Goal: Task Accomplishment & Management: Use online tool/utility

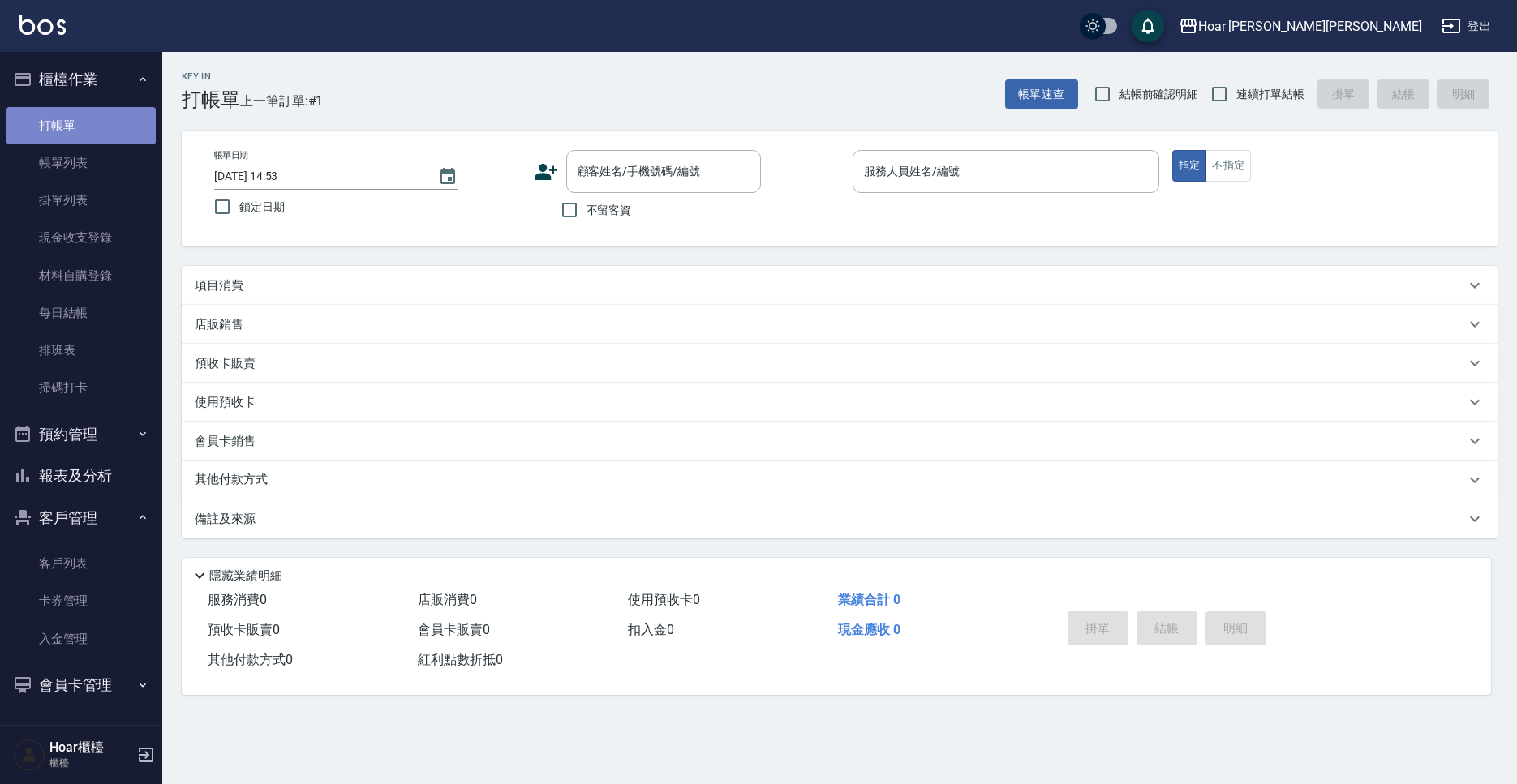
click at [129, 128] on link "打帳單" at bounding box center [81, 126] width 149 height 37
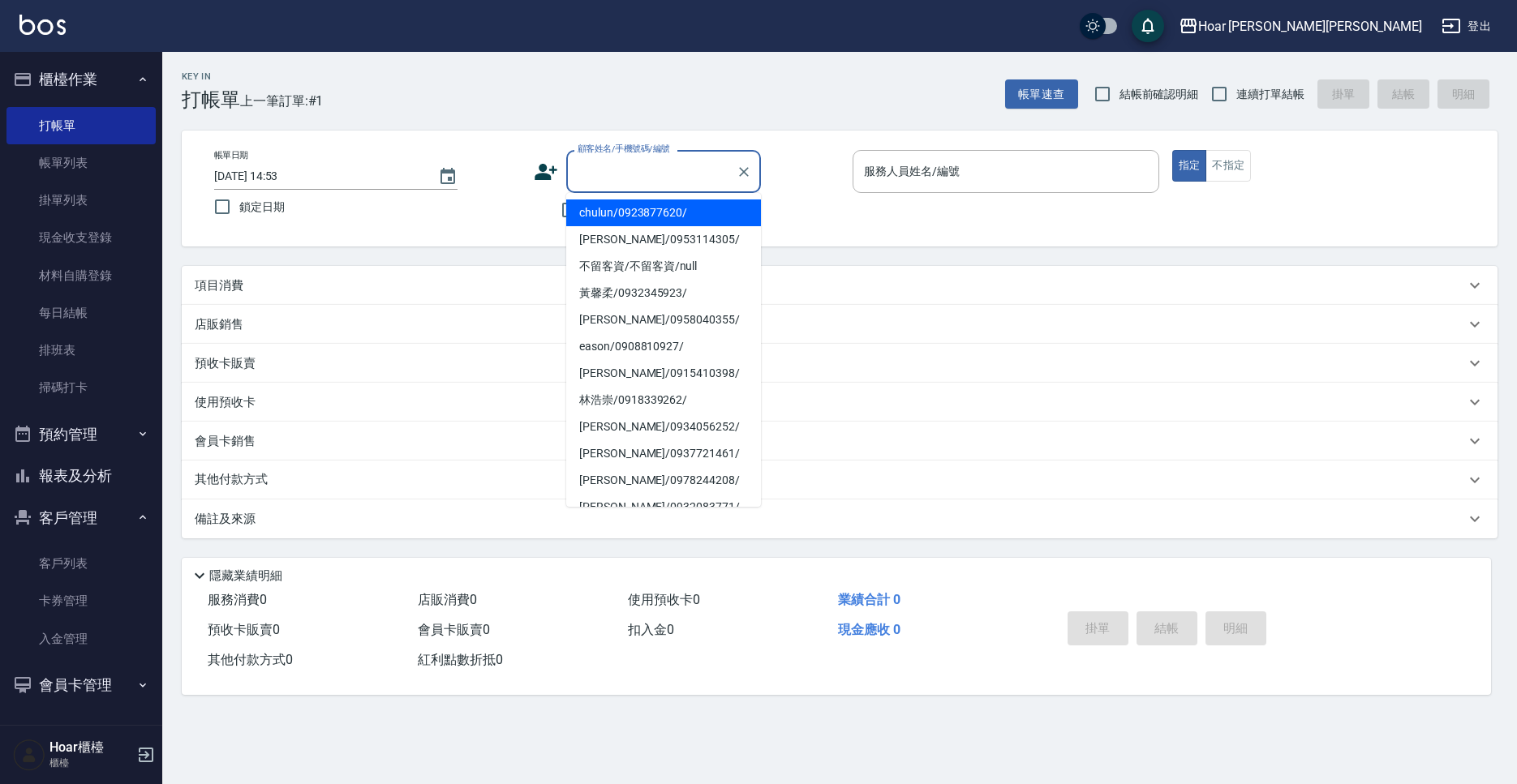
click at [625, 167] on input "顧客姓名/手機號碼/編號" at bounding box center [651, 171] width 155 height 28
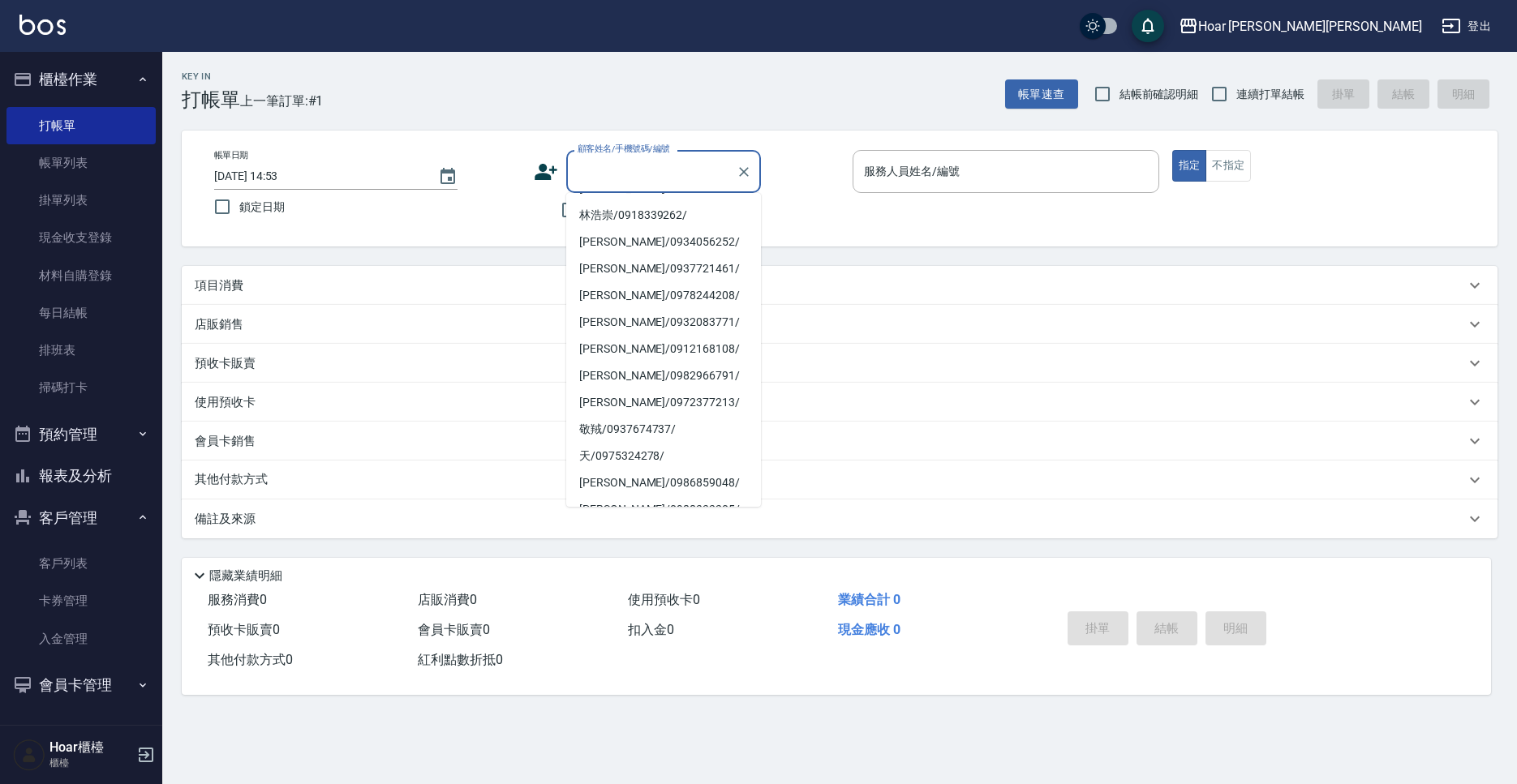
scroll to position [234, 0]
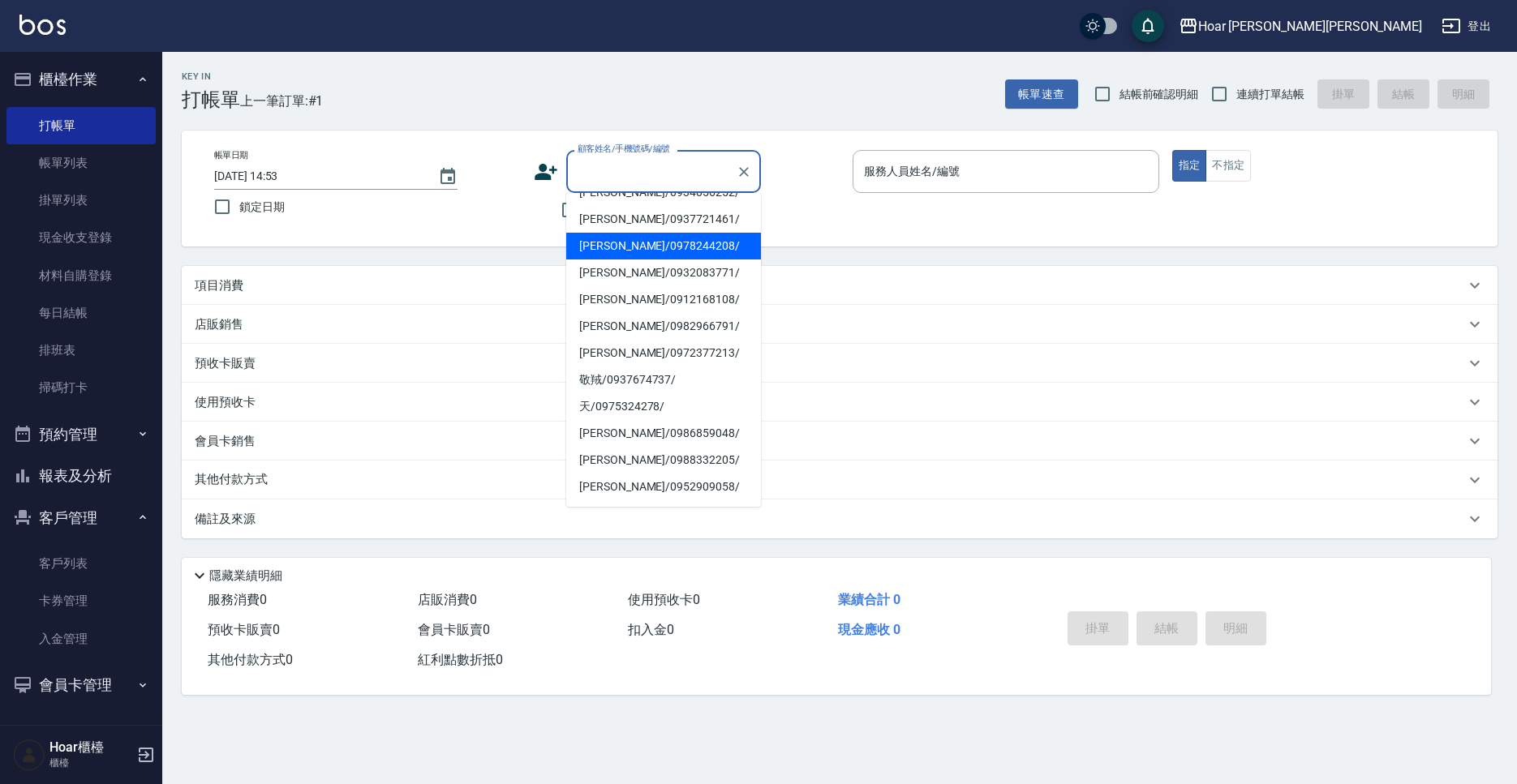
click at [793, 243] on div "帳單日期 [DATE] 14:53 鎖定日期 顧客姓名/手機號碼/編號 顧客姓名/手機號碼/編號 不留客資 服務人員姓名/編號 服務人員姓名/編號 指定 不指定" at bounding box center [840, 189] width 1316 height 116
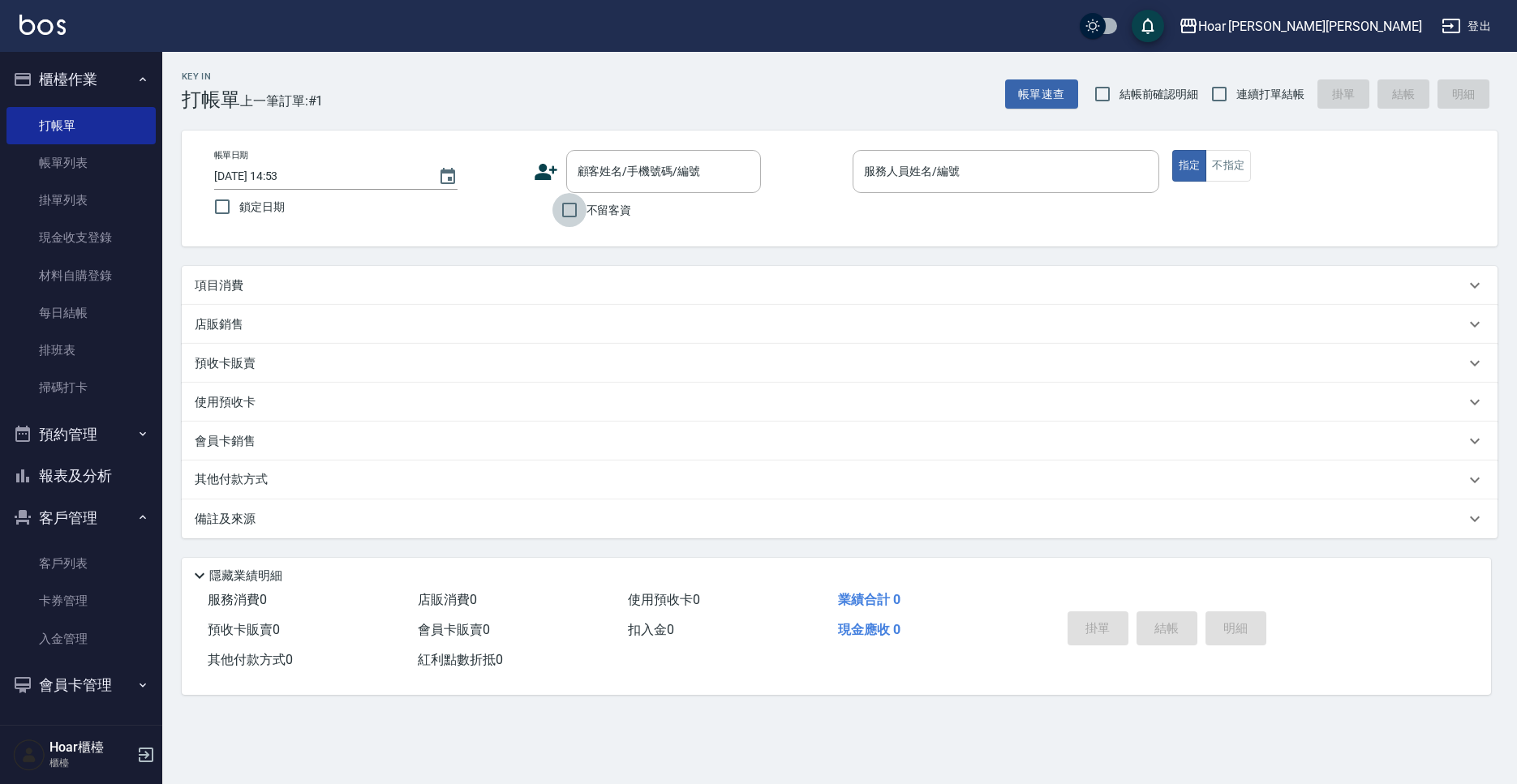
drag, startPoint x: 585, startPoint y: 213, endPoint x: 632, endPoint y: 214, distance: 47.0
click at [585, 214] on input "不留客資" at bounding box center [569, 210] width 34 height 34
checkbox input "true"
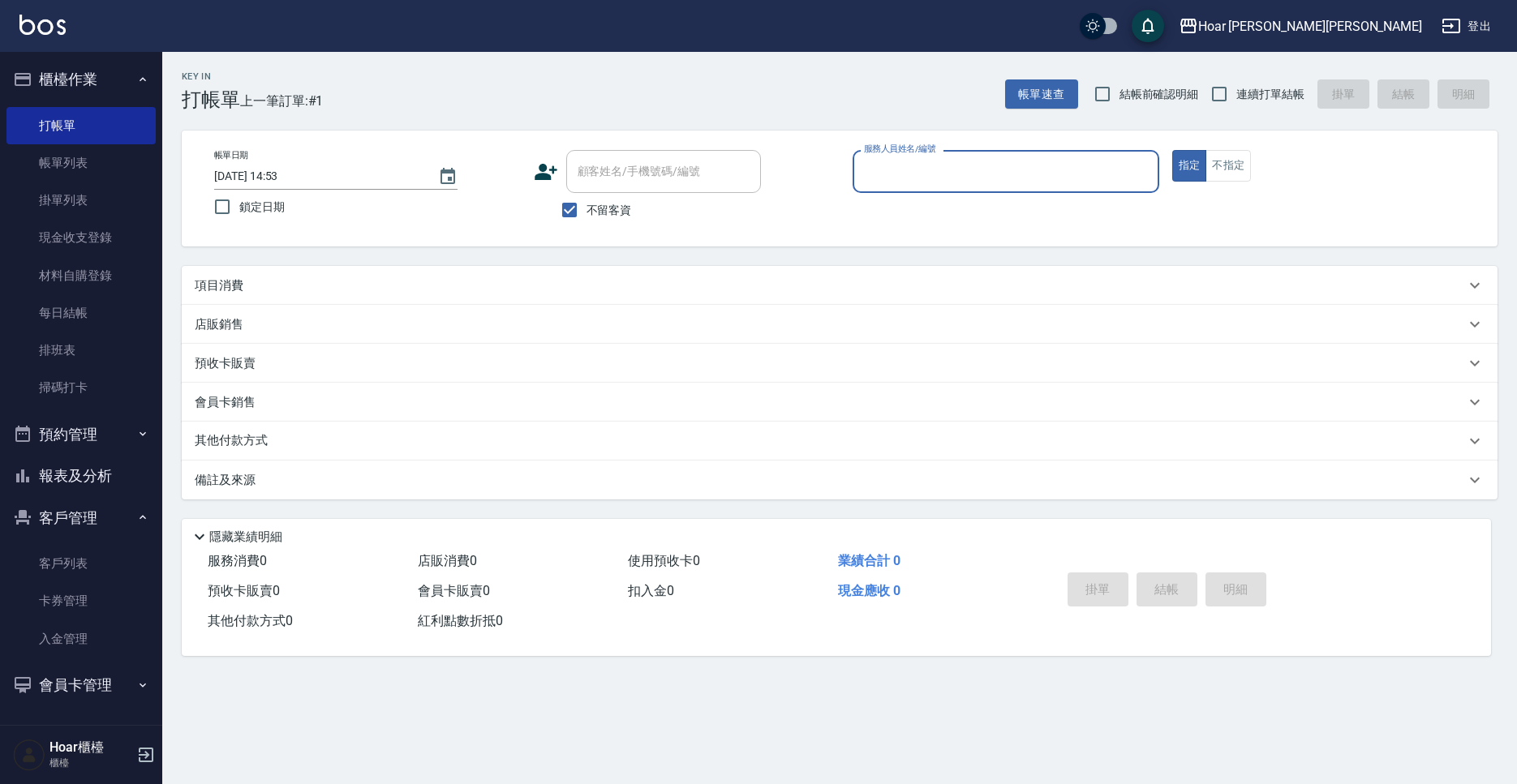
click at [901, 189] on div "服務人員姓名/編號" at bounding box center [1005, 171] width 307 height 43
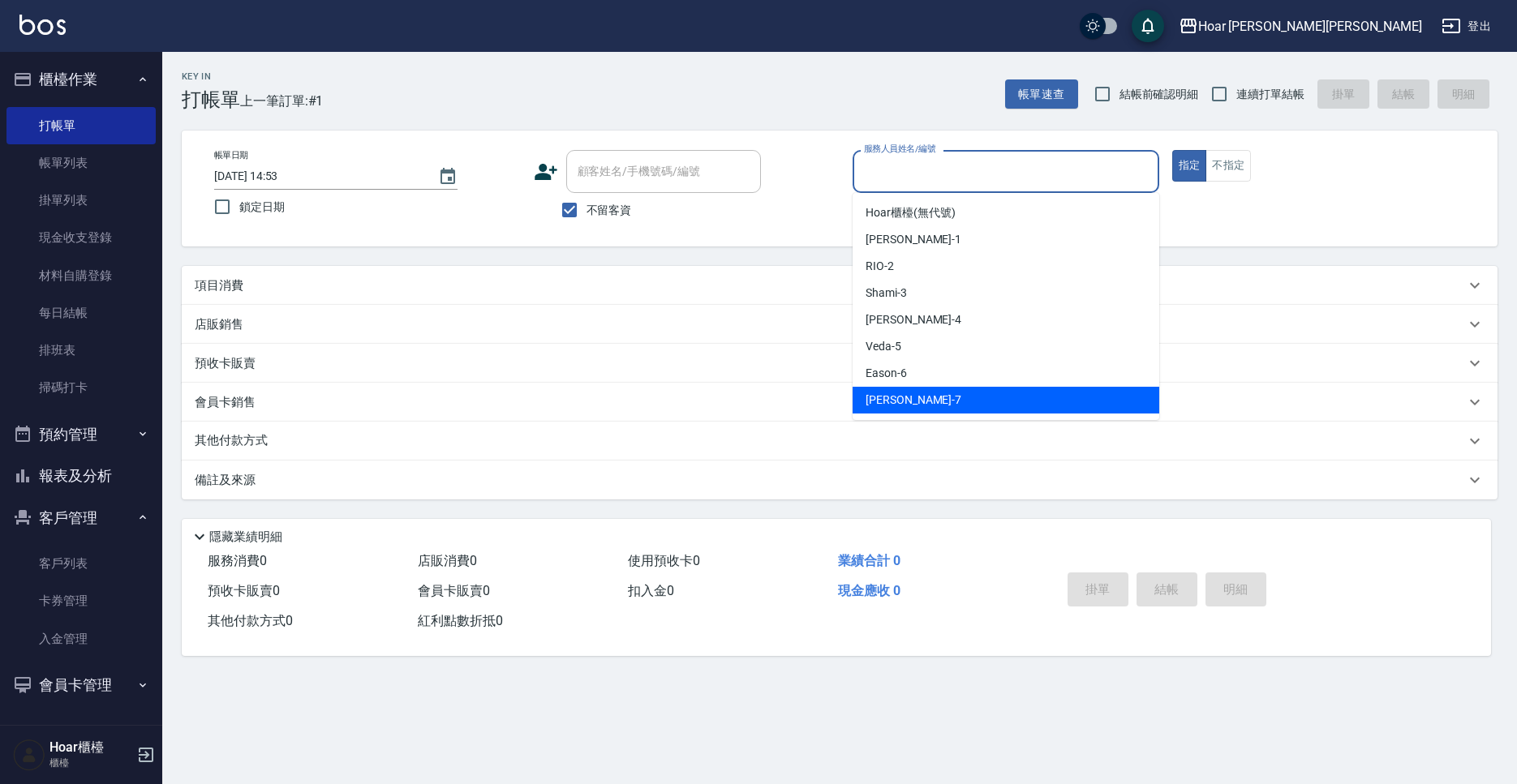
click at [927, 406] on div "[PERSON_NAME] -7" at bounding box center [1005, 399] width 307 height 26
type input "[PERSON_NAME]-7"
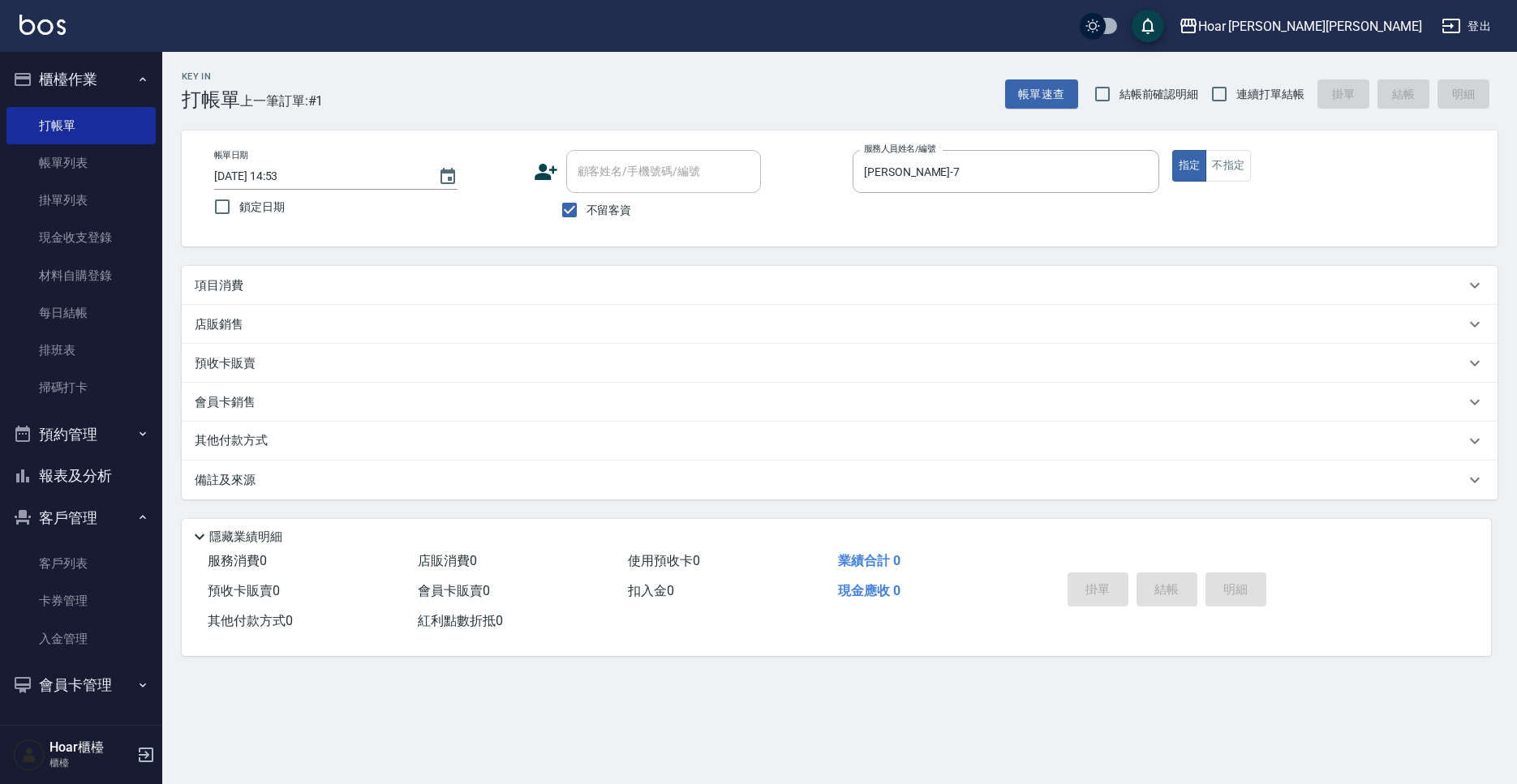
click at [312, 280] on div "項目消費" at bounding box center [830, 285] width 1270 height 17
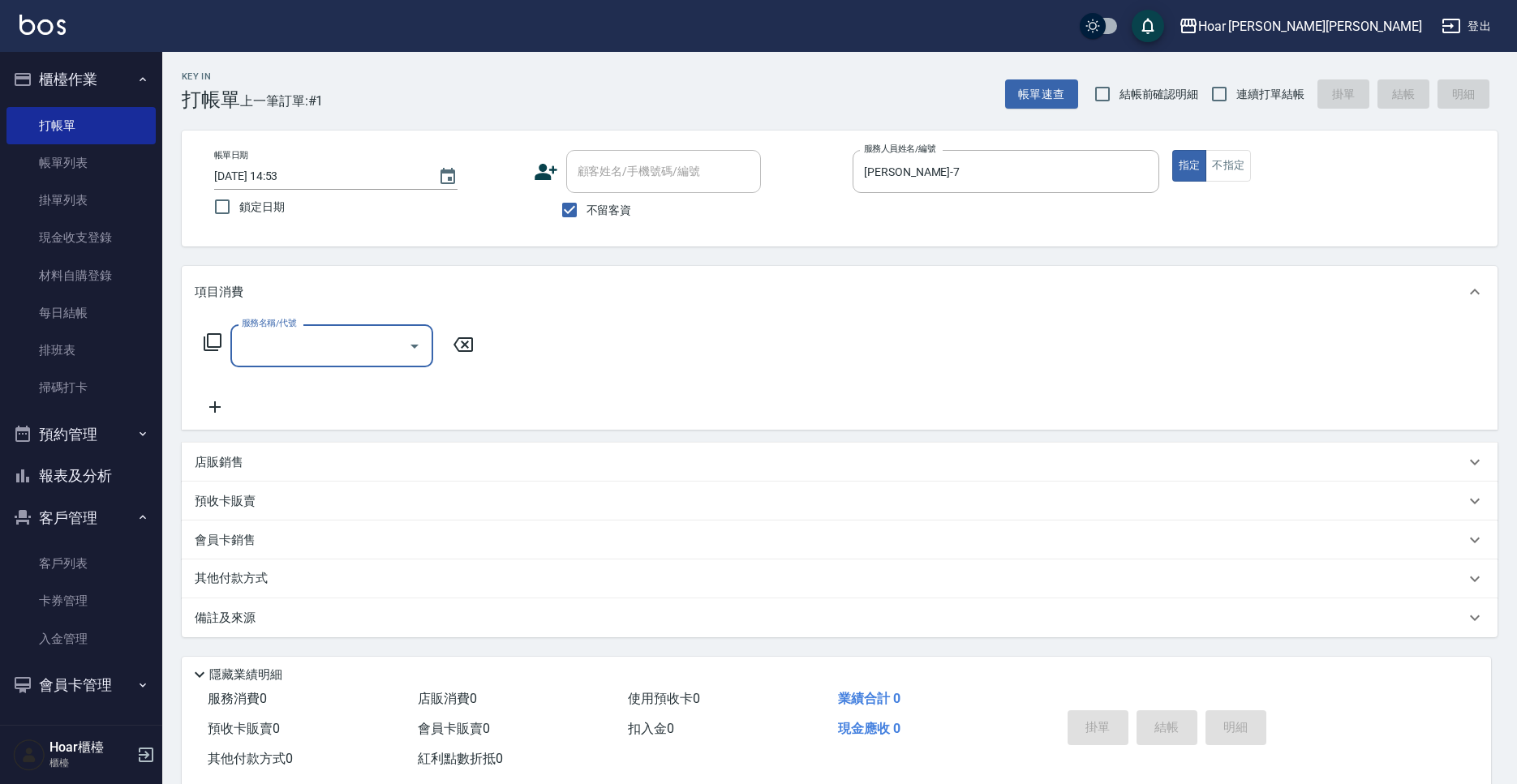
scroll to position [2, 0]
click at [323, 342] on input "服務名稱/代號" at bounding box center [320, 344] width 164 height 28
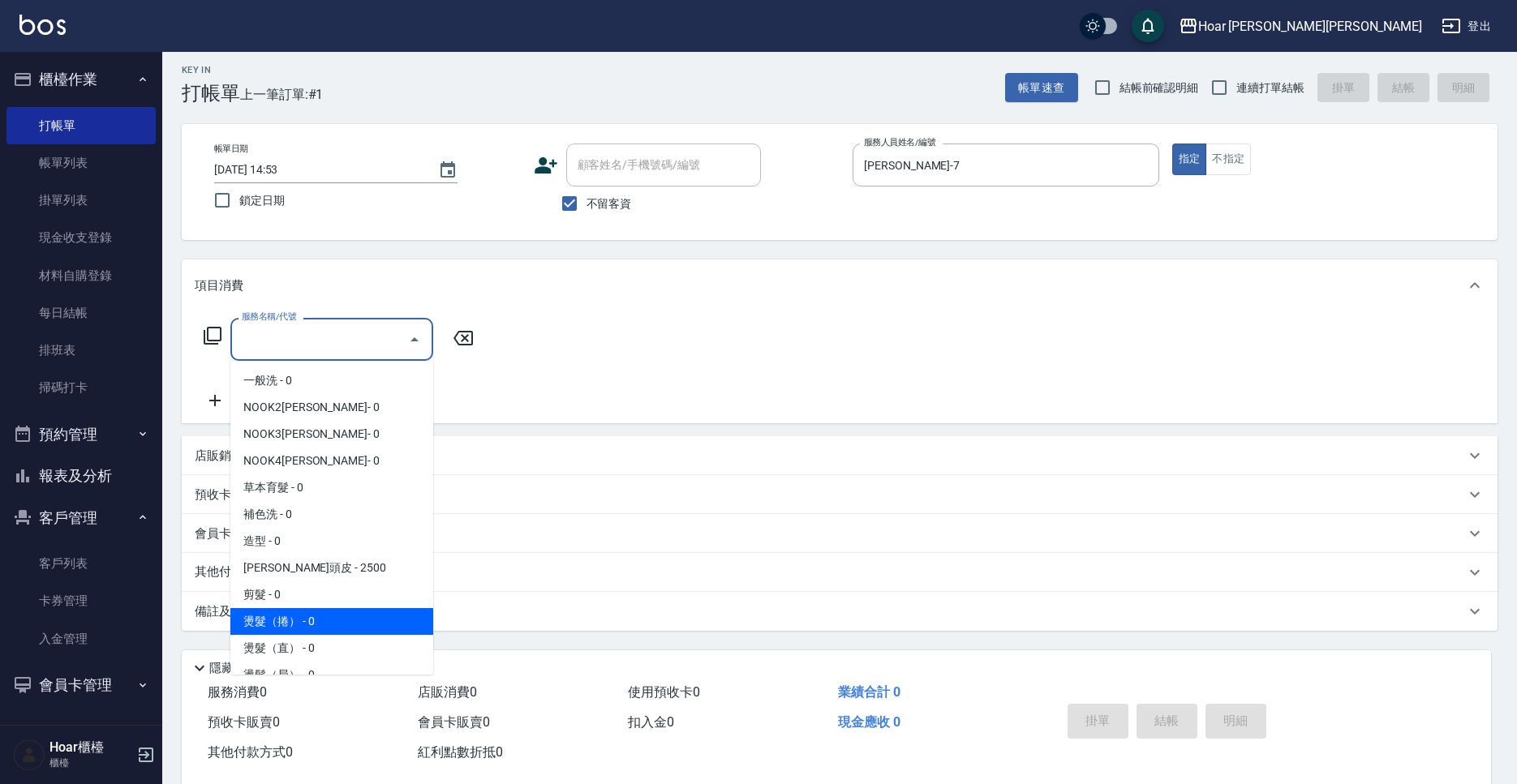
scroll to position [12, 0]
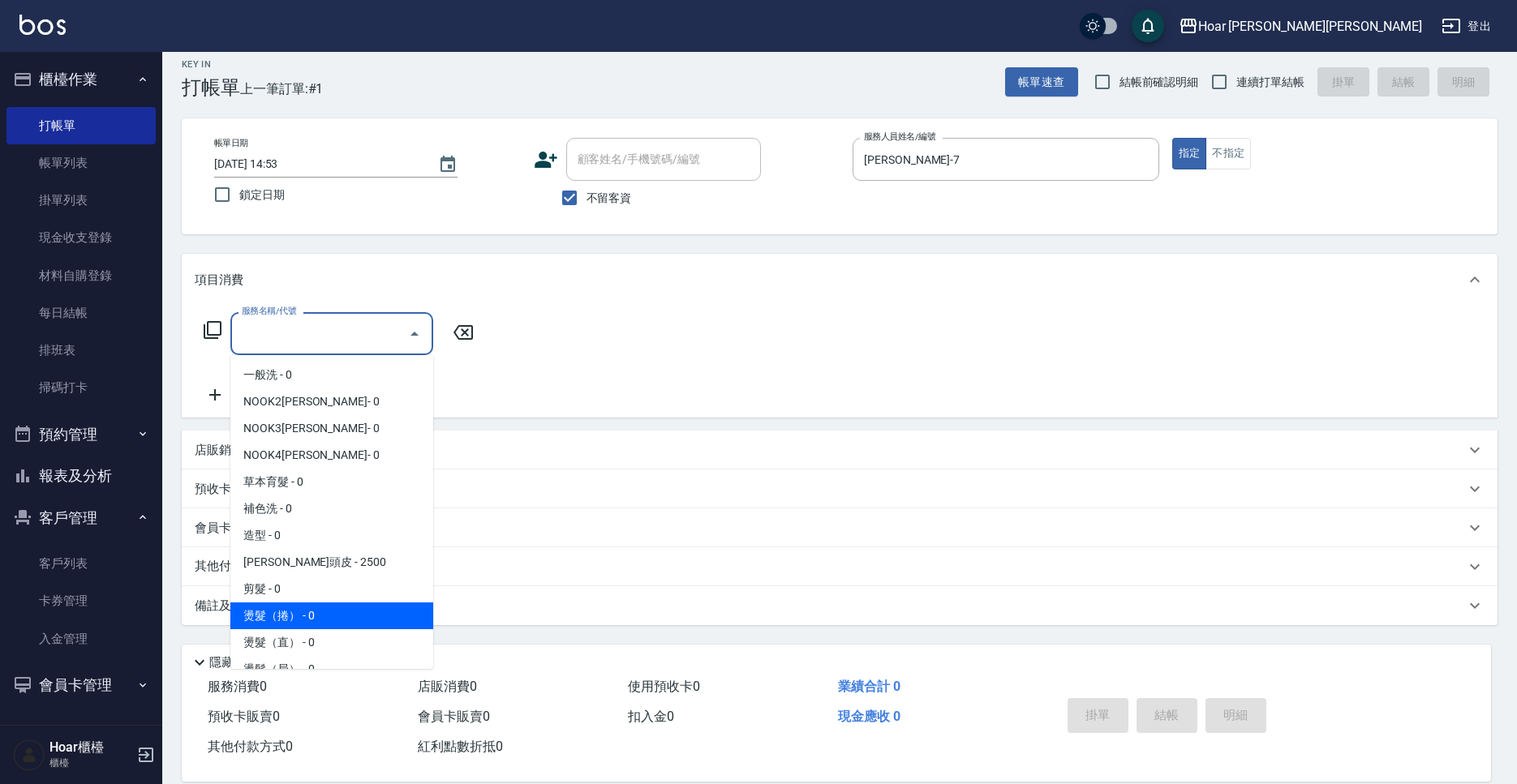
click at [317, 630] on ul "一般洗 - 0 NOOK2[PERSON_NAME]- 0 NOOK3[PERSON_NAME]- 0 NOOK4[PERSON_NAME]- 0 草本育髮 …" at bounding box center [331, 511] width 203 height 313
click at [318, 622] on span "燙髮（捲） - 0" at bounding box center [331, 615] width 203 height 26
type input "燙髮（捲）(301)"
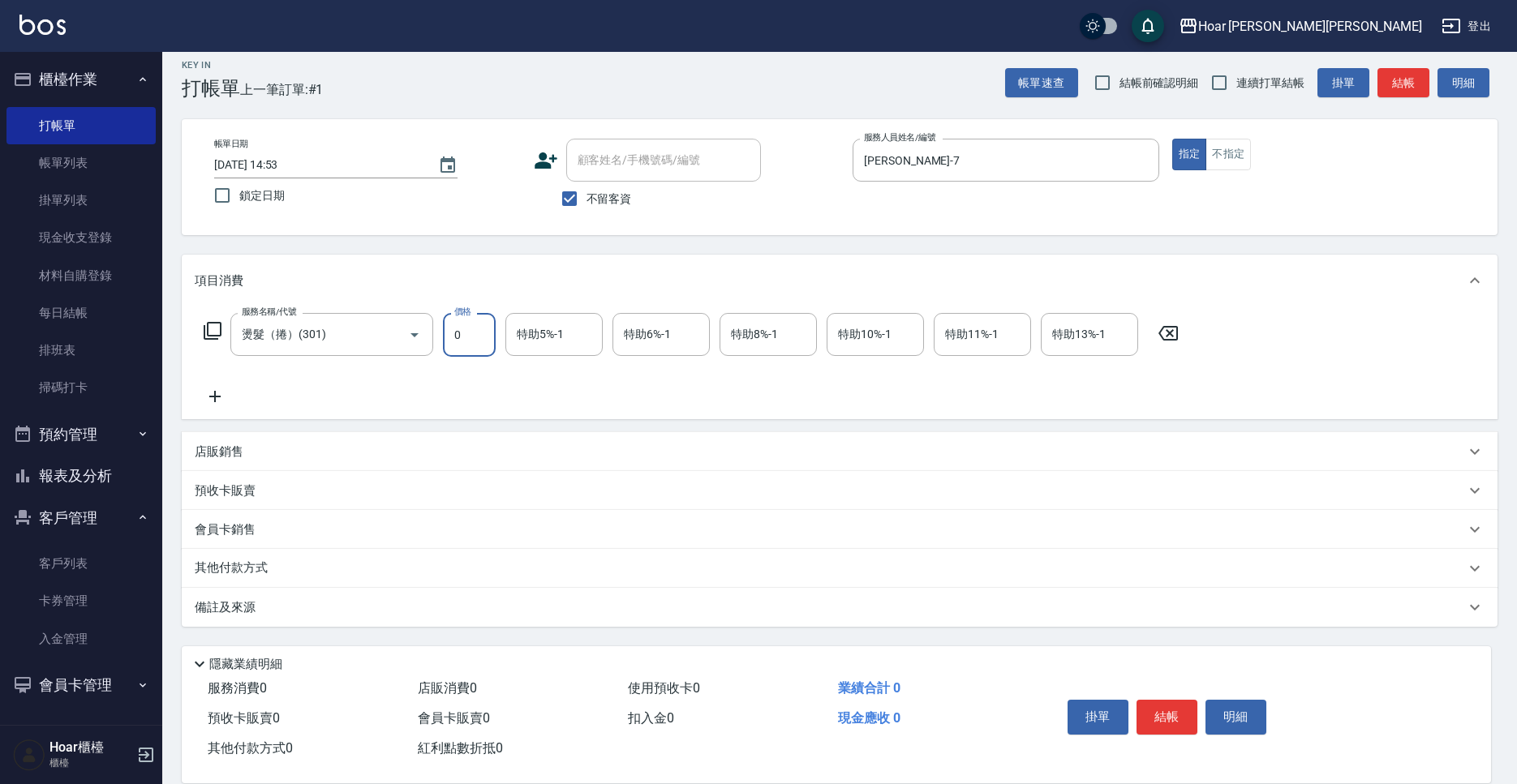
click at [481, 328] on input "0" at bounding box center [469, 334] width 53 height 44
click at [471, 334] on input "0" at bounding box center [469, 334] width 53 height 44
type input "1680"
click at [1124, 334] on input "特助13%-1" at bounding box center [1089, 334] width 83 height 28
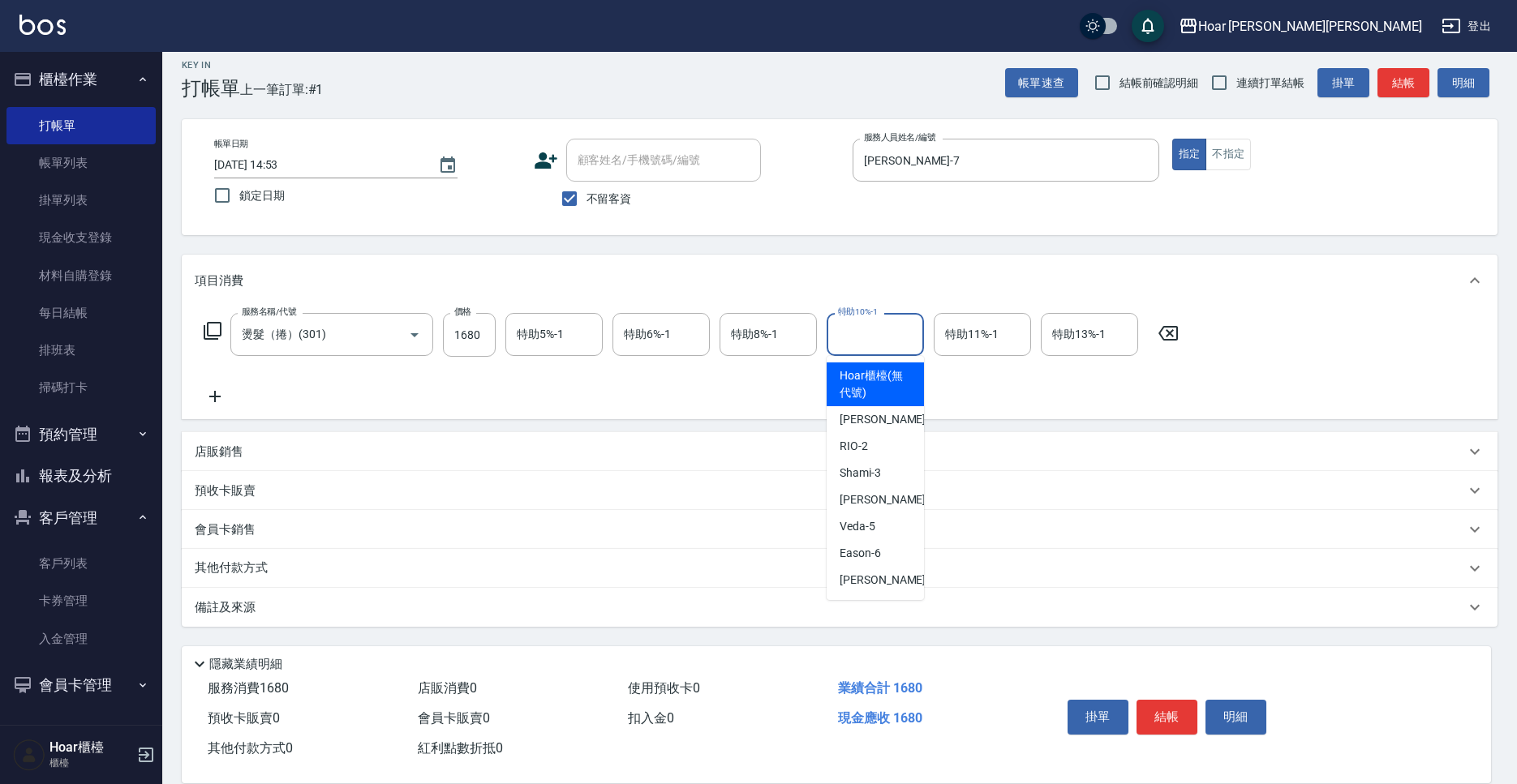
click at [885, 346] on input "特助10%-1" at bounding box center [875, 334] width 83 height 28
click at [880, 529] on div "Veda -5" at bounding box center [875, 526] width 98 height 26
type input "[DEMOGRAPHIC_DATA]-5"
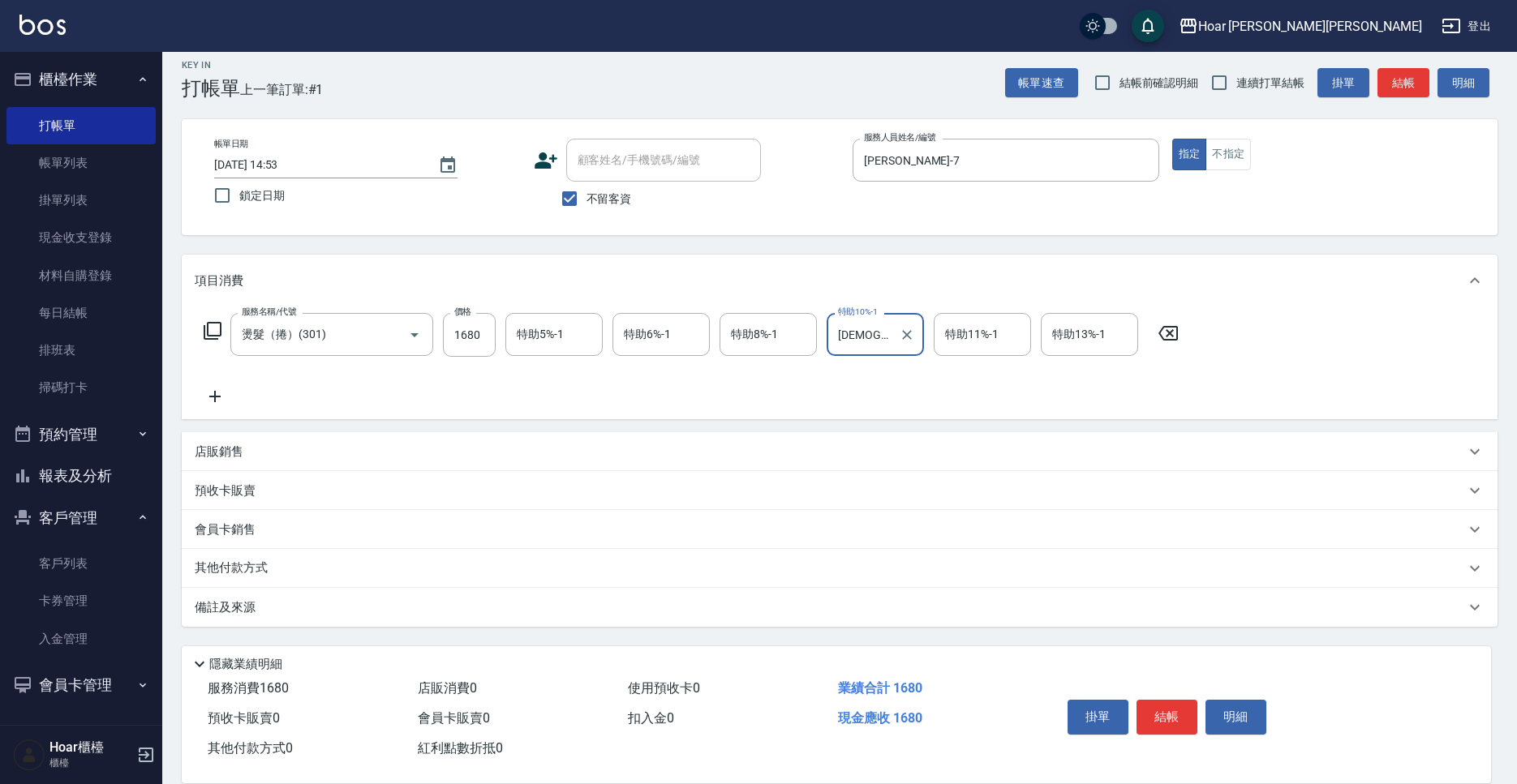
click at [364, 386] on div "服務名稱/代號 燙髮（捲）(301) 服務名稱/代號 價格 1680 價格 特助5%-1 特助5%-1 特助6%-1 特助6%-1 特助8%-1 特助8%-1…" at bounding box center [691, 359] width 993 height 93
click at [215, 396] on icon at bounding box center [214, 396] width 11 height 11
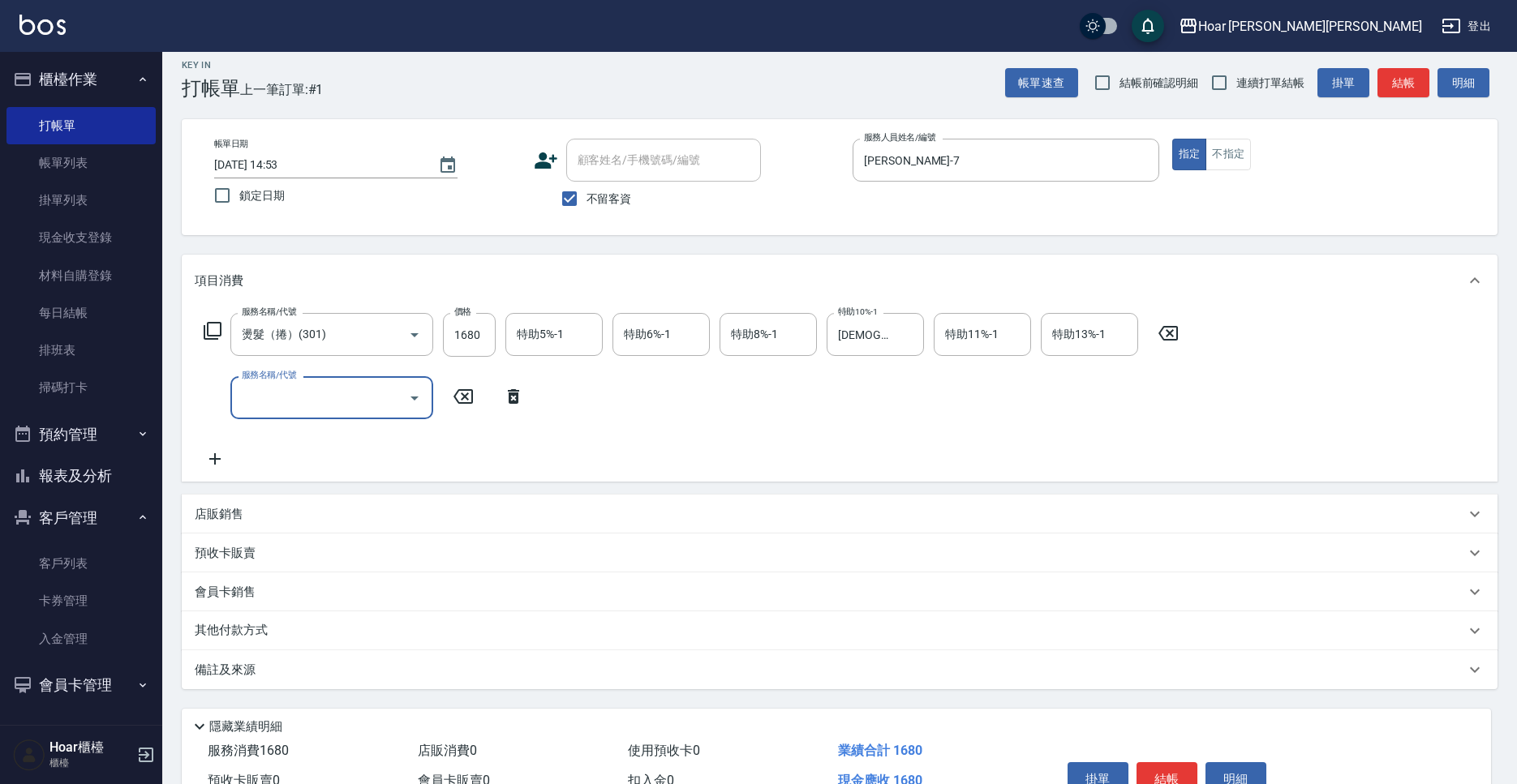
click at [280, 397] on input "服務名稱/代號" at bounding box center [320, 398] width 164 height 28
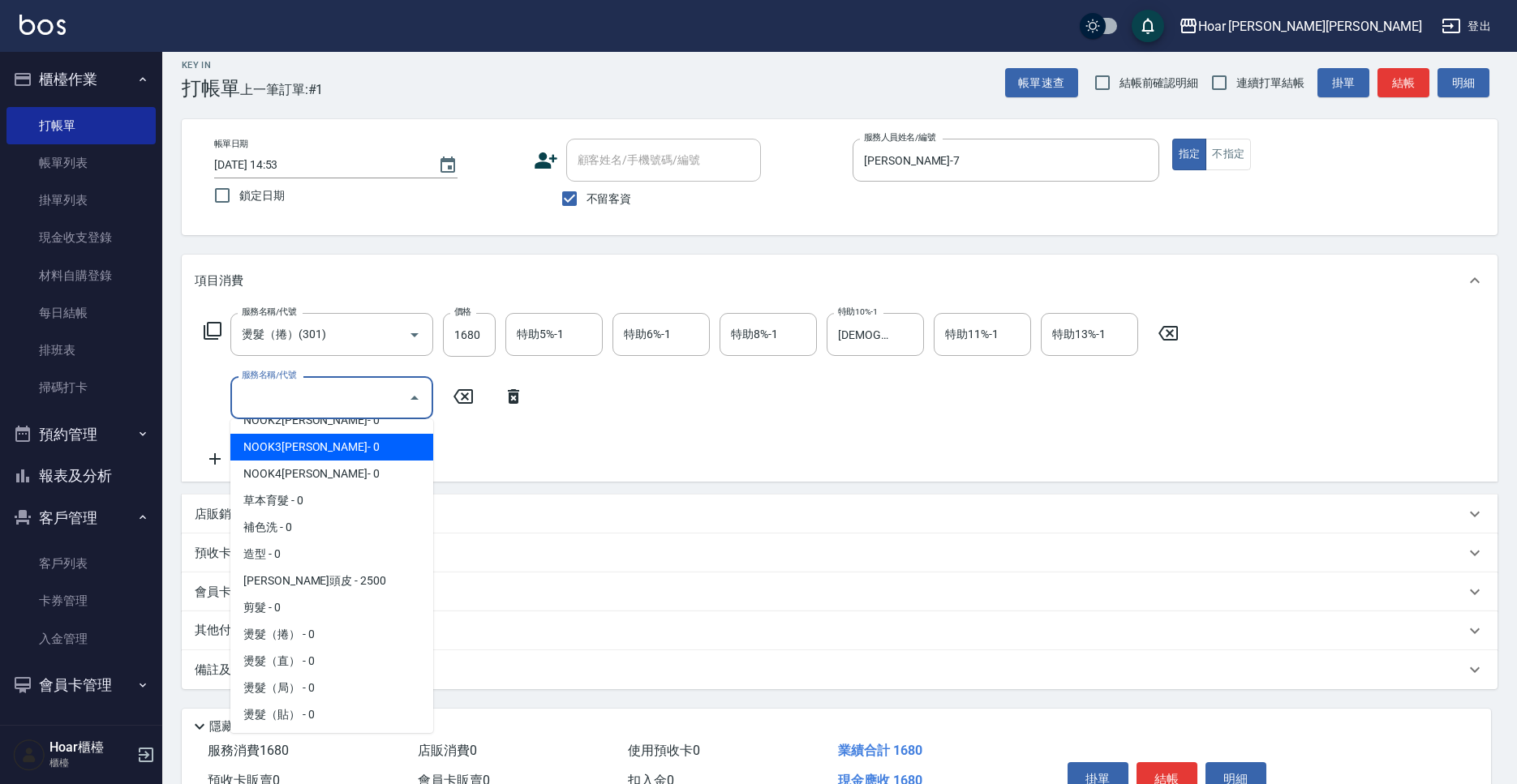
scroll to position [57, 0]
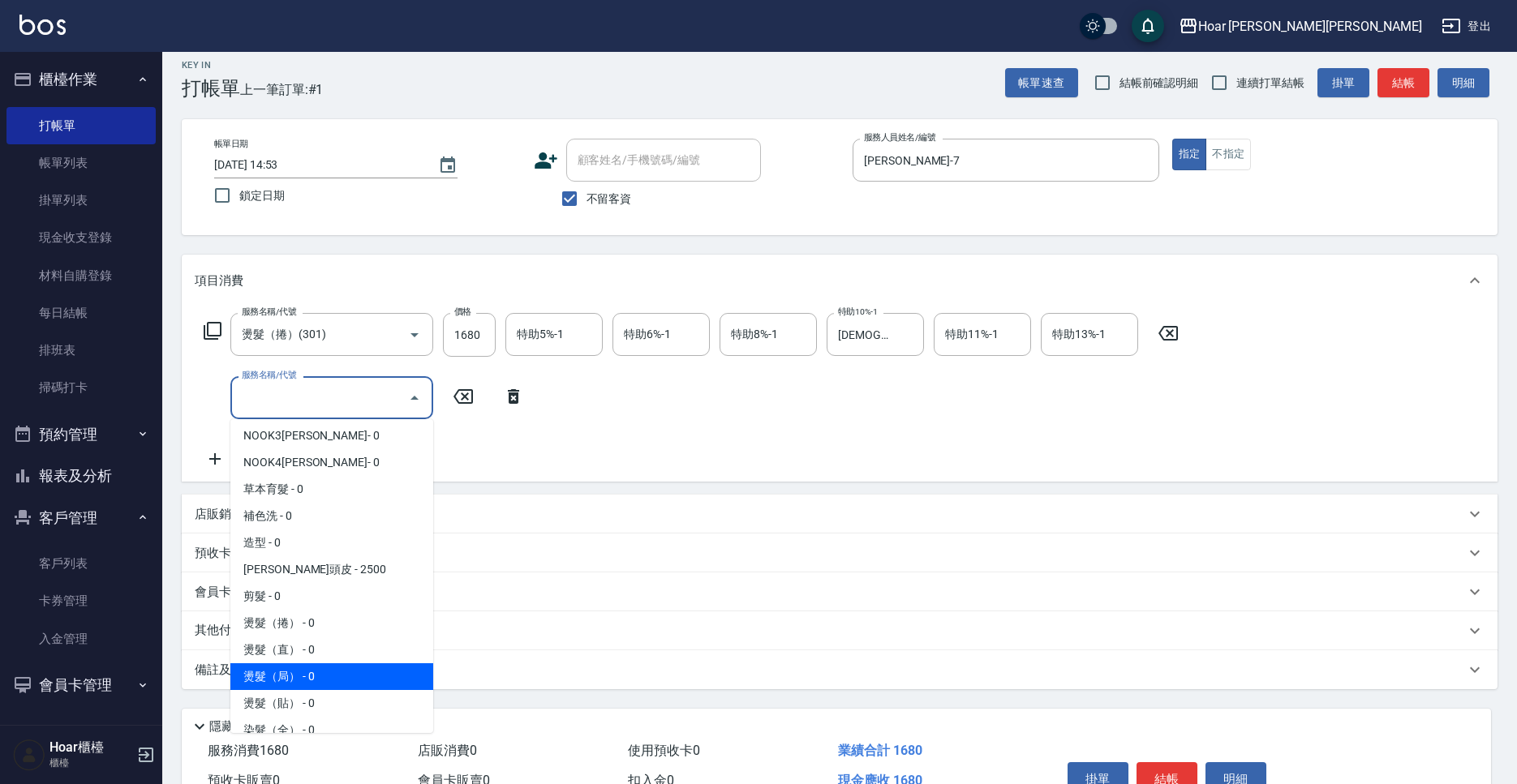
drag, startPoint x: 347, startPoint y: 681, endPoint x: 382, endPoint y: 643, distance: 51.7
click at [347, 681] on span "燙髮（局） - 0" at bounding box center [331, 676] width 203 height 26
type input "燙髮（局）(303)"
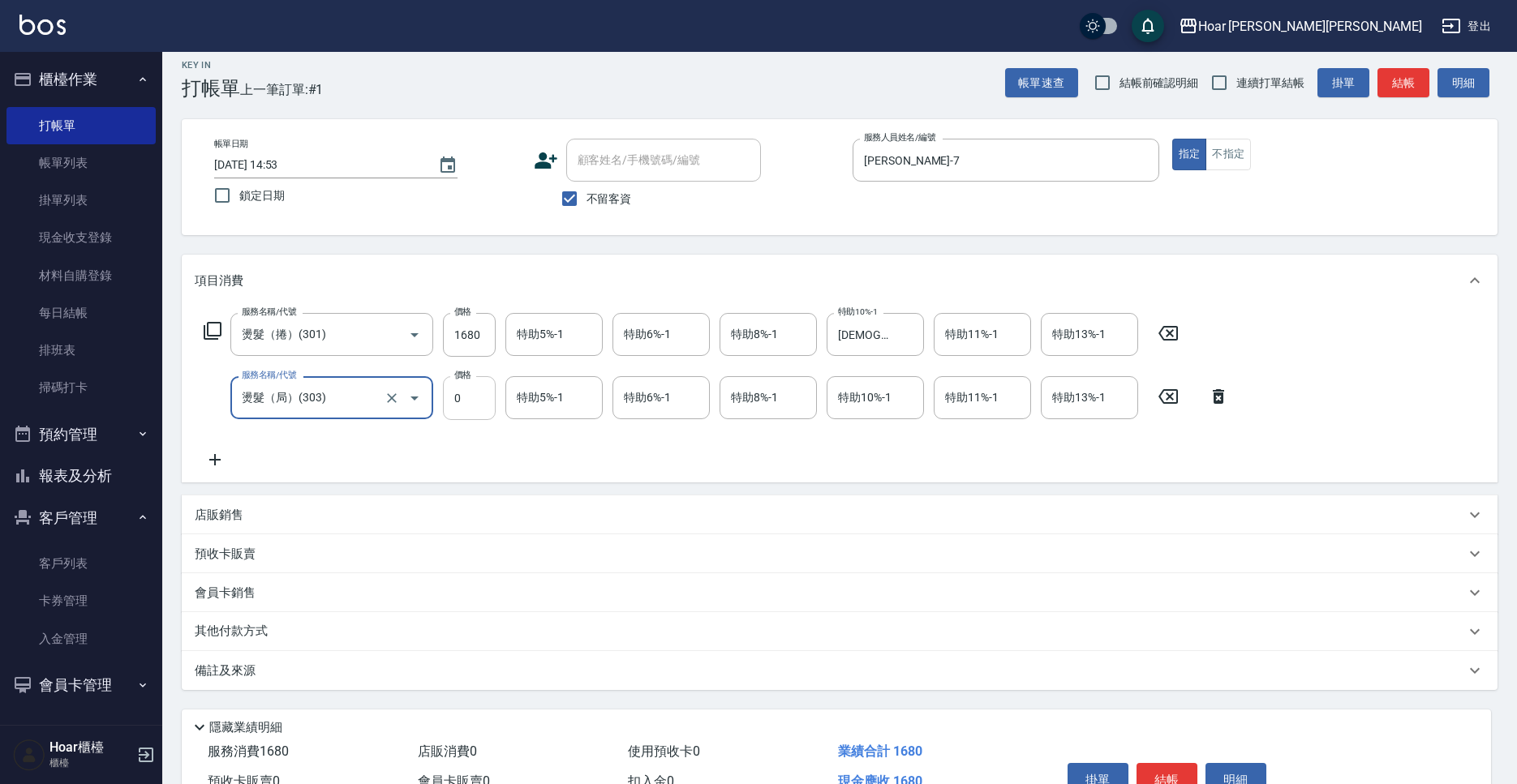
click at [480, 395] on input "0" at bounding box center [469, 398] width 53 height 44
type input "500"
click at [220, 458] on icon at bounding box center [215, 459] width 40 height 19
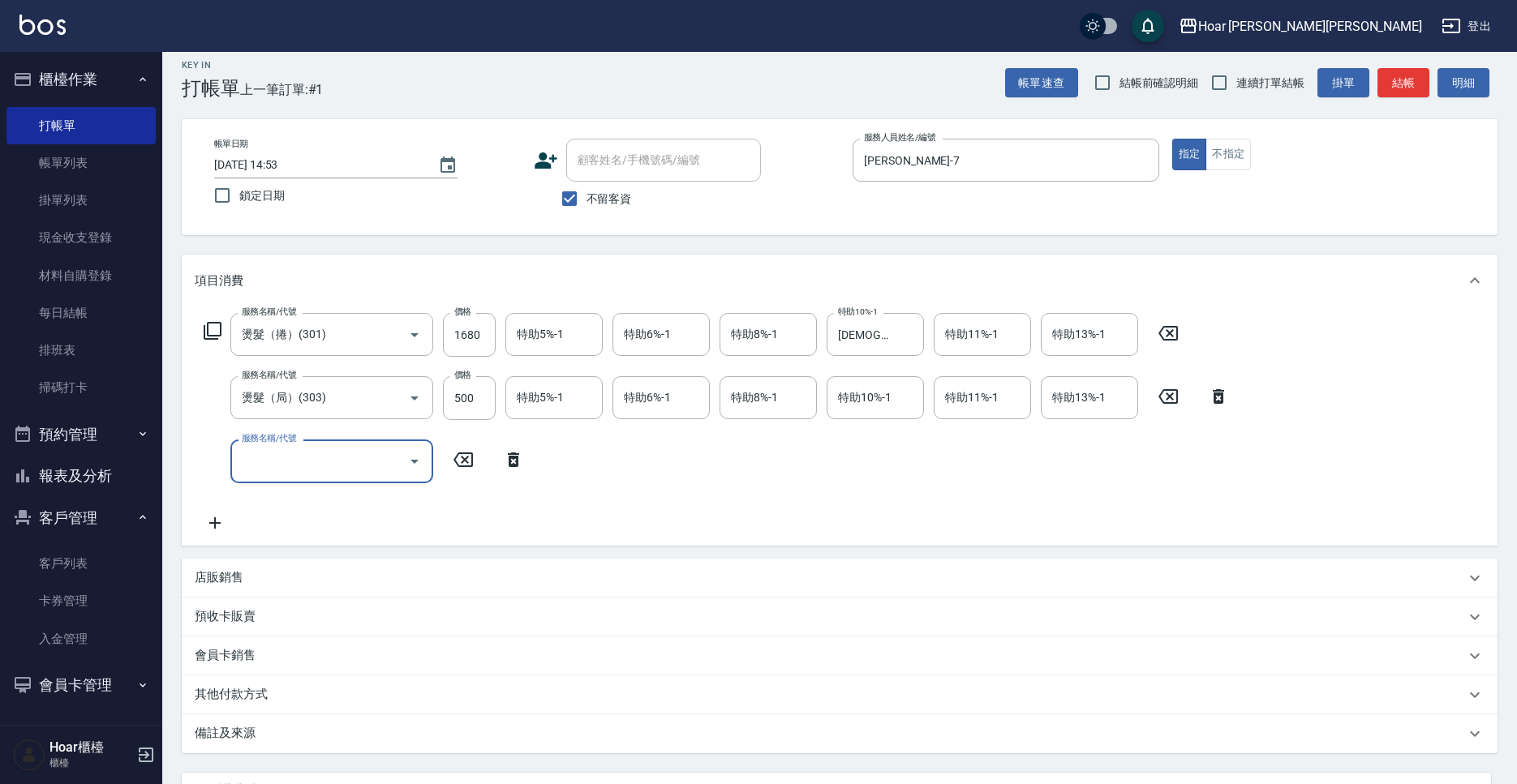
drag, startPoint x: 288, startPoint y: 476, endPoint x: 297, endPoint y: 484, distance: 12.0
click at [289, 476] on div "服務名稱/代號" at bounding box center [331, 460] width 203 height 43
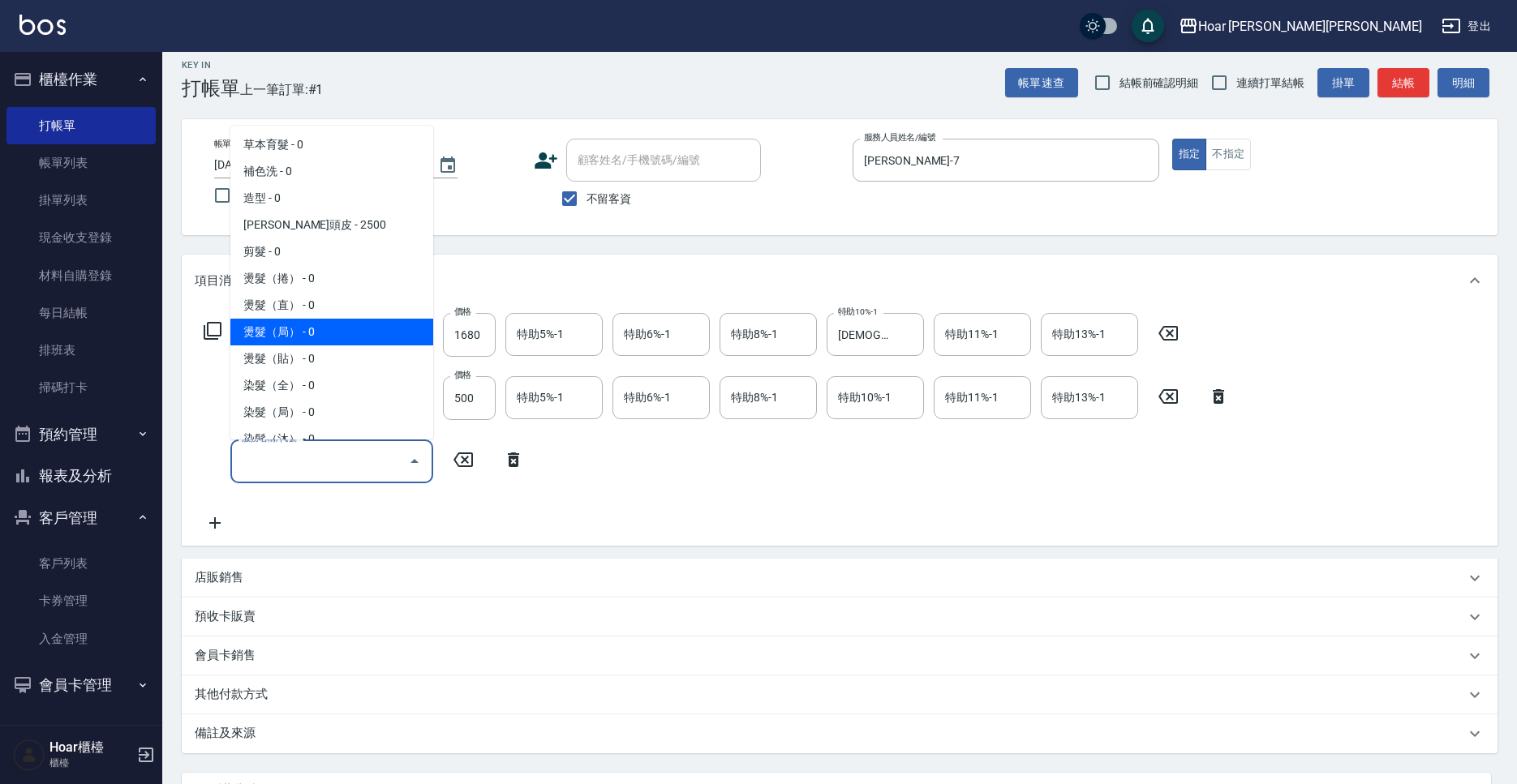
scroll to position [0, 0]
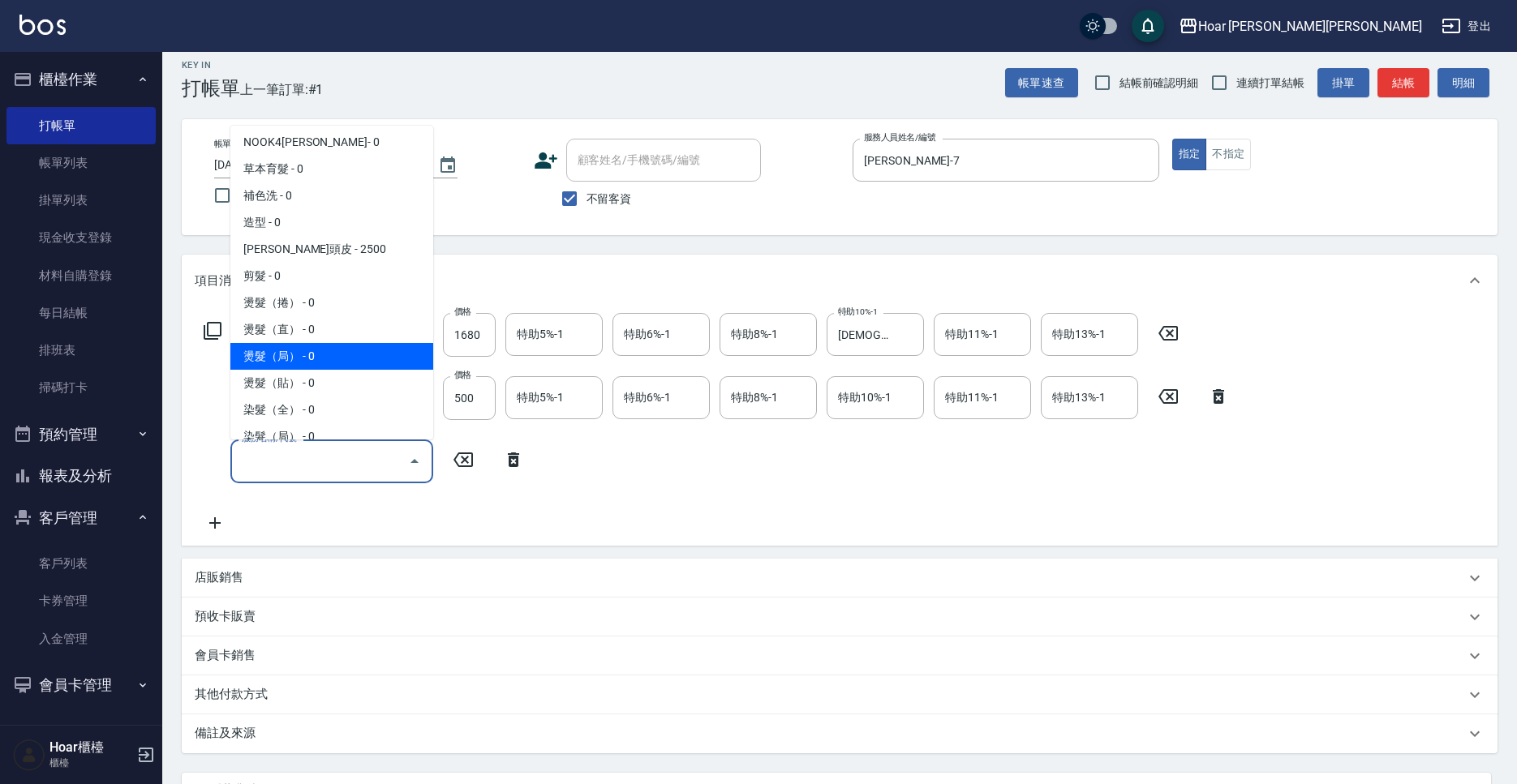
click at [299, 370] on span "燙髮（貼） - 0" at bounding box center [331, 383] width 203 height 26
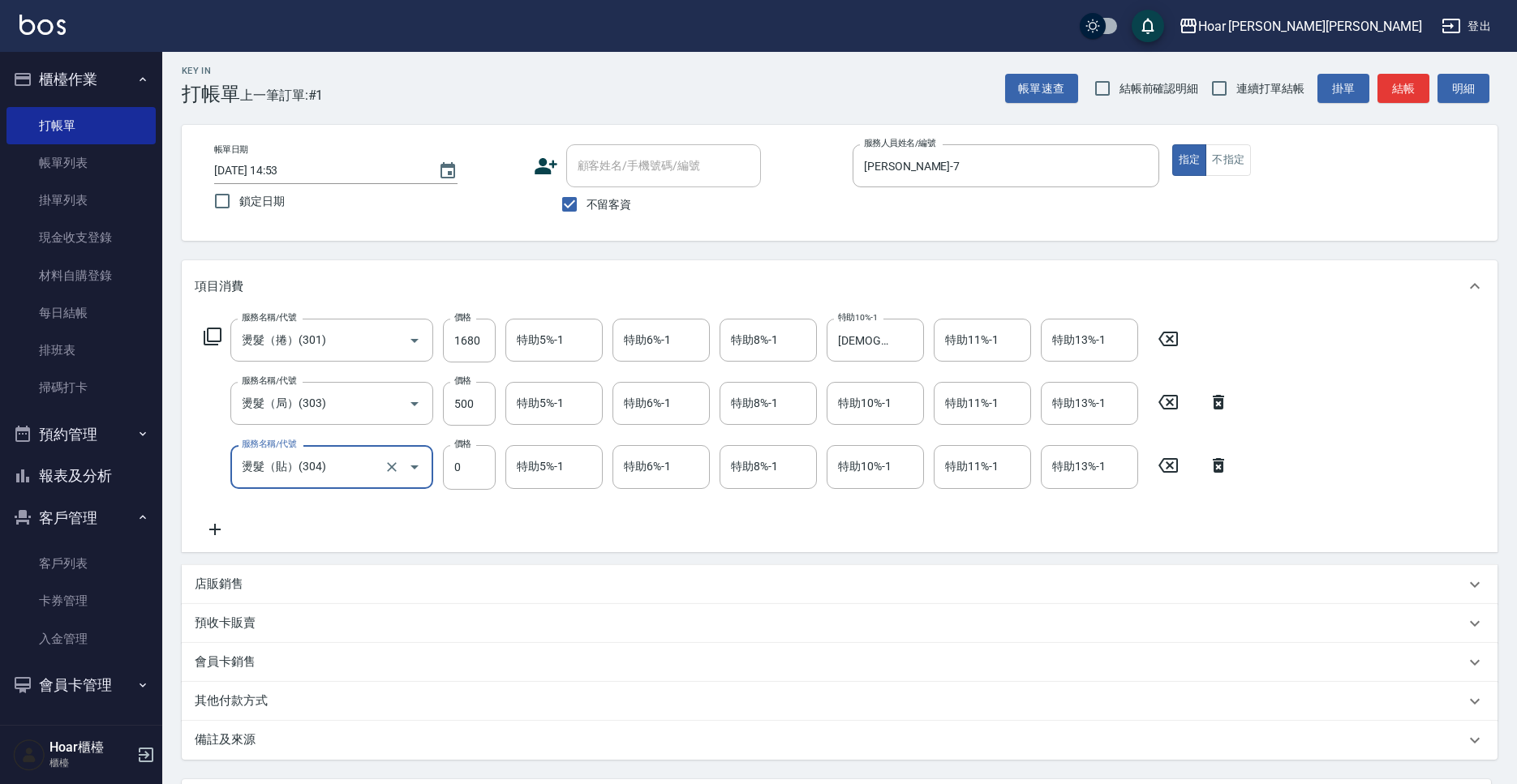
scroll to position [5, 0]
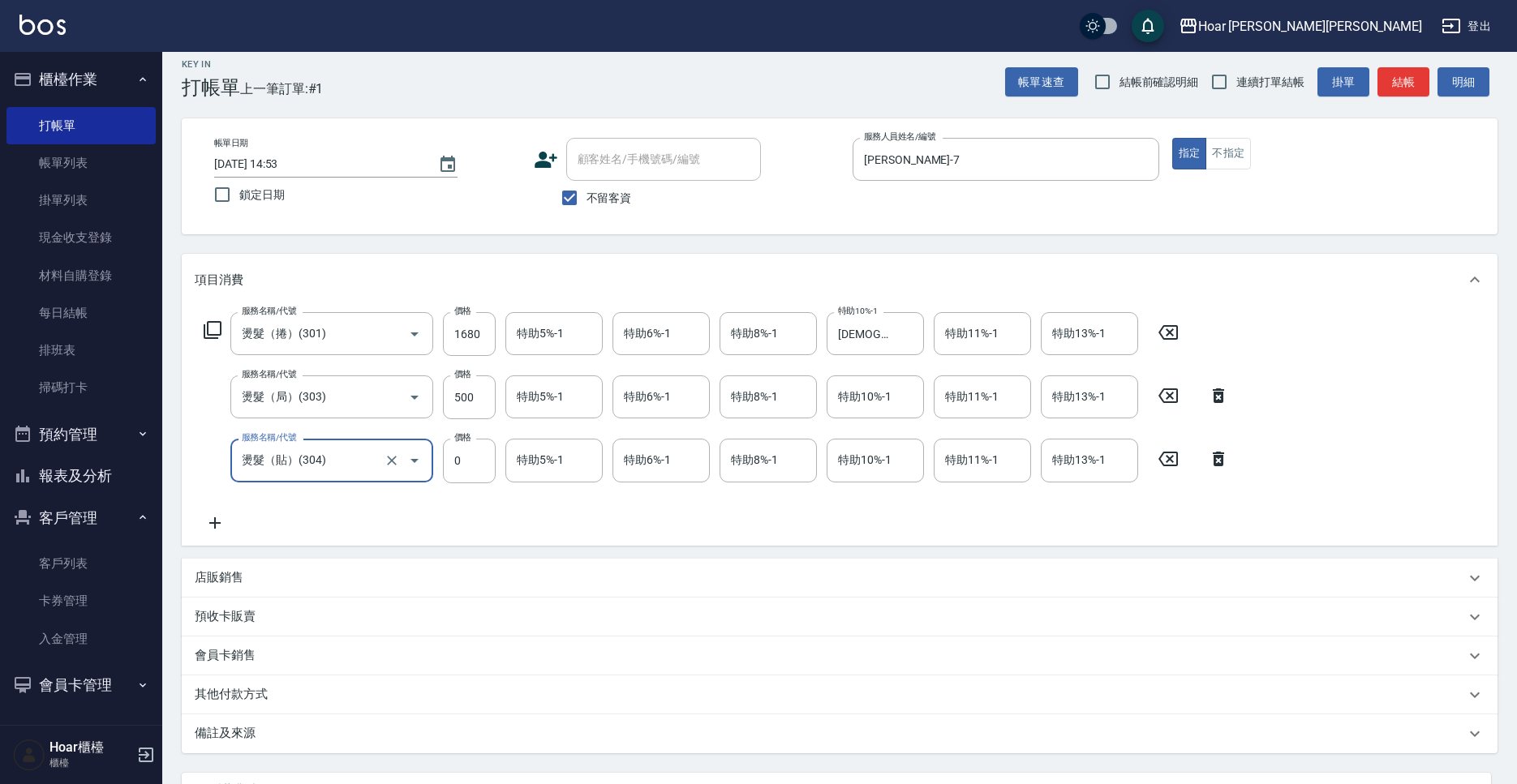
click at [343, 471] on input "燙髮（貼）(304)" at bounding box center [309, 460] width 143 height 28
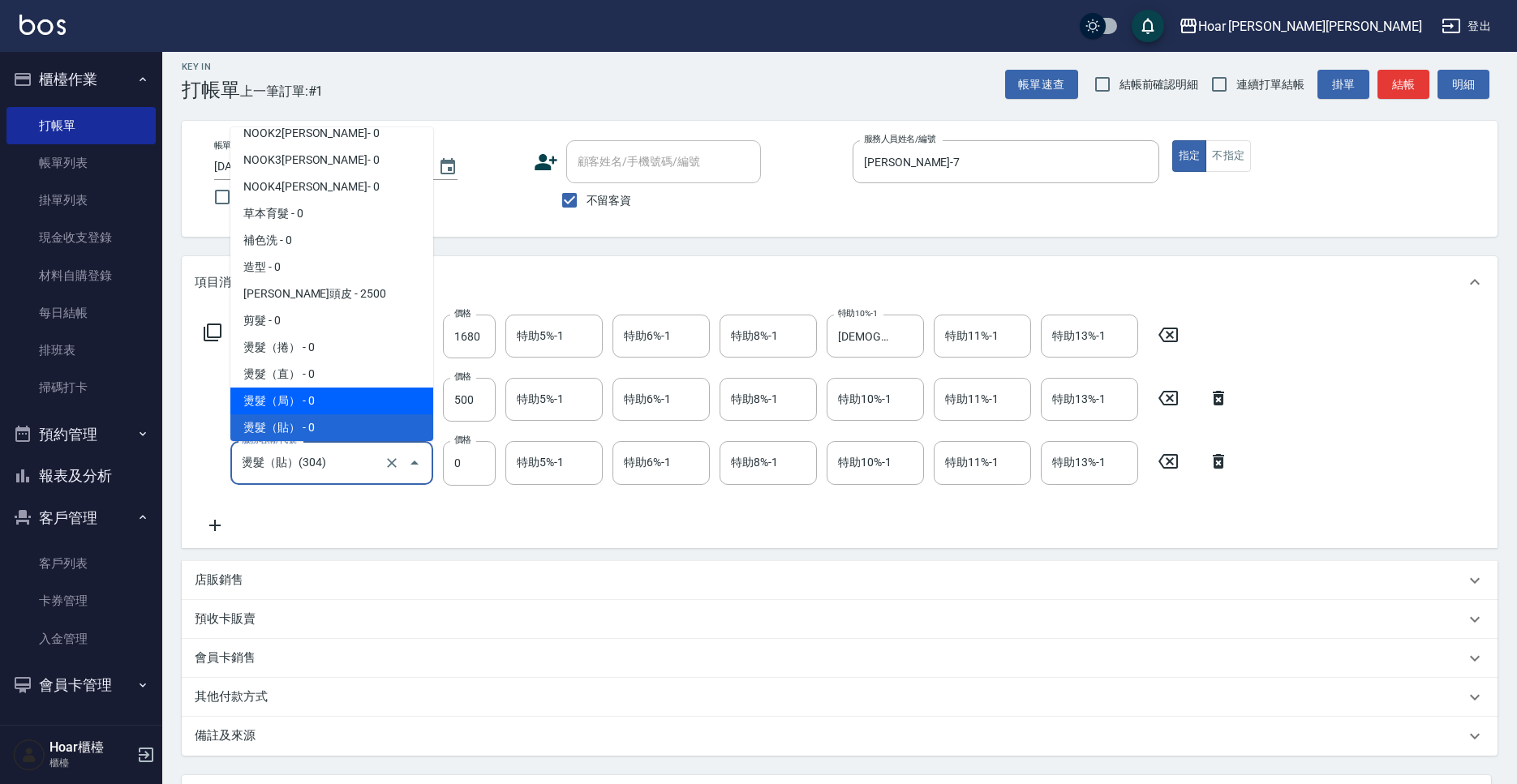
scroll to position [45, 0]
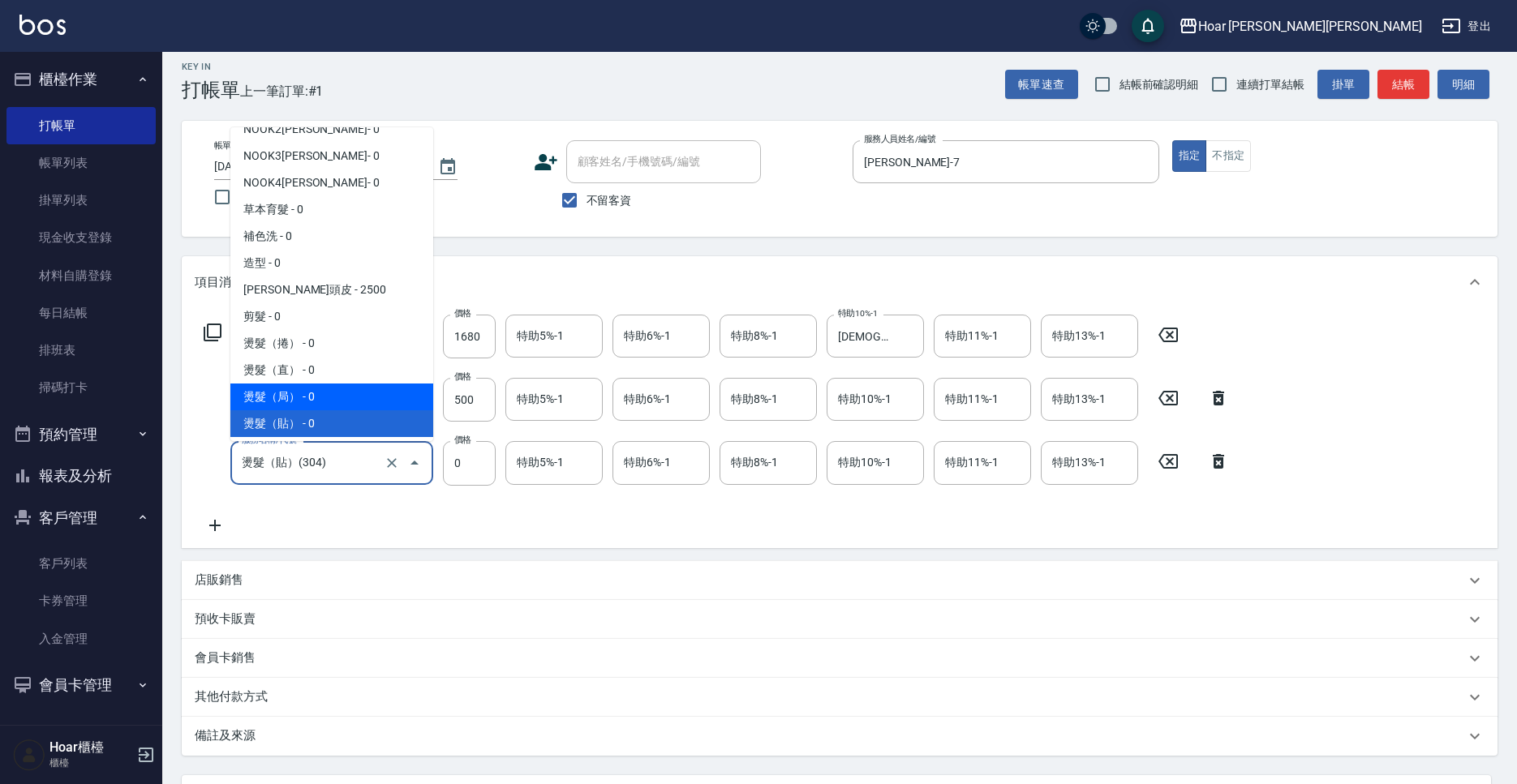
click at [299, 404] on span "燙髮（局） - 0" at bounding box center [331, 397] width 203 height 26
type input "燙髮（局）(303)"
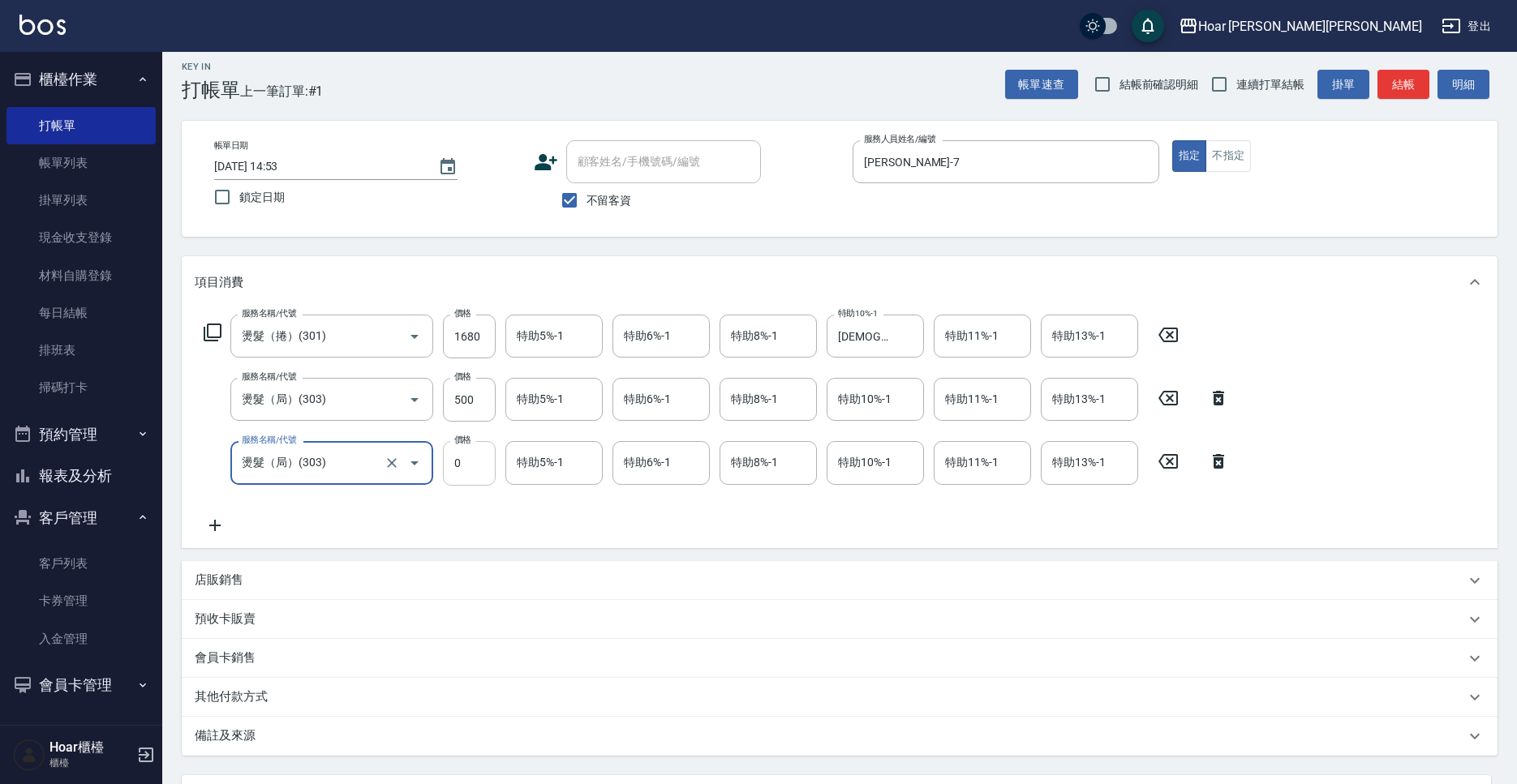
click at [483, 478] on input "0" at bounding box center [469, 463] width 53 height 44
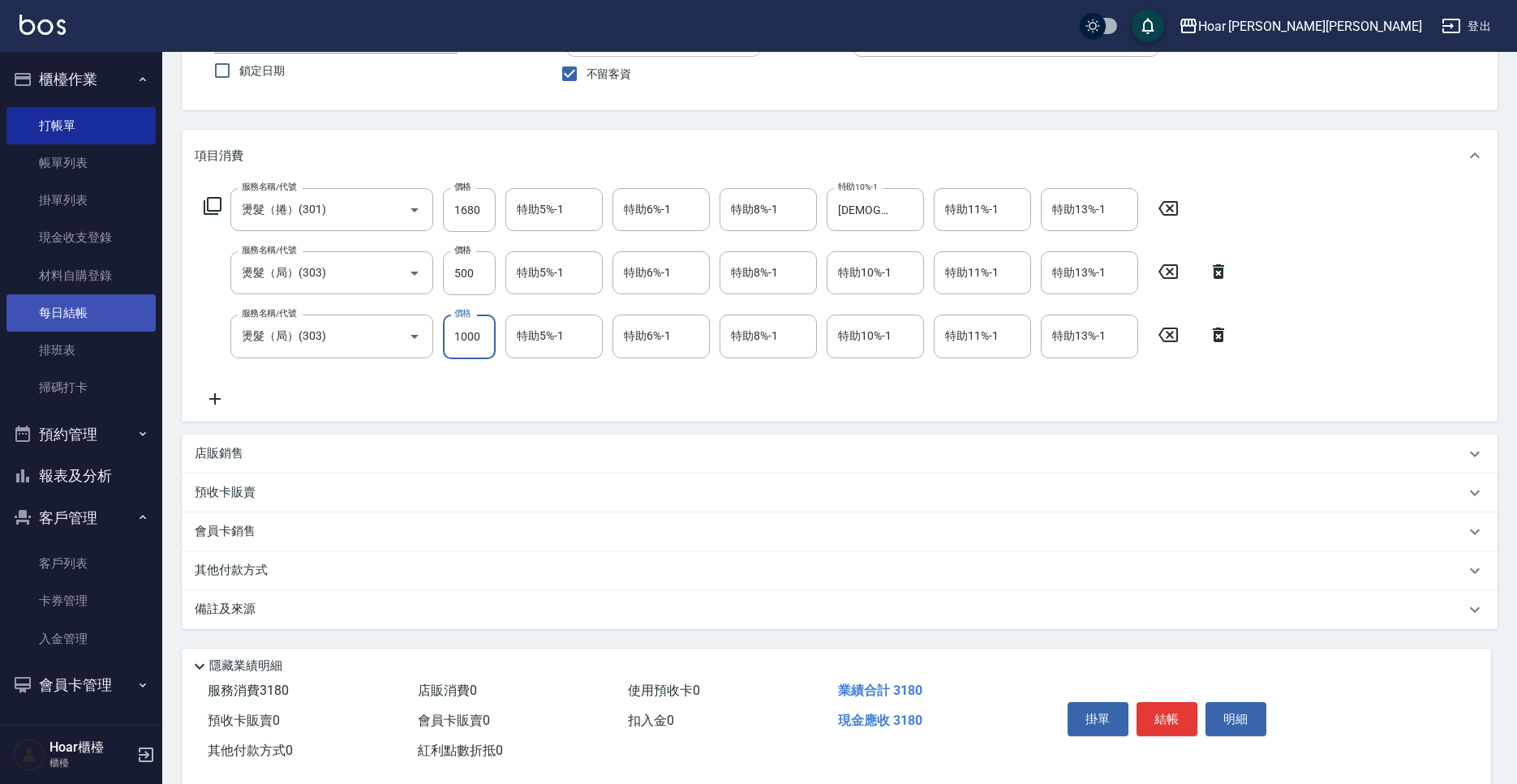
scroll to position [139, 0]
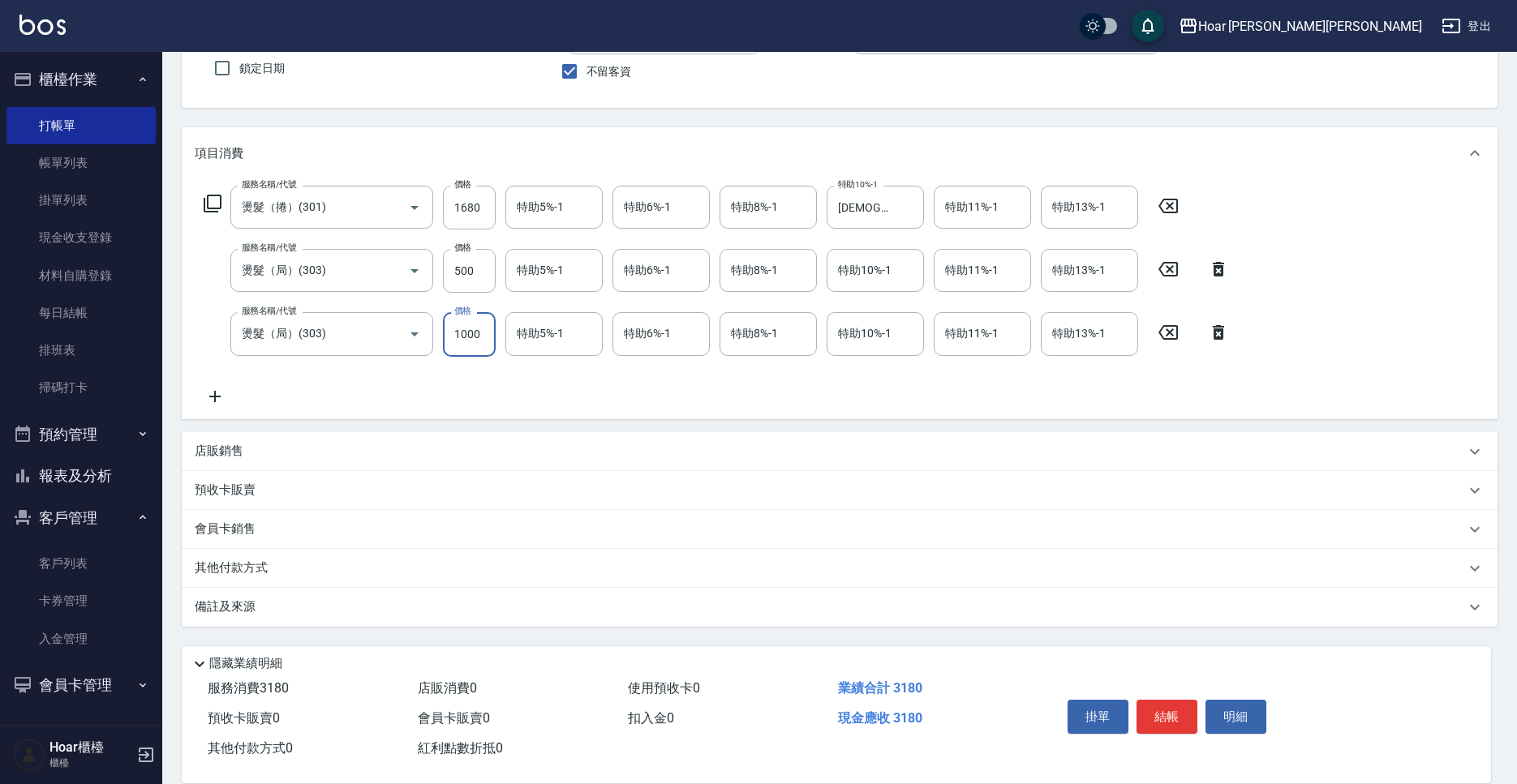
type input "1000"
click at [220, 399] on icon at bounding box center [215, 396] width 40 height 19
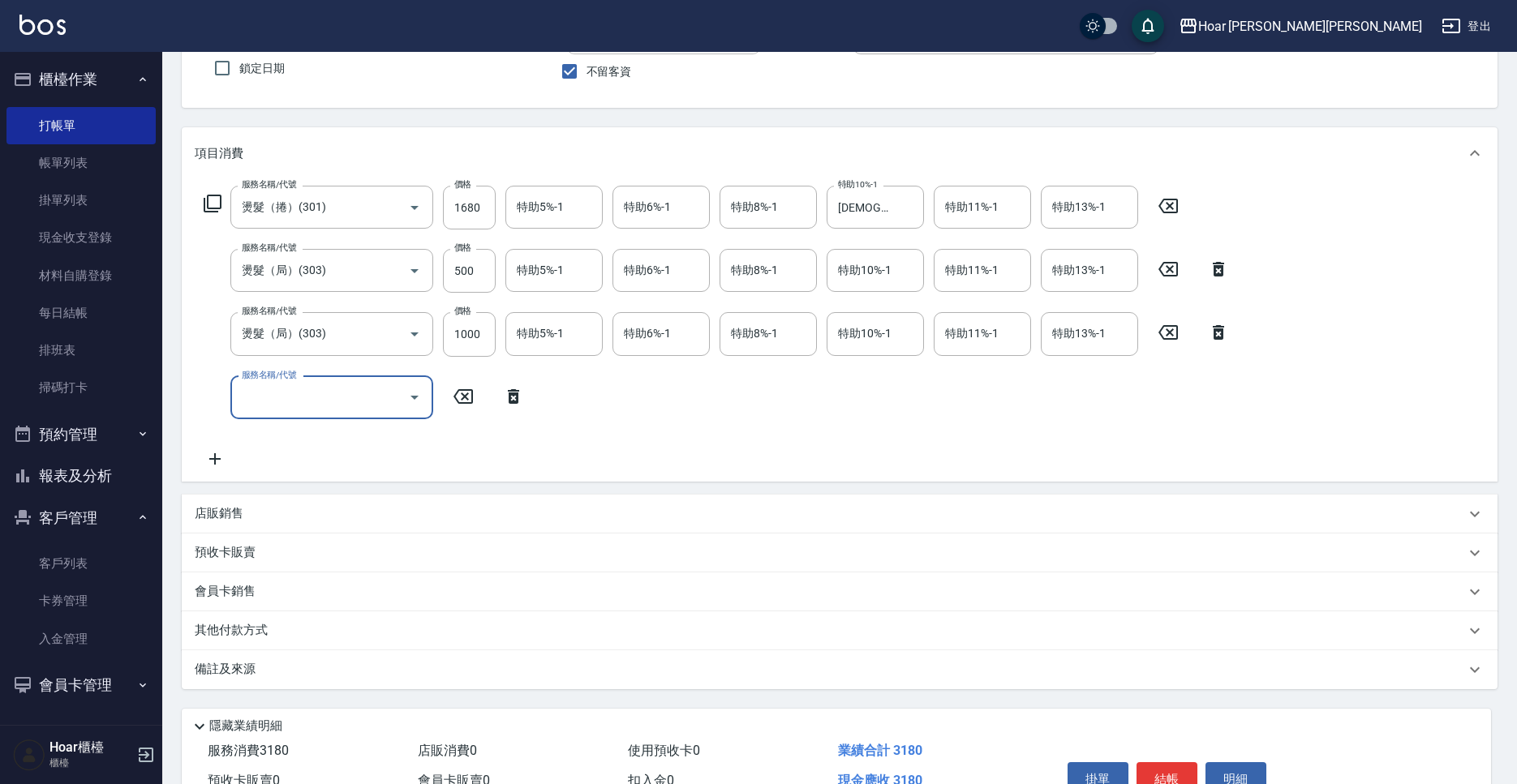
click at [418, 398] on icon "Open" at bounding box center [415, 397] width 19 height 19
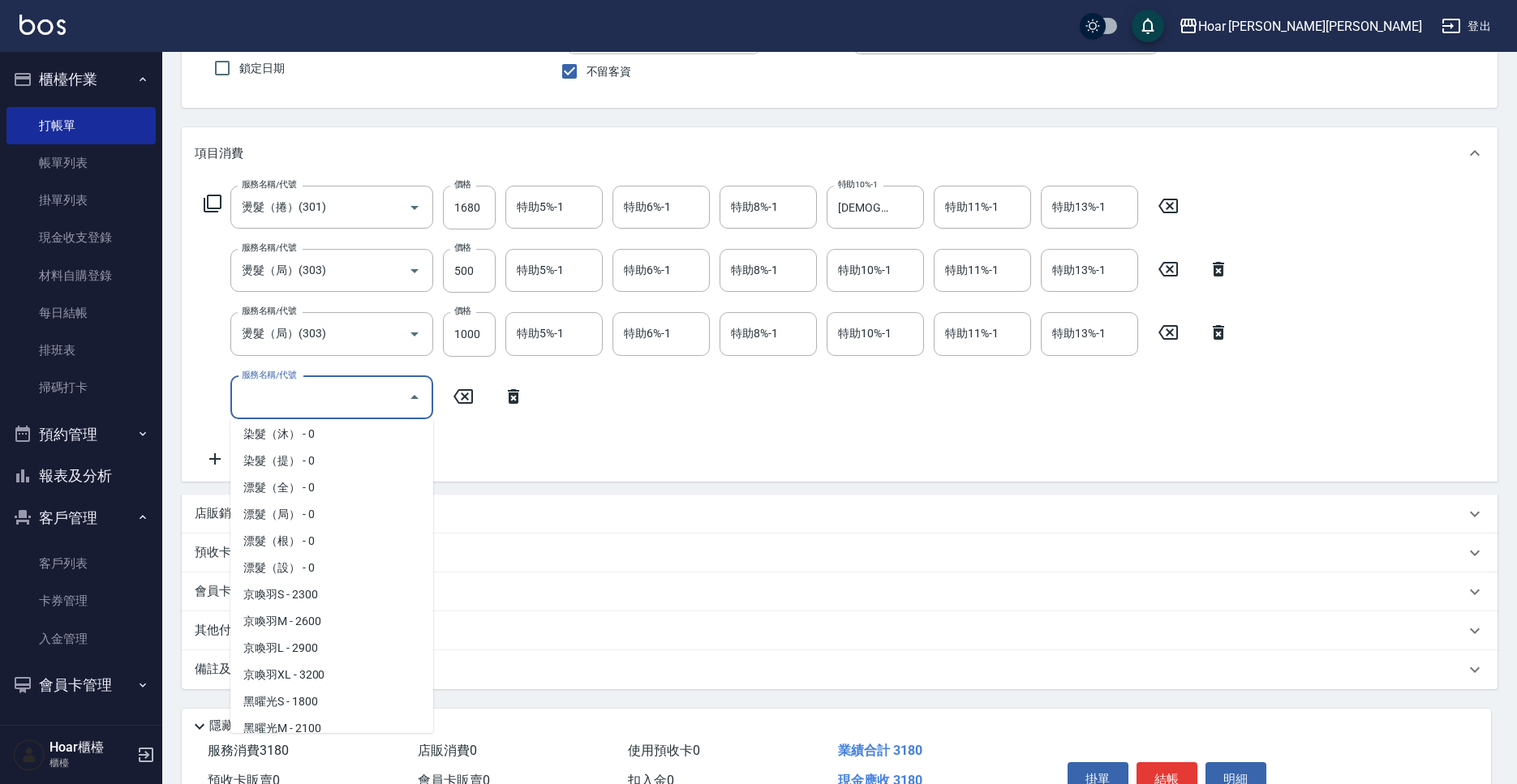
scroll to position [405, 0]
click at [348, 701] on span "黑曜光S - 1800" at bounding box center [331, 703] width 203 height 26
type input "黑曜光S(605)"
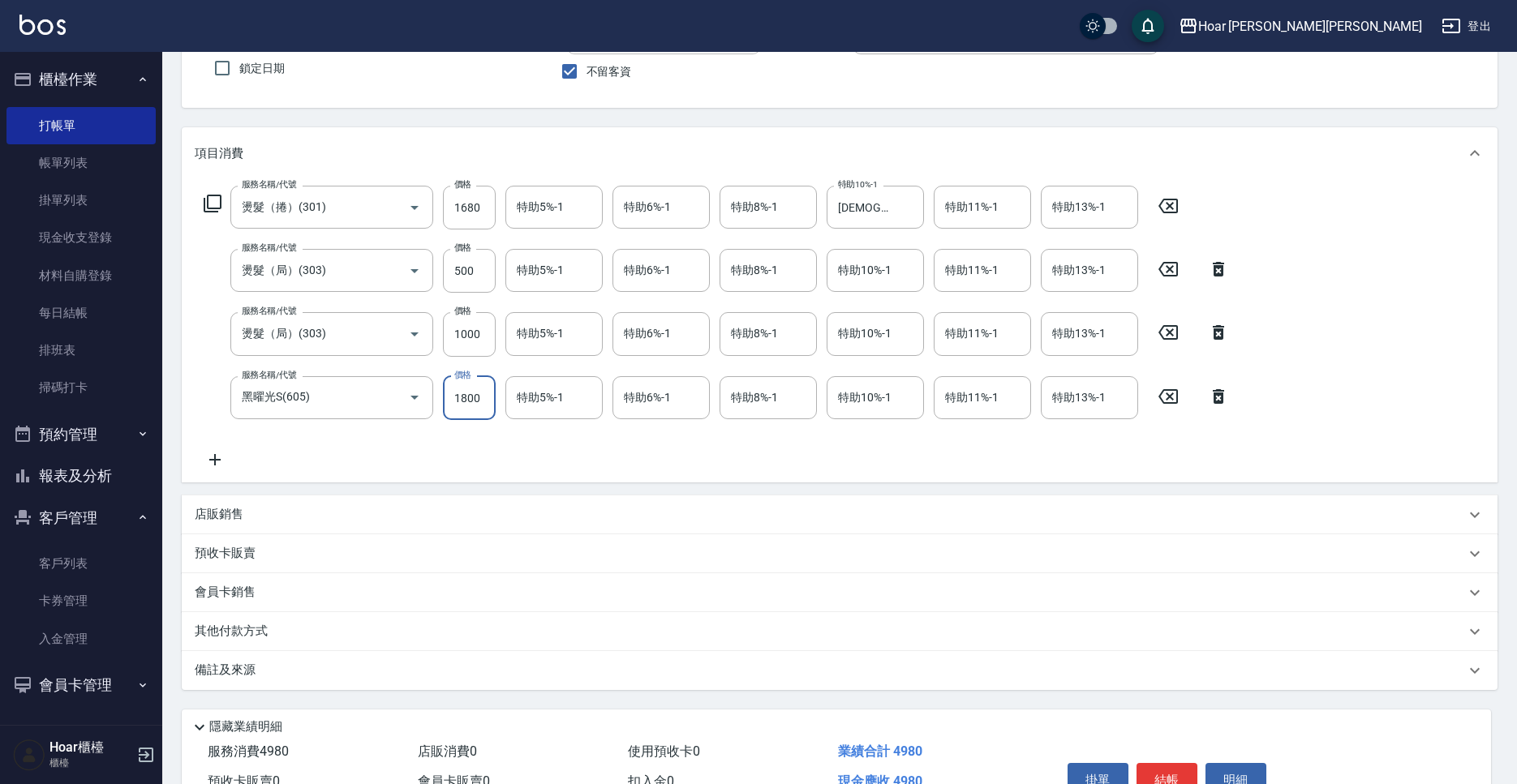
click at [483, 396] on input "1800" at bounding box center [469, 398] width 53 height 44
click at [491, 435] on div "服務名稱/代號 燙髮（捲）(301) 服務名稱/代號 價格 1680 價格 特助5%-1 特助5%-1 特助6%-1 特助6%-1 特助8%-1 特助8%-1…" at bounding box center [717, 327] width 1044 height 284
click at [214, 462] on icon at bounding box center [214, 459] width 11 height 11
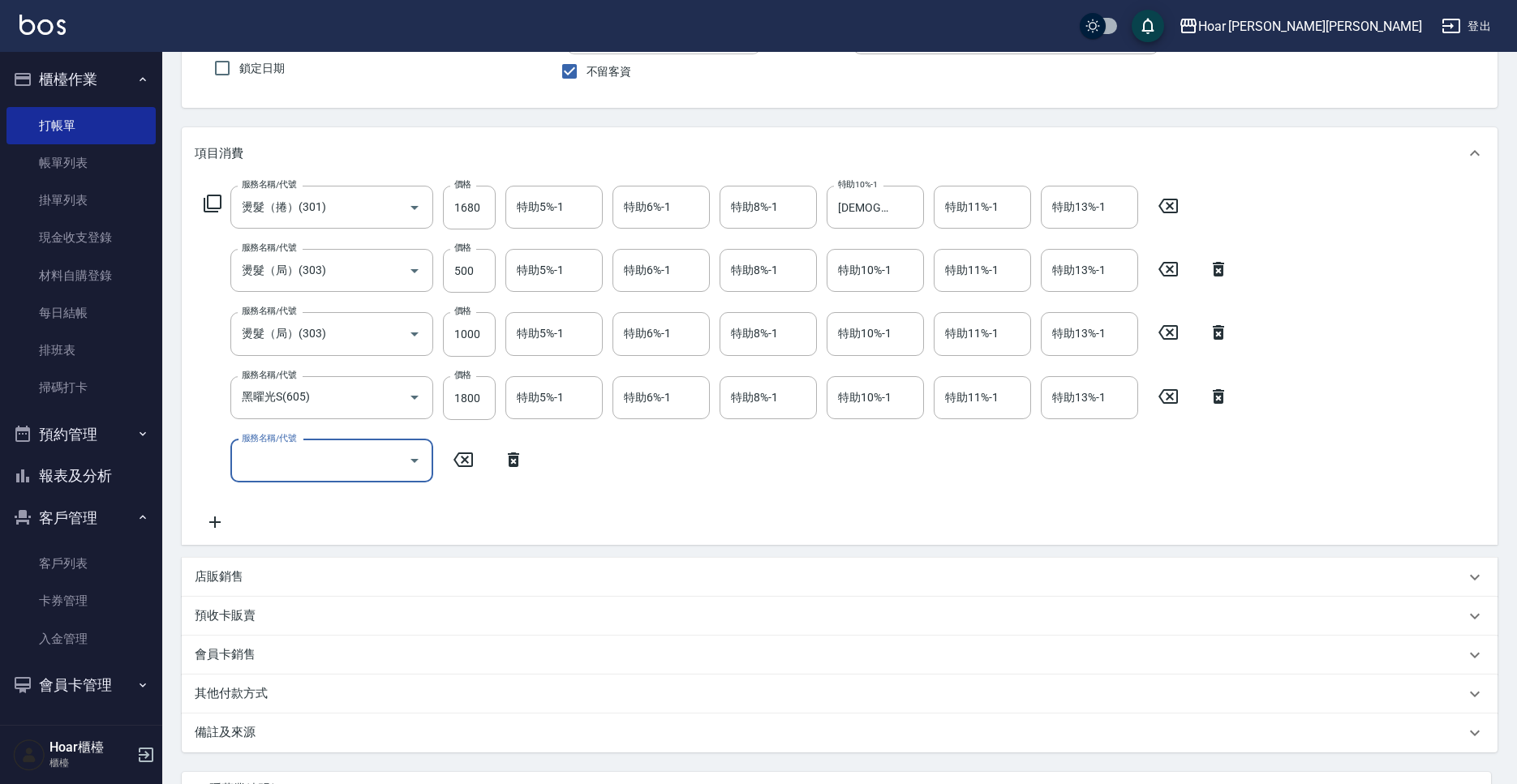
click at [418, 466] on icon "Open" at bounding box center [415, 460] width 19 height 19
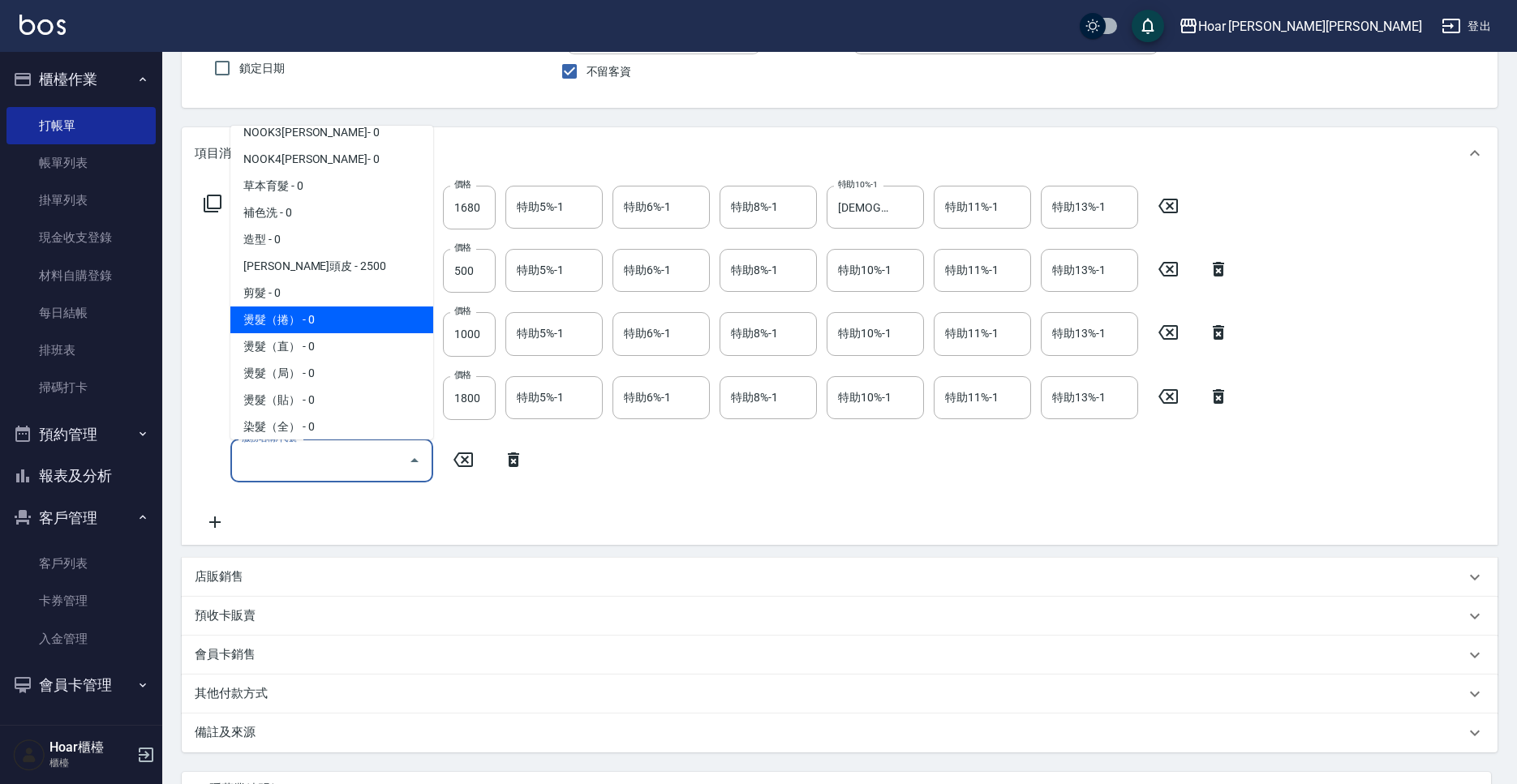
scroll to position [68, 0]
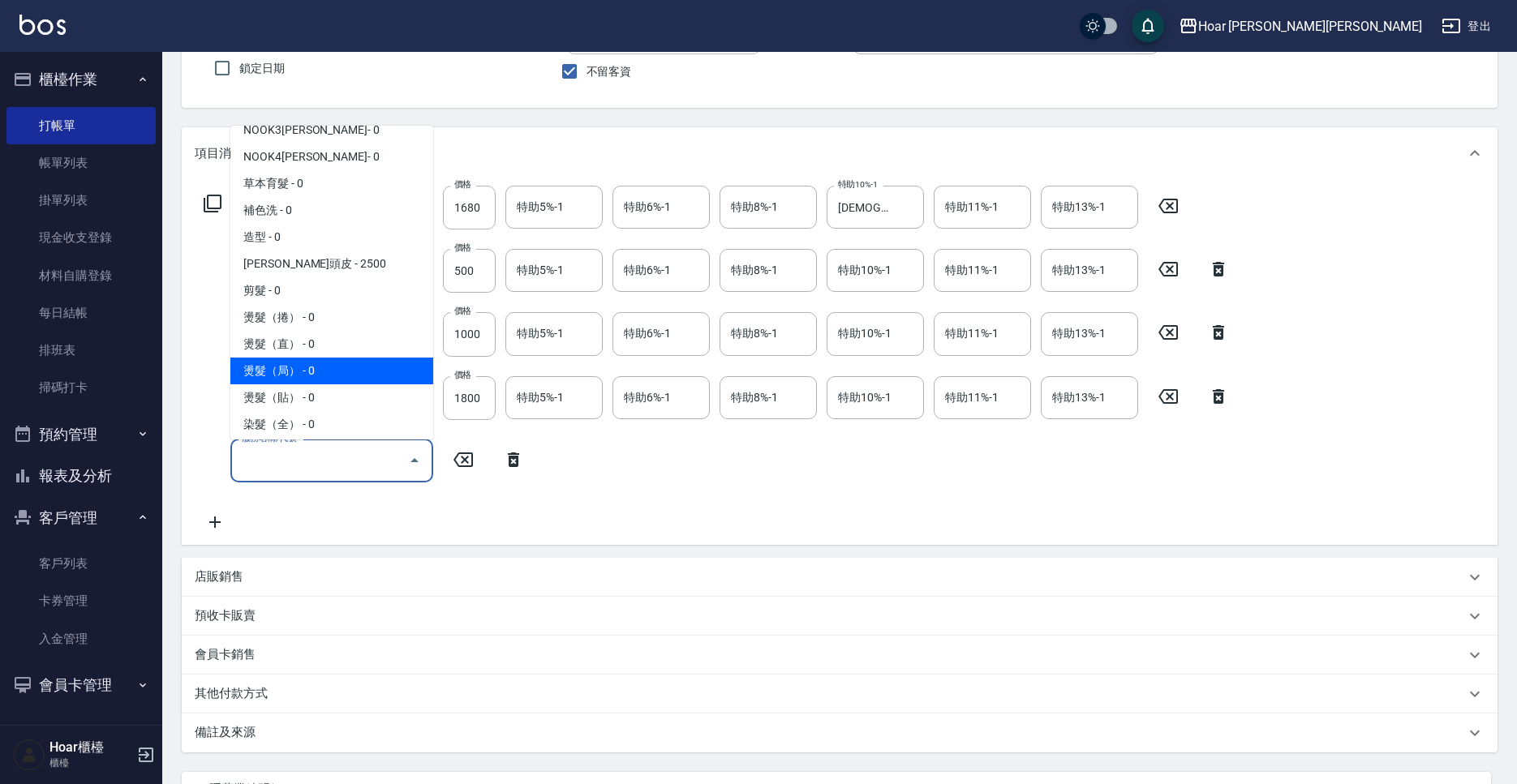
click at [298, 381] on span "燙髮（局） - 0" at bounding box center [331, 370] width 203 height 26
type input "燙髮（局）(303)"
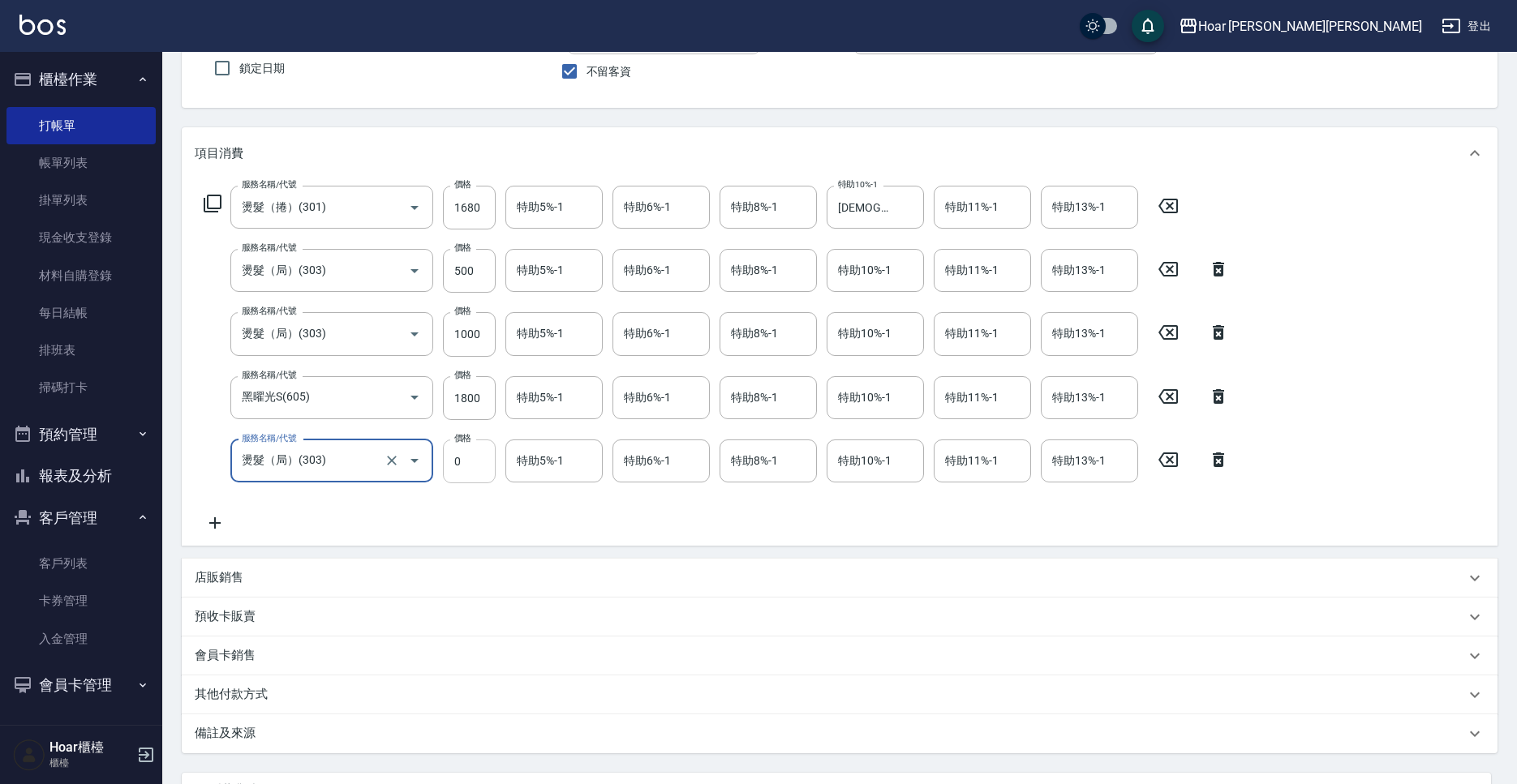
click at [474, 459] on input "0" at bounding box center [469, 461] width 53 height 44
click at [423, 340] on icon "Open" at bounding box center [415, 334] width 19 height 19
type input "2000"
click at [419, 342] on button "Open" at bounding box center [415, 334] width 26 height 26
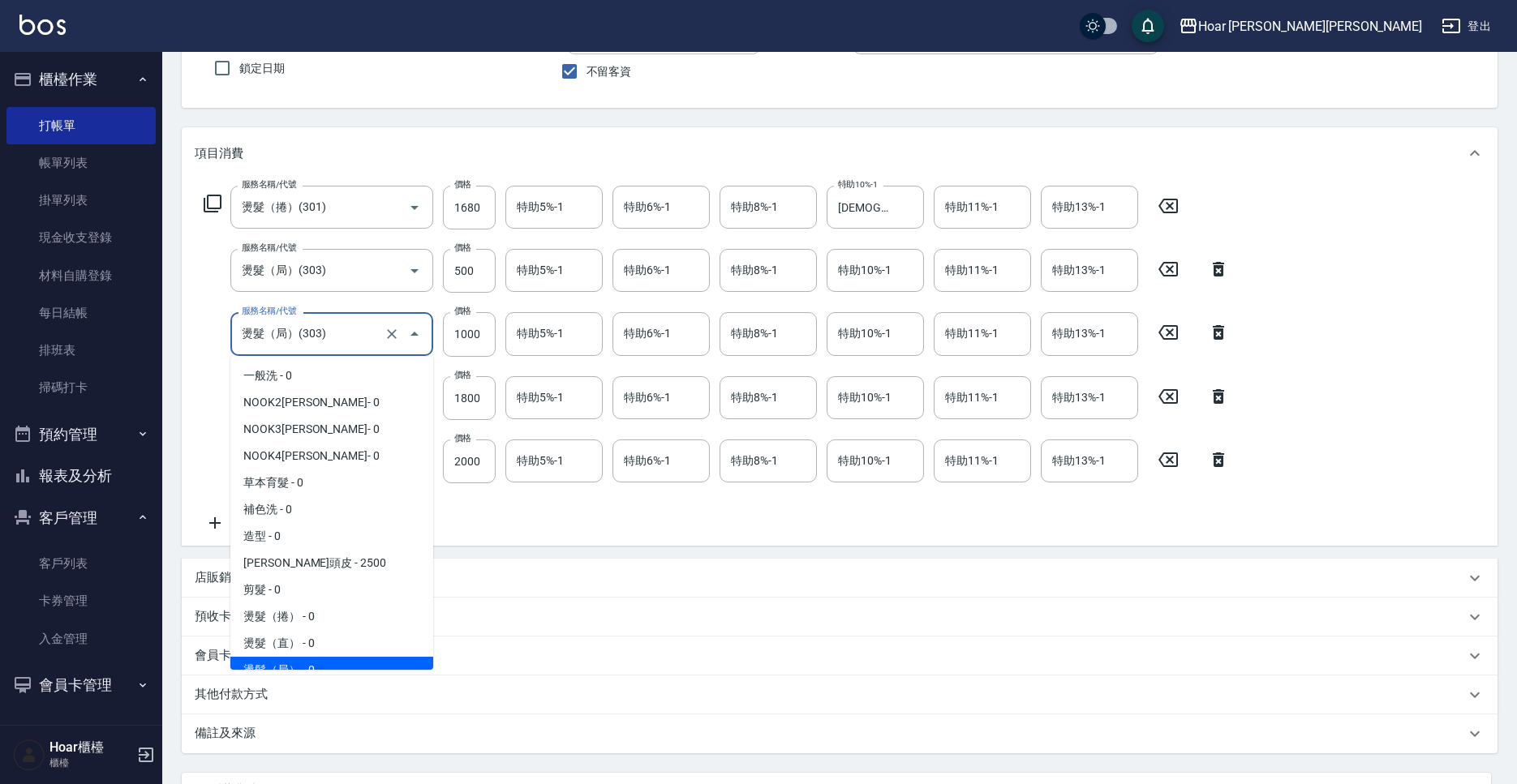
scroll to position [14, 0]
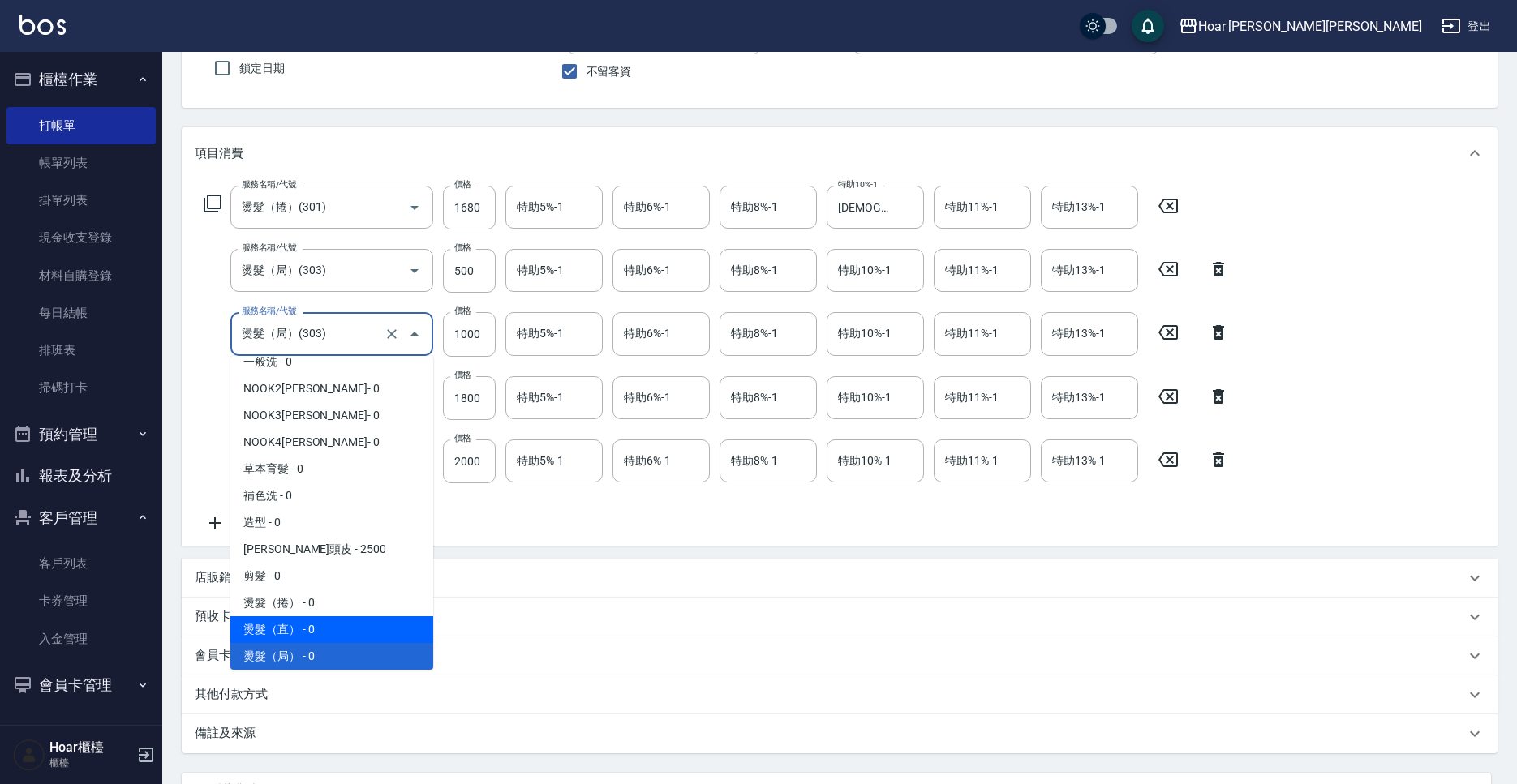
click at [321, 625] on span "燙髮（直） - 0" at bounding box center [331, 629] width 203 height 26
type input "燙髮（直）(302)"
type input "0"
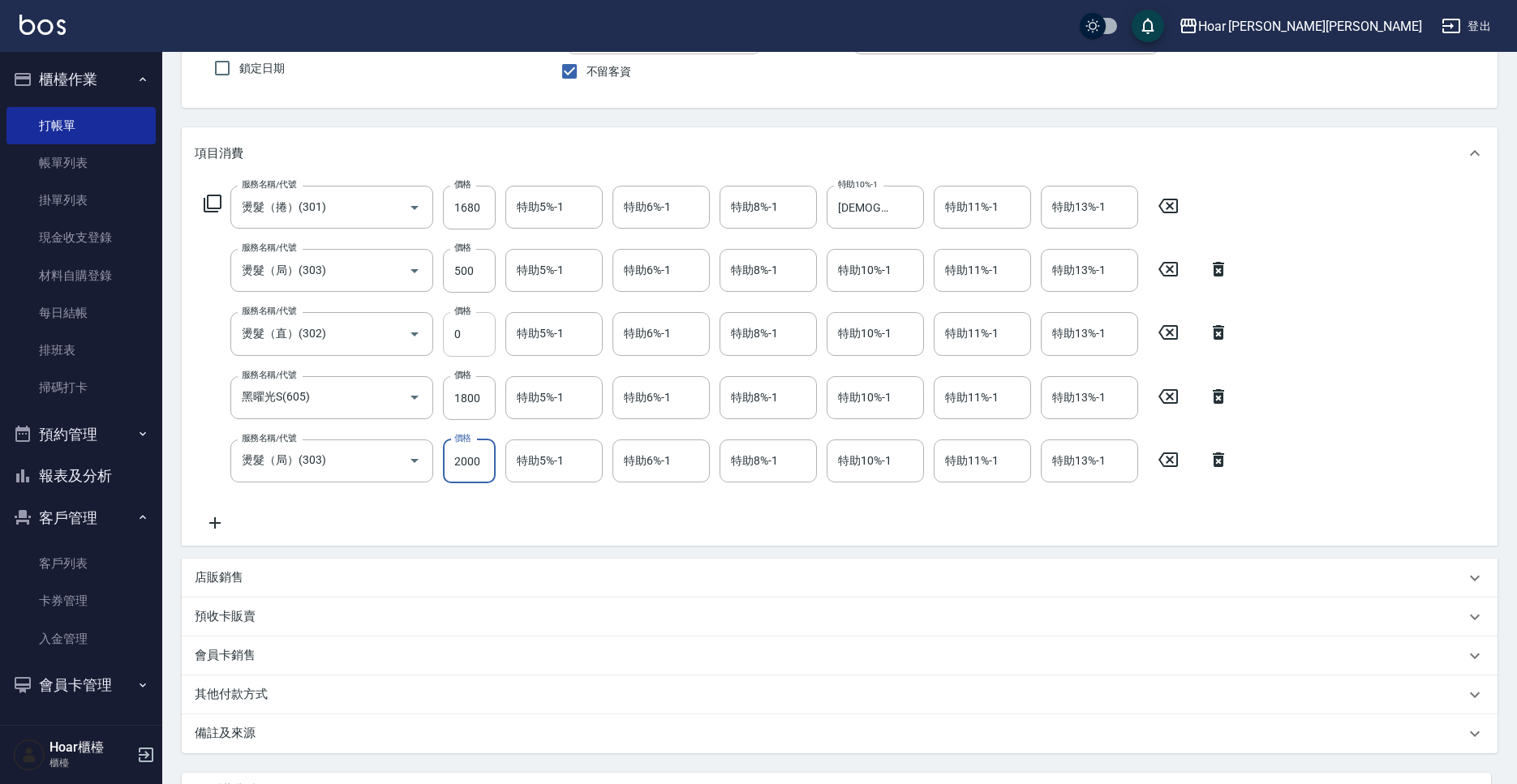
click at [459, 341] on input "0" at bounding box center [469, 334] width 53 height 44
type input "1000"
click at [480, 328] on input "0" at bounding box center [469, 334] width 53 height 44
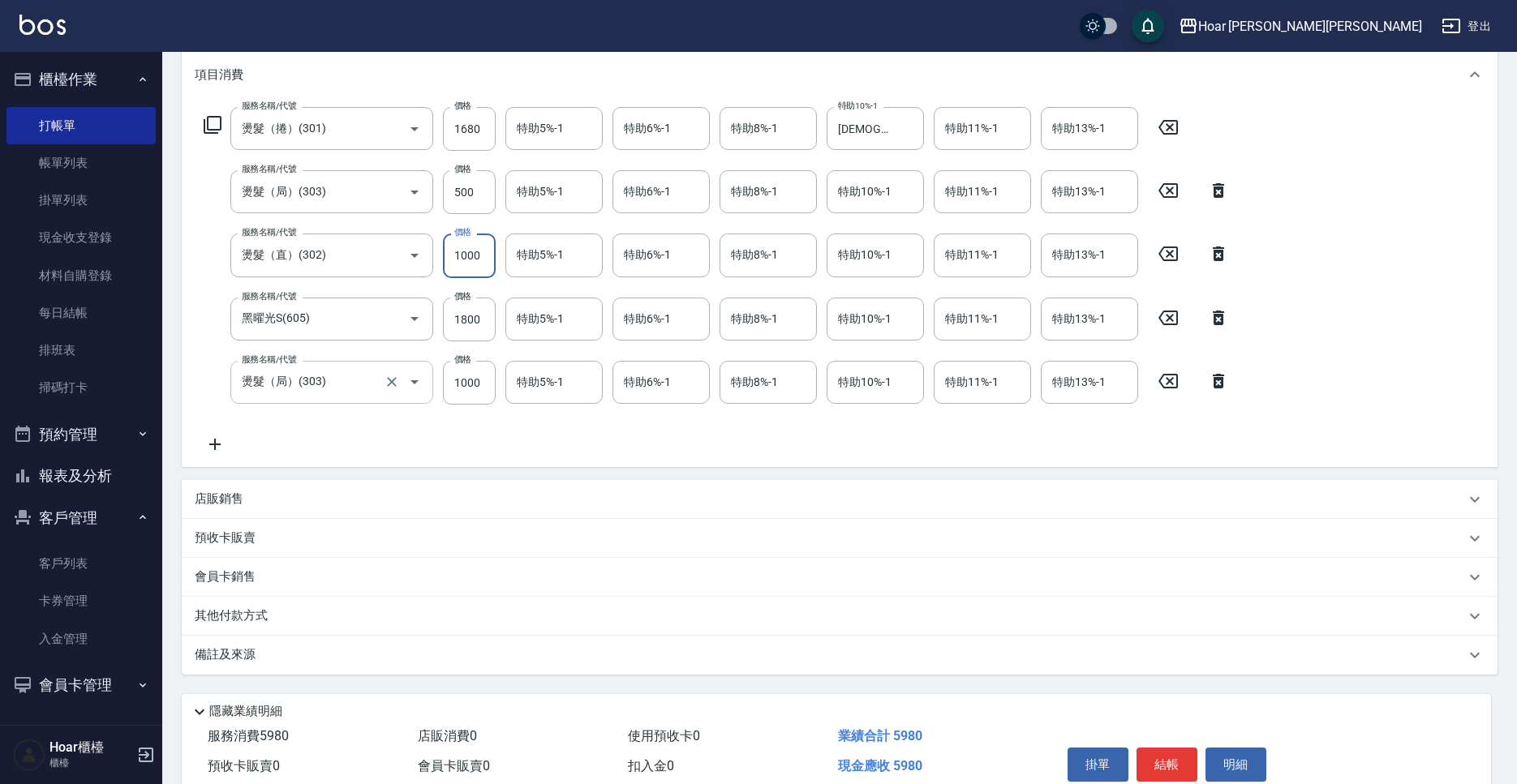
scroll to position [218, 0]
click at [423, 378] on icon "Open" at bounding box center [415, 381] width 19 height 19
type input "1000"
click at [418, 384] on icon "Open" at bounding box center [415, 381] width 19 height 19
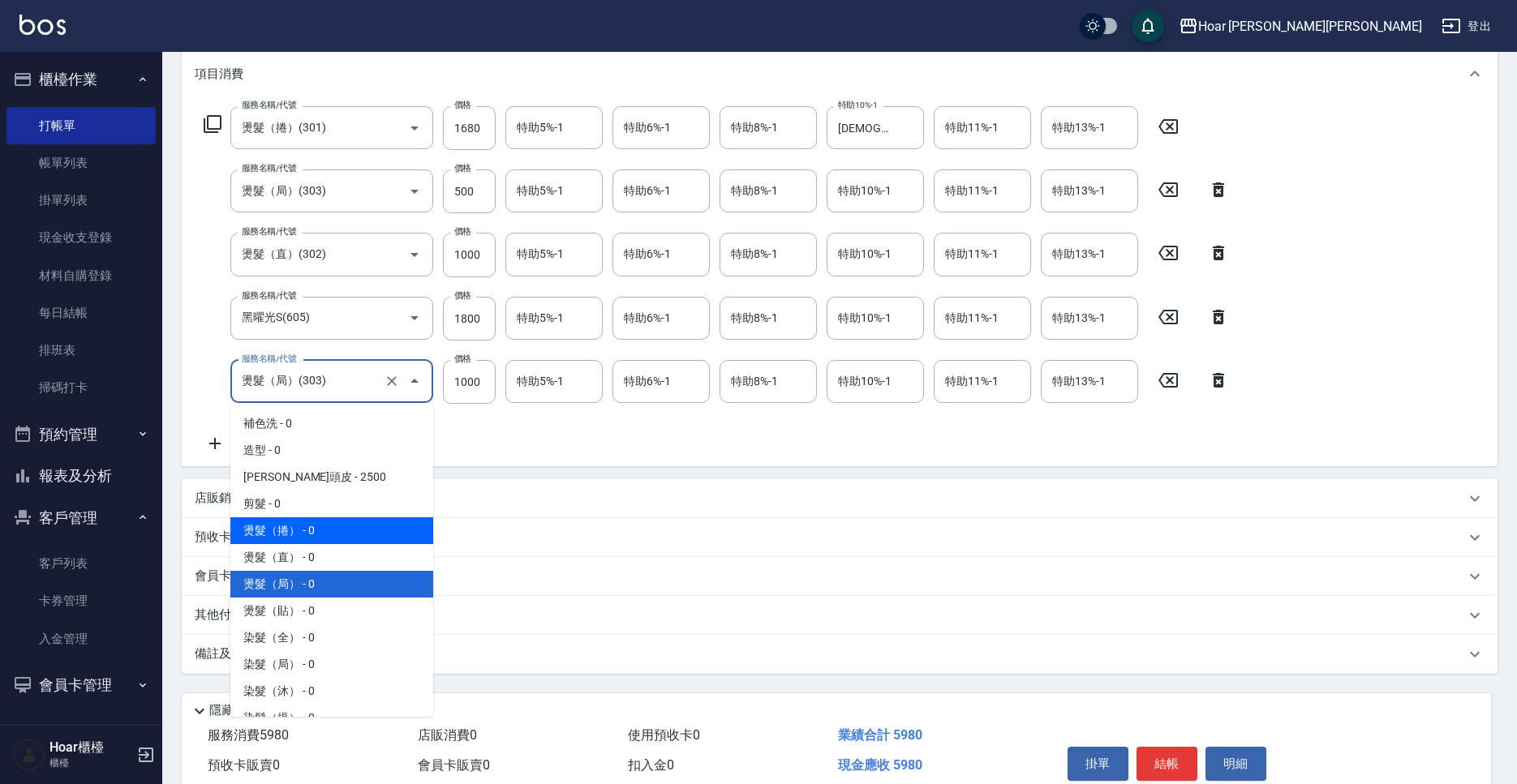
scroll to position [0, 0]
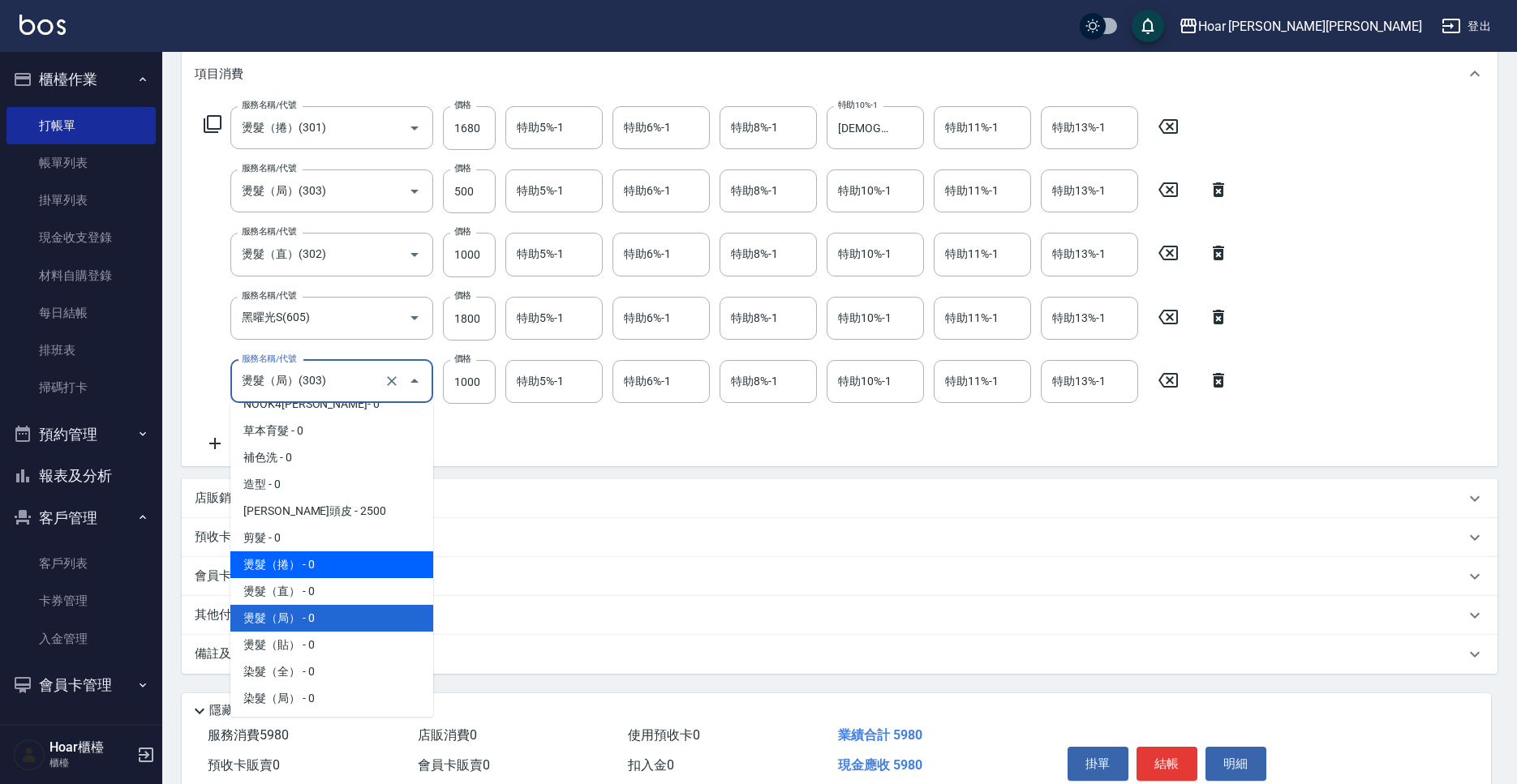
click at [252, 551] on span "燙髮（捲） - 0" at bounding box center [331, 565] width 203 height 26
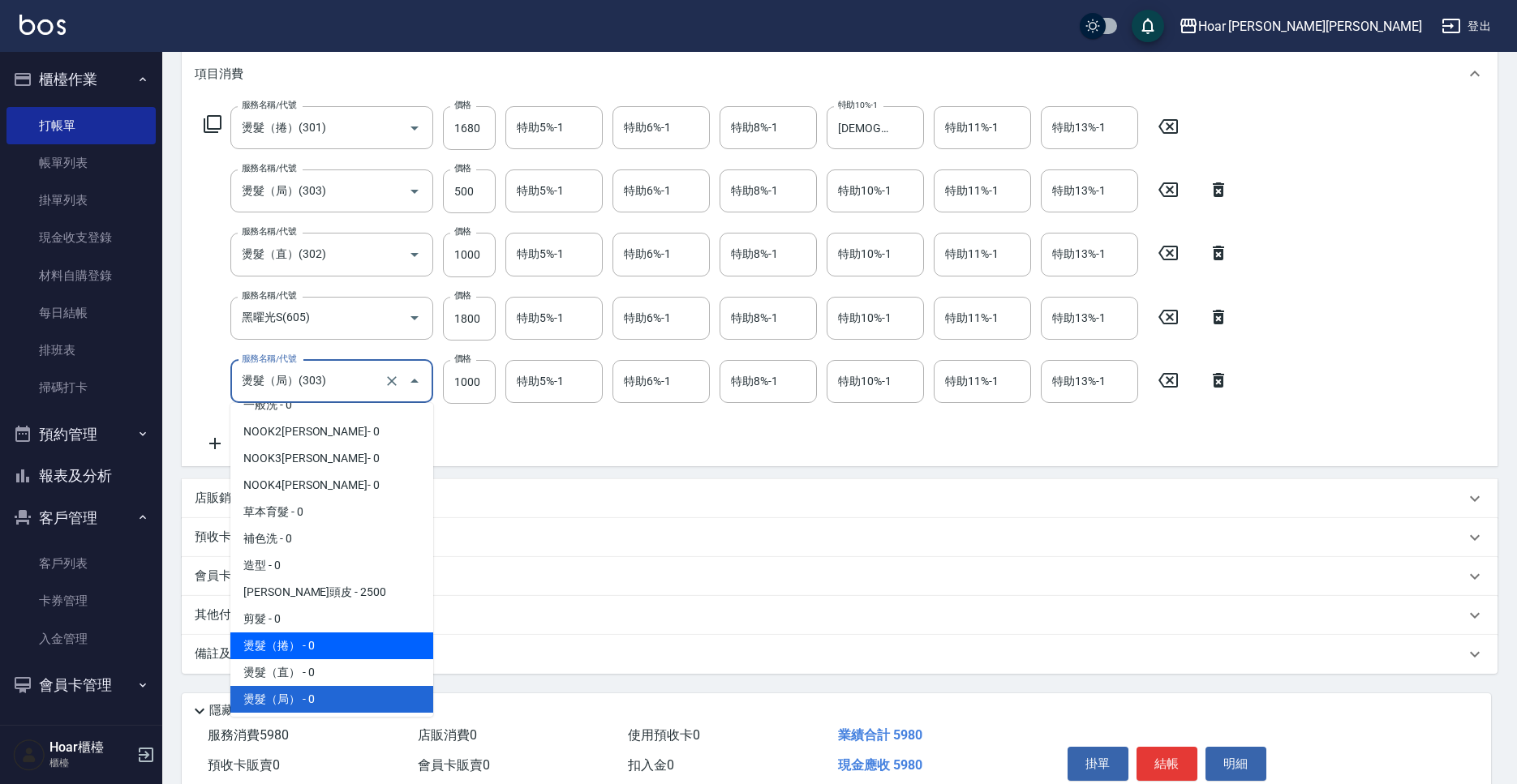
type input "燙髮（捲）(301)"
type input "0"
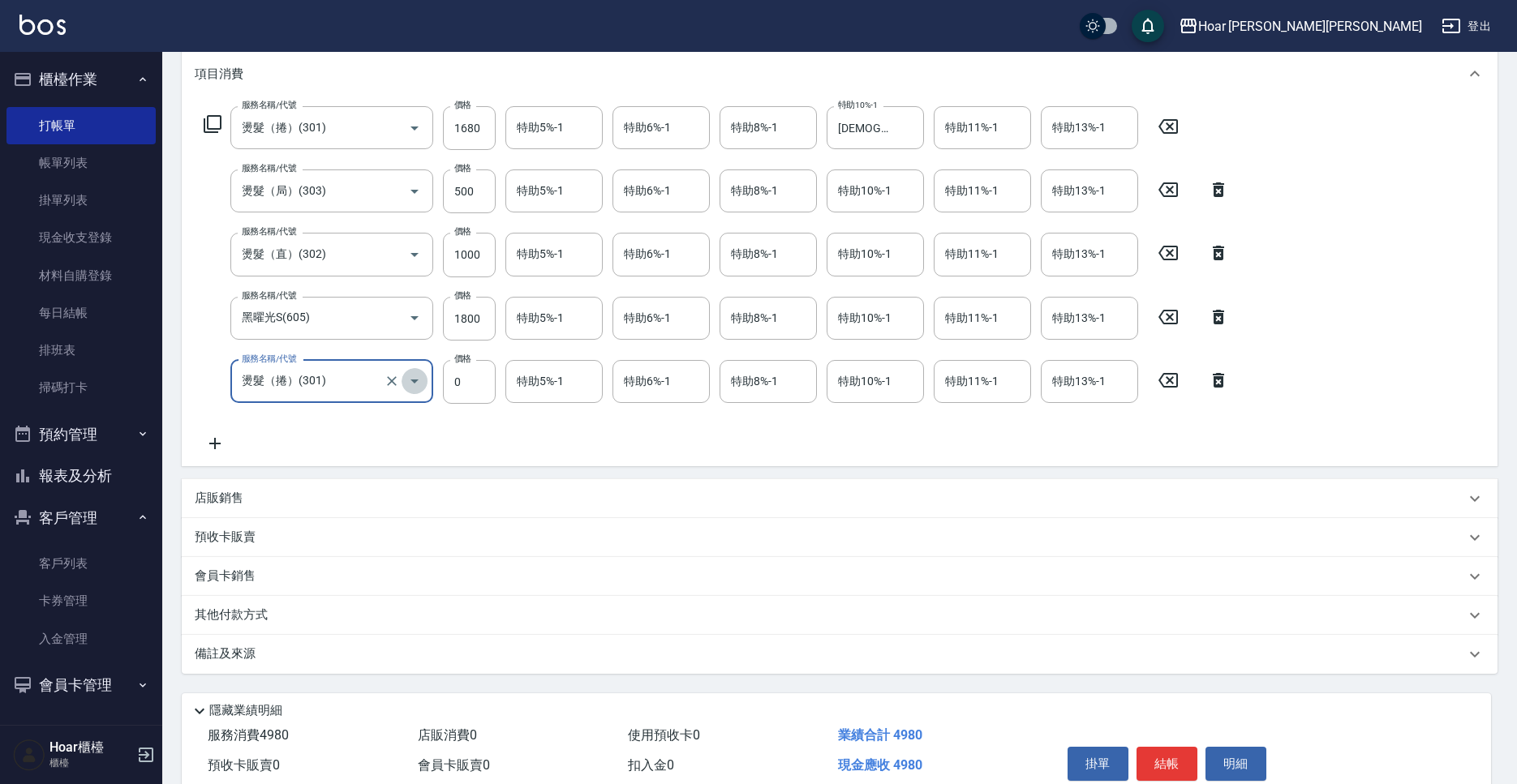
click at [412, 378] on icon "Open" at bounding box center [415, 381] width 19 height 19
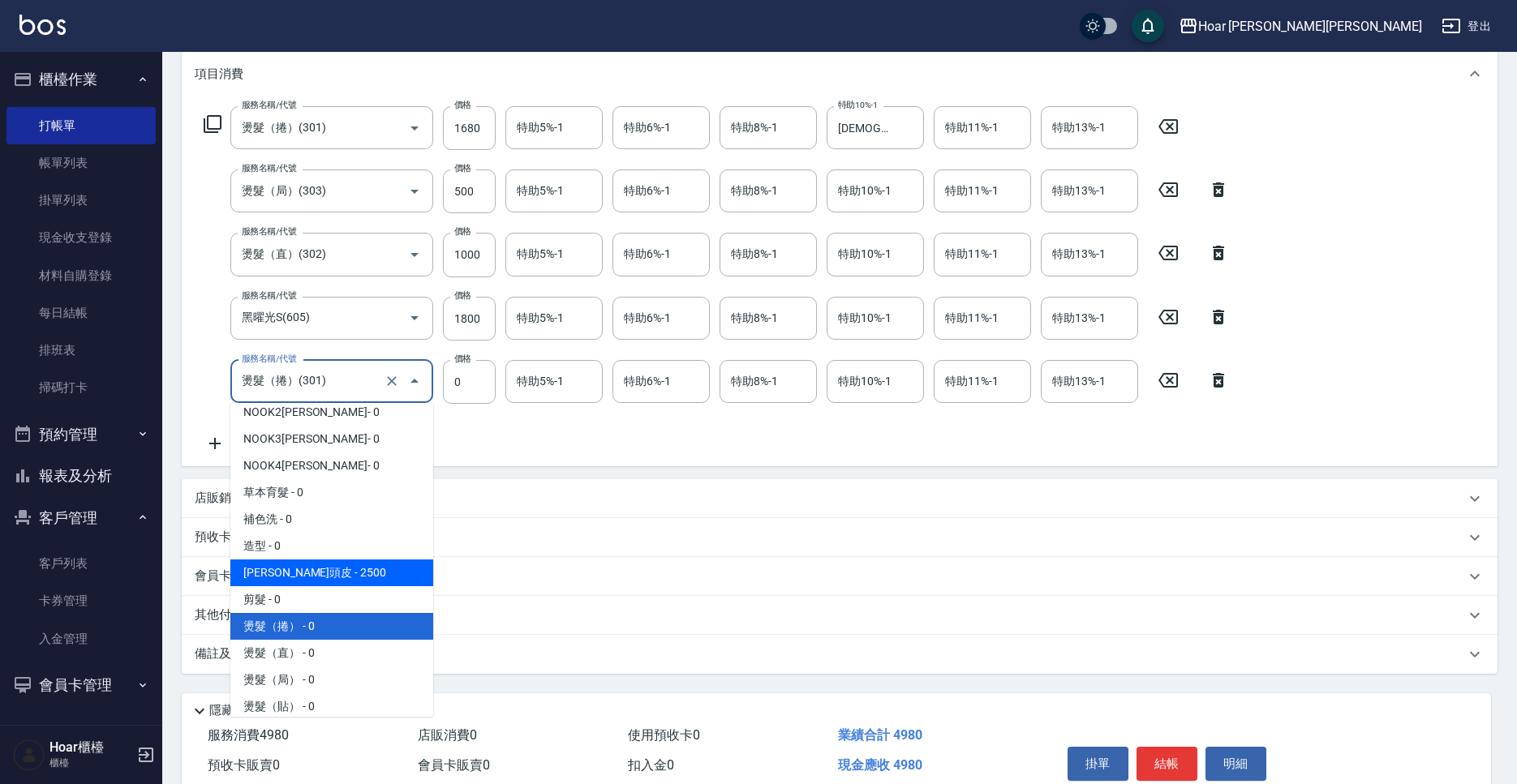
scroll to position [46, 0]
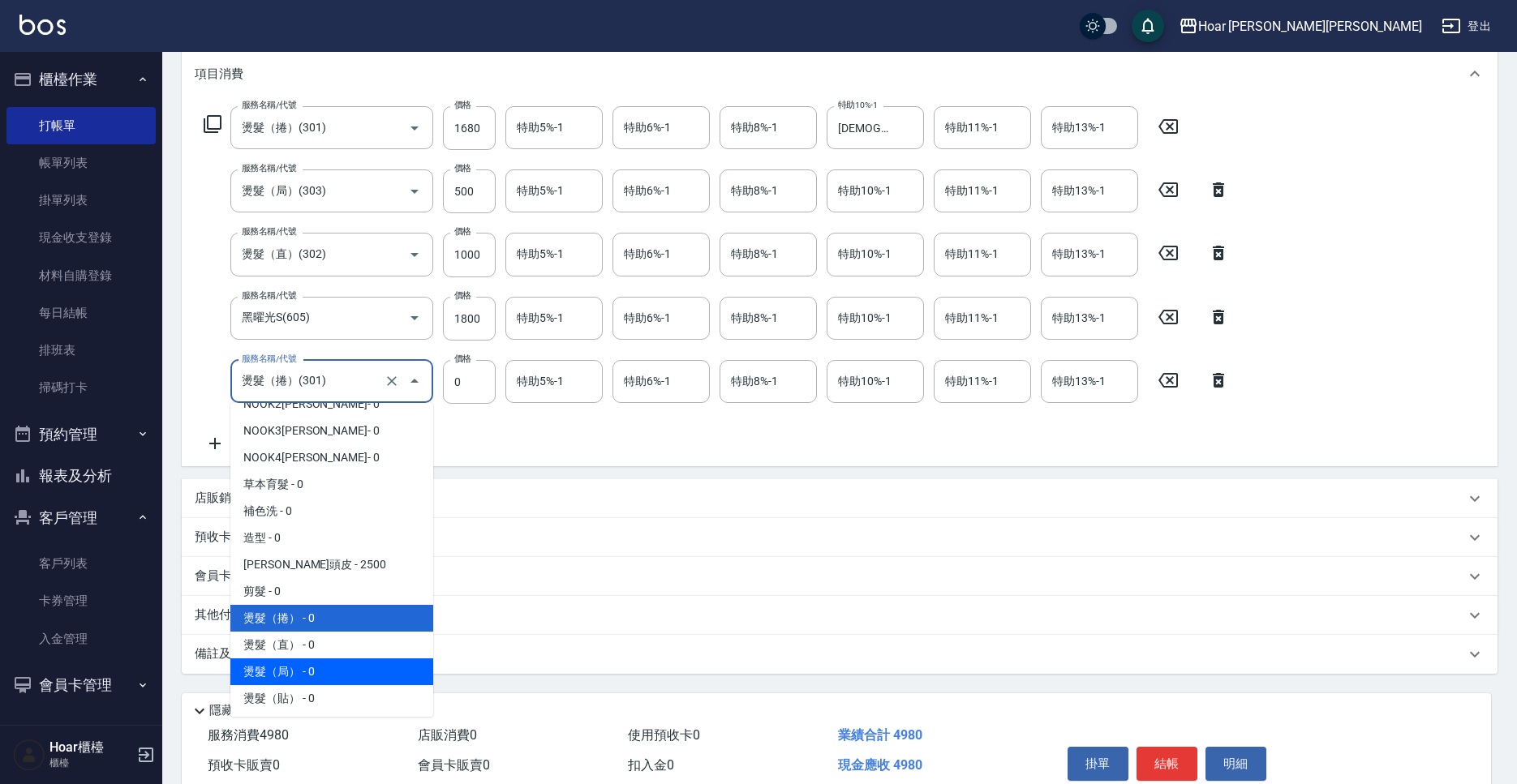
click at [346, 674] on span "燙髮（局） - 0" at bounding box center [331, 672] width 203 height 26
type input "燙髮（局）(303)"
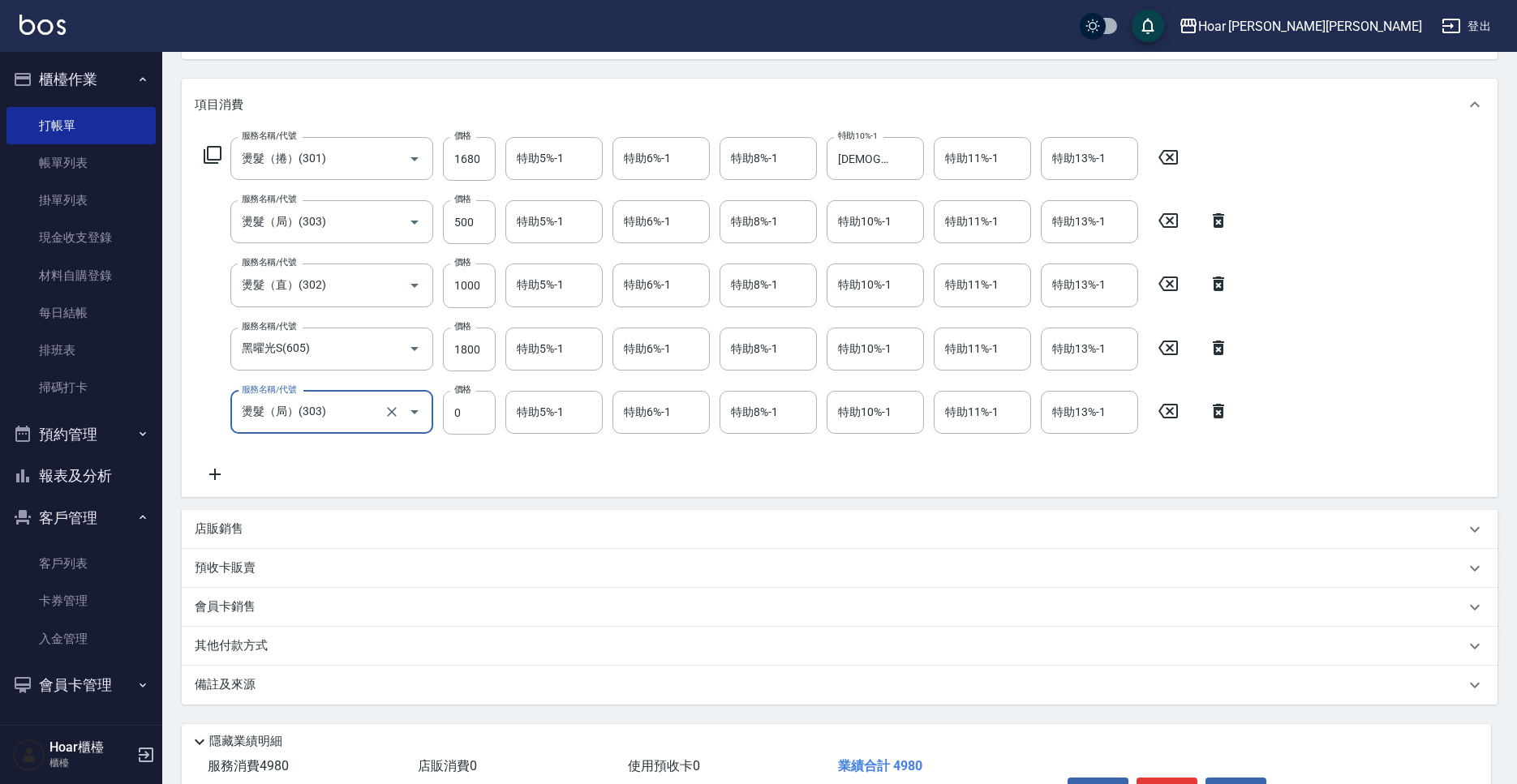
scroll to position [183, 0]
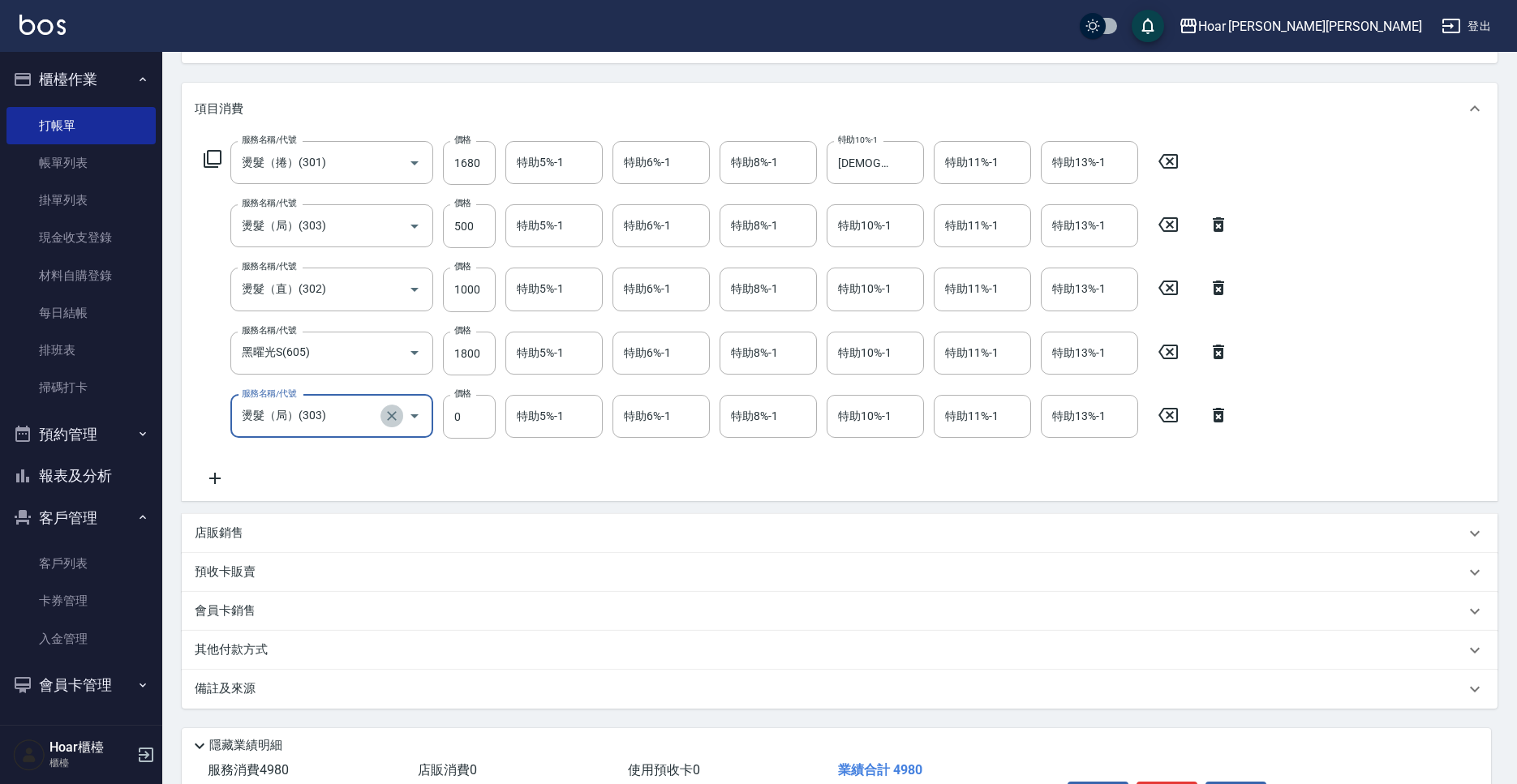
click at [394, 415] on icon "Clear" at bounding box center [391, 415] width 10 height 10
type input "燙髮（局）(303)"
click at [377, 456] on div "服務名稱/代號 燙髮（捲）(301) 服務名稱/代號 價格 1680 價格 特助5%-1 特助5%-1 特助6%-1 特助6%-1 特助8%-1 特助8%-1…" at bounding box center [717, 314] width 1044 height 347
click at [392, 418] on icon "Clear" at bounding box center [392, 415] width 16 height 16
type input "燙髮（局）(303)"
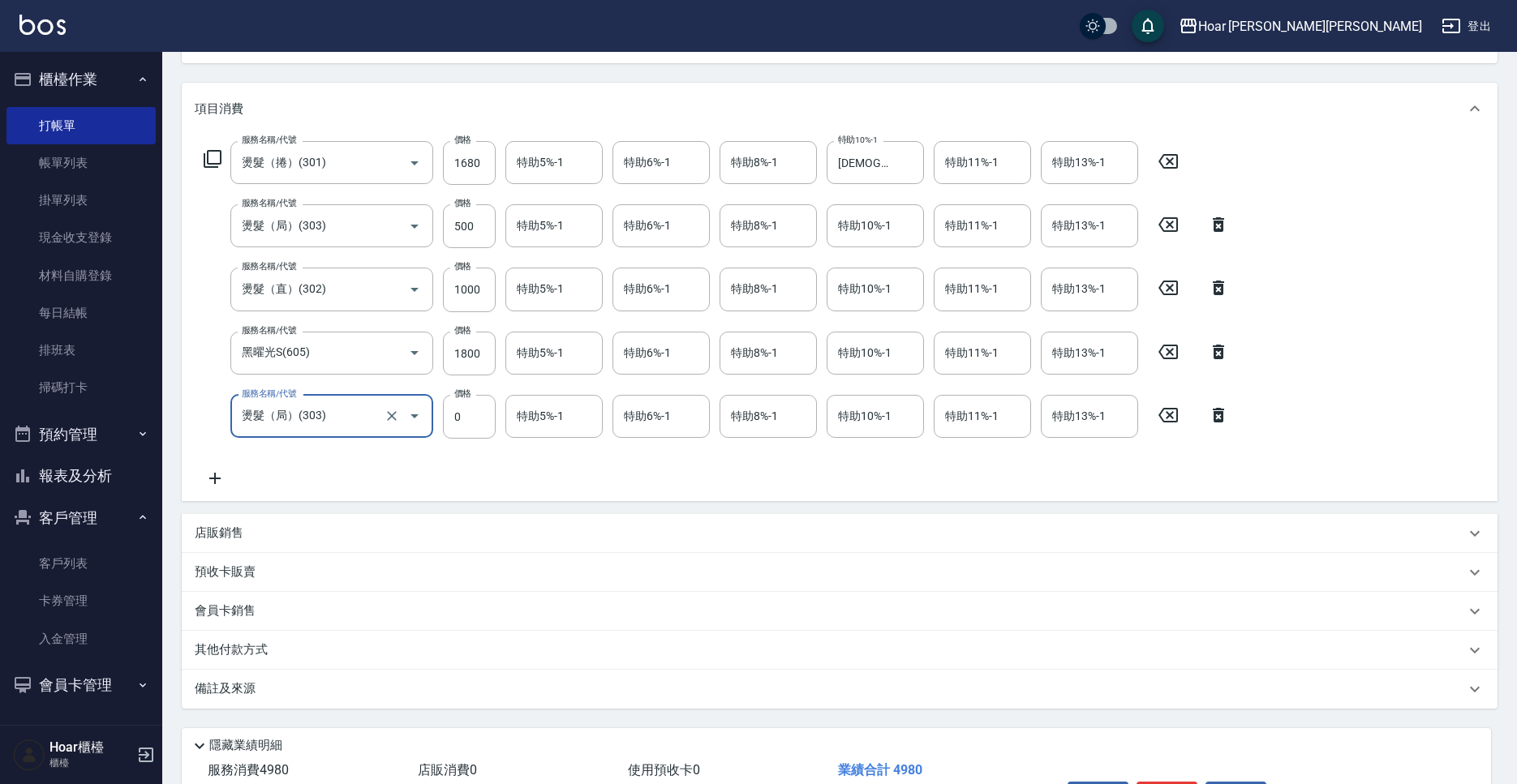
click at [383, 452] on div "服務名稱/代號 燙髮（捲）(301) 服務名稱/代號 價格 1680 價格 特助5%-1 特助5%-1 特助6%-1 特助6%-1 特助8%-1 特助8%-1…" at bounding box center [717, 314] width 1044 height 347
click at [1228, 414] on icon at bounding box center [1218, 415] width 40 height 19
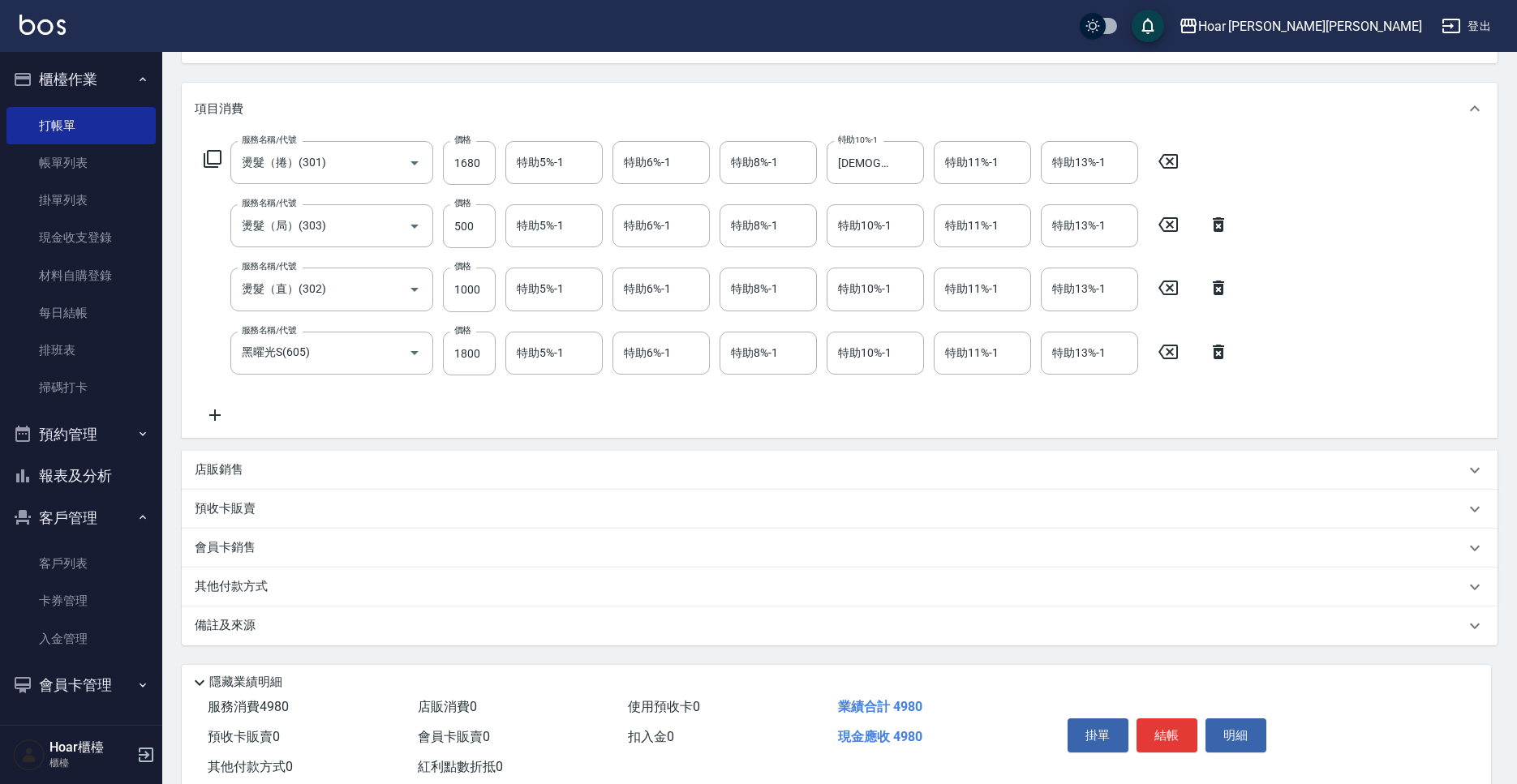
scroll to position [227, 0]
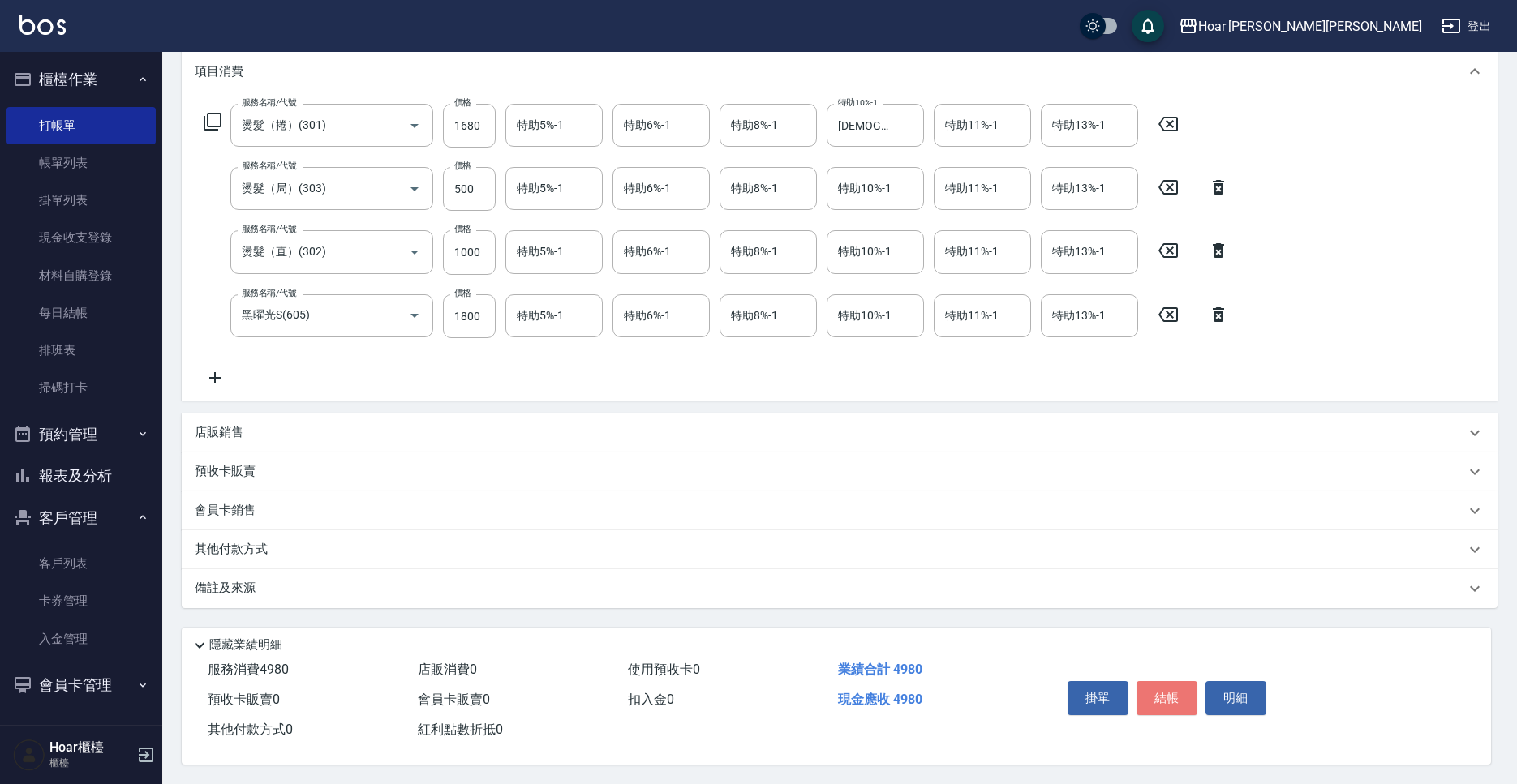
click at [1182, 681] on button "結帳" at bounding box center [1167, 698] width 61 height 34
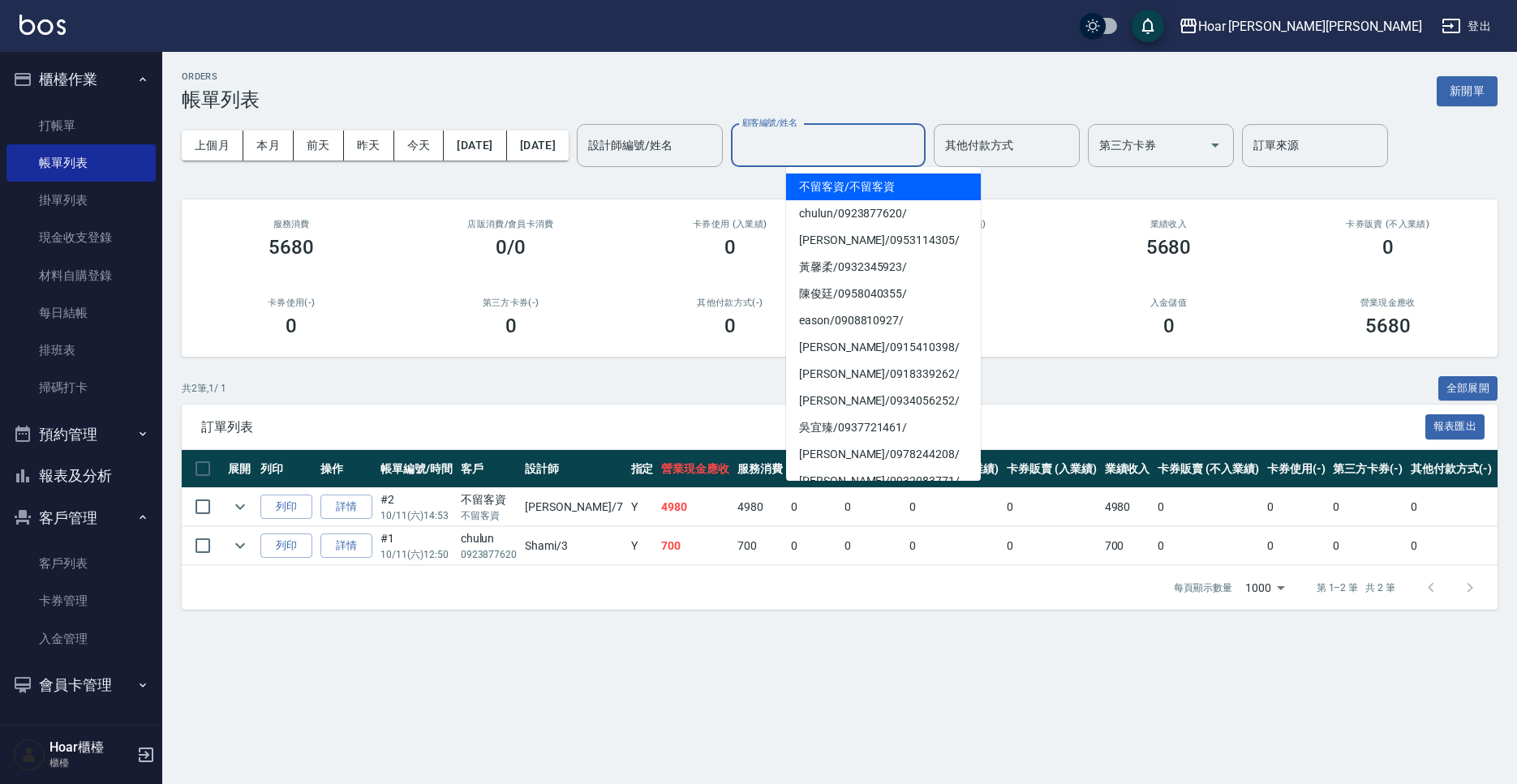
click at [847, 133] on input "顧客編號/姓名" at bounding box center [827, 146] width 180 height 28
click at [841, 194] on span "不留客資 / 不留客資" at bounding box center [884, 187] width 195 height 26
type input "不留客資/不留客資"
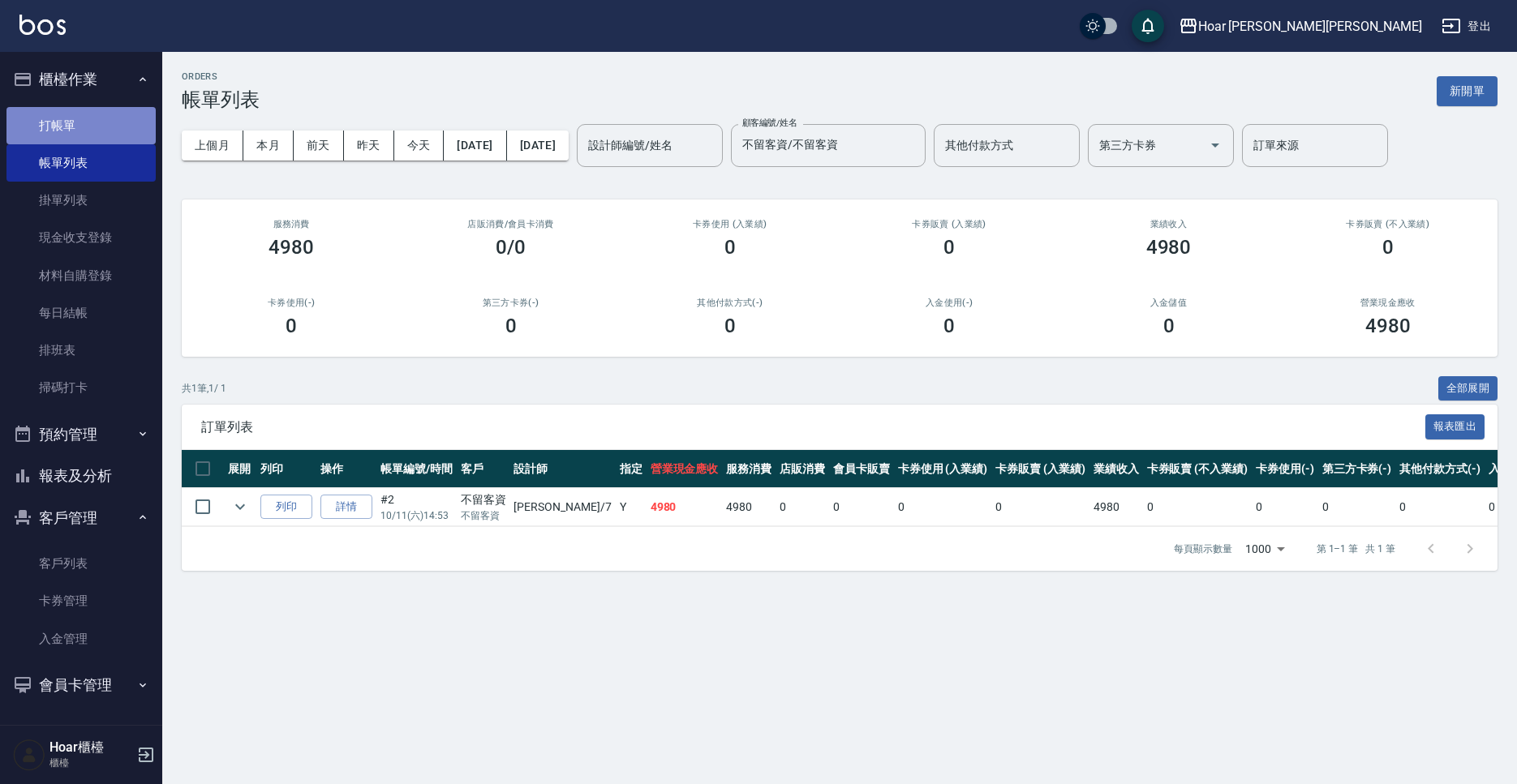
click at [53, 107] on link "打帳單" at bounding box center [81, 126] width 149 height 37
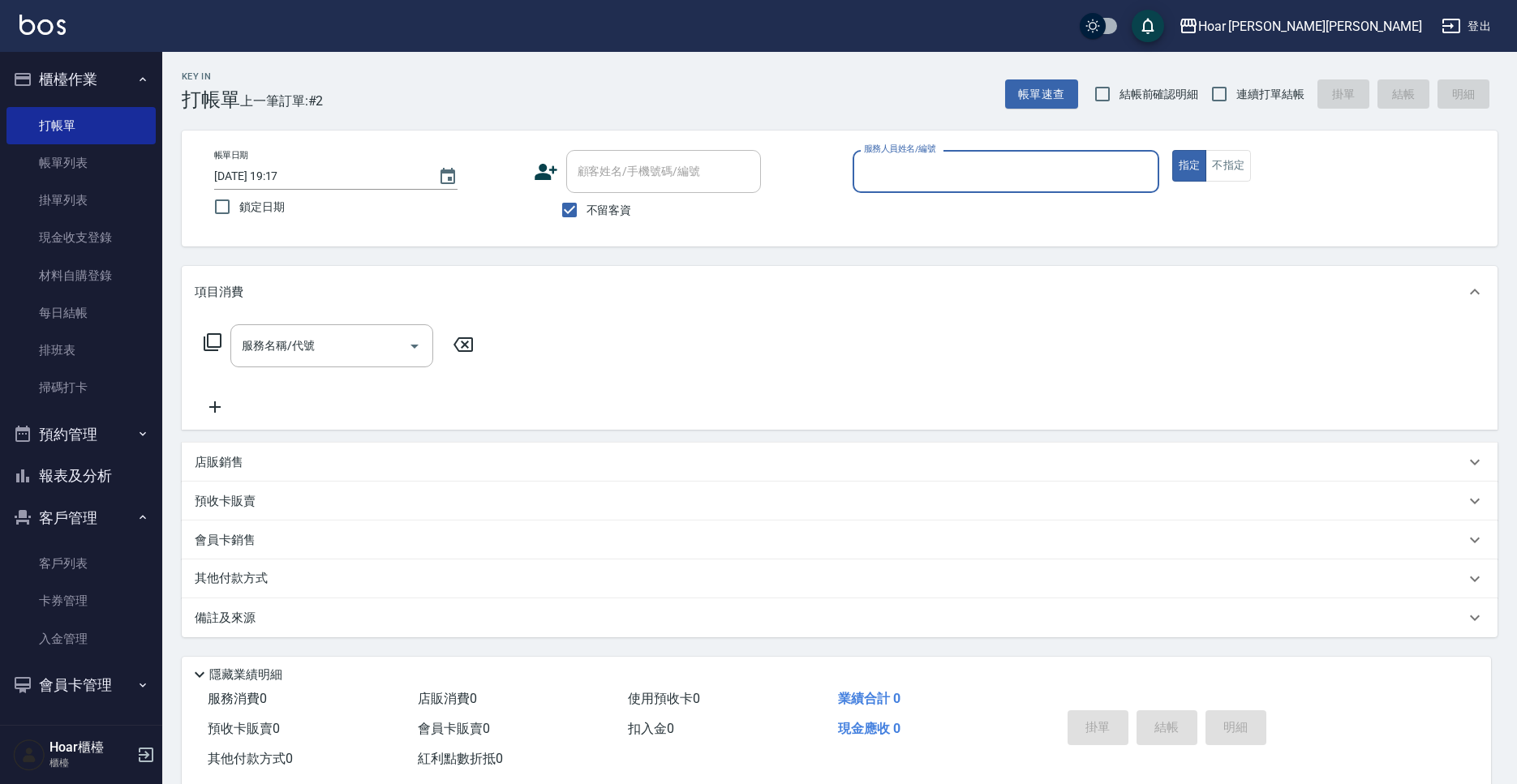
click at [920, 183] on input "服務人員姓名/編號" at bounding box center [1006, 171] width 292 height 28
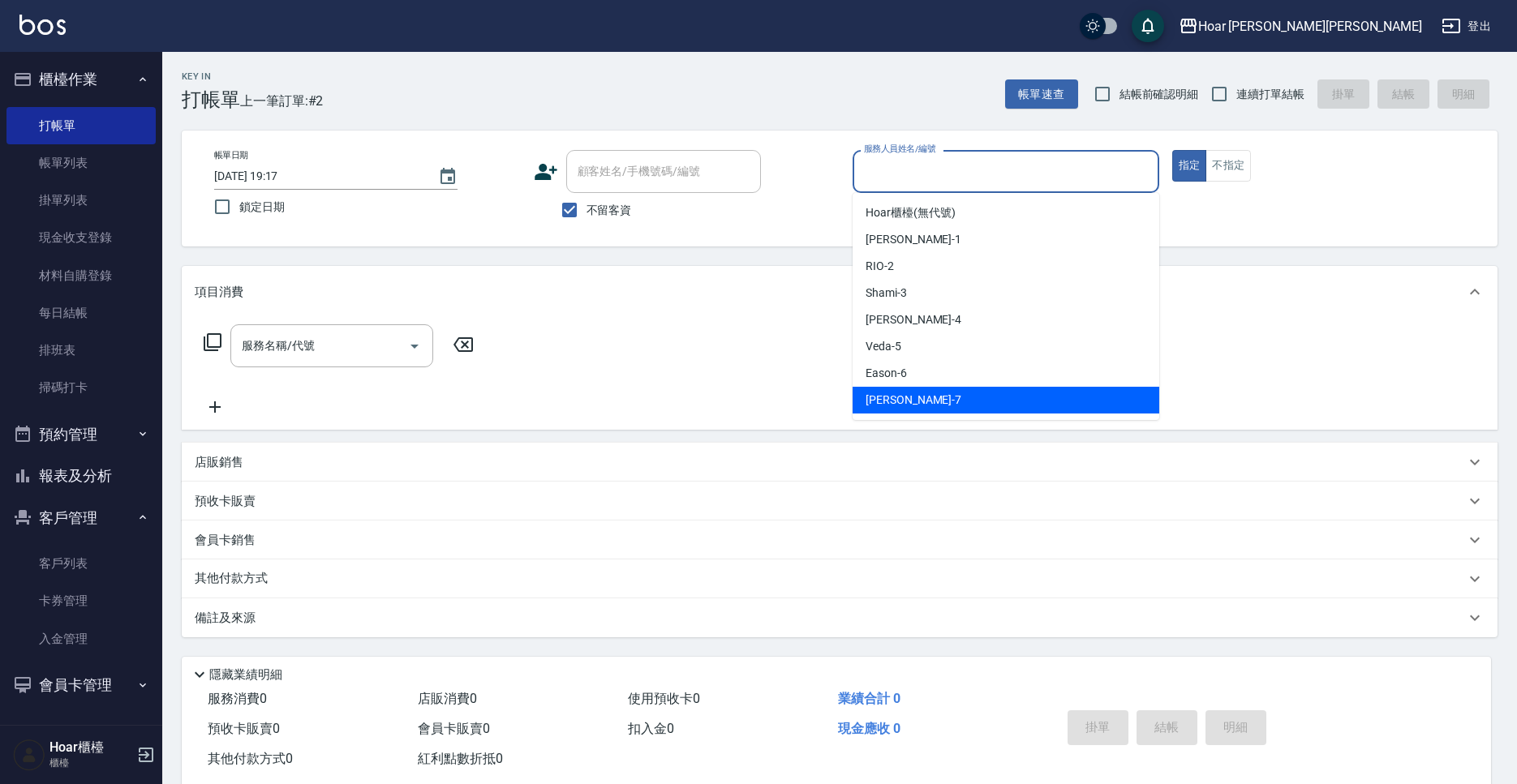
click at [907, 398] on div "[PERSON_NAME] -7" at bounding box center [1005, 399] width 307 height 26
type input "[PERSON_NAME]-7"
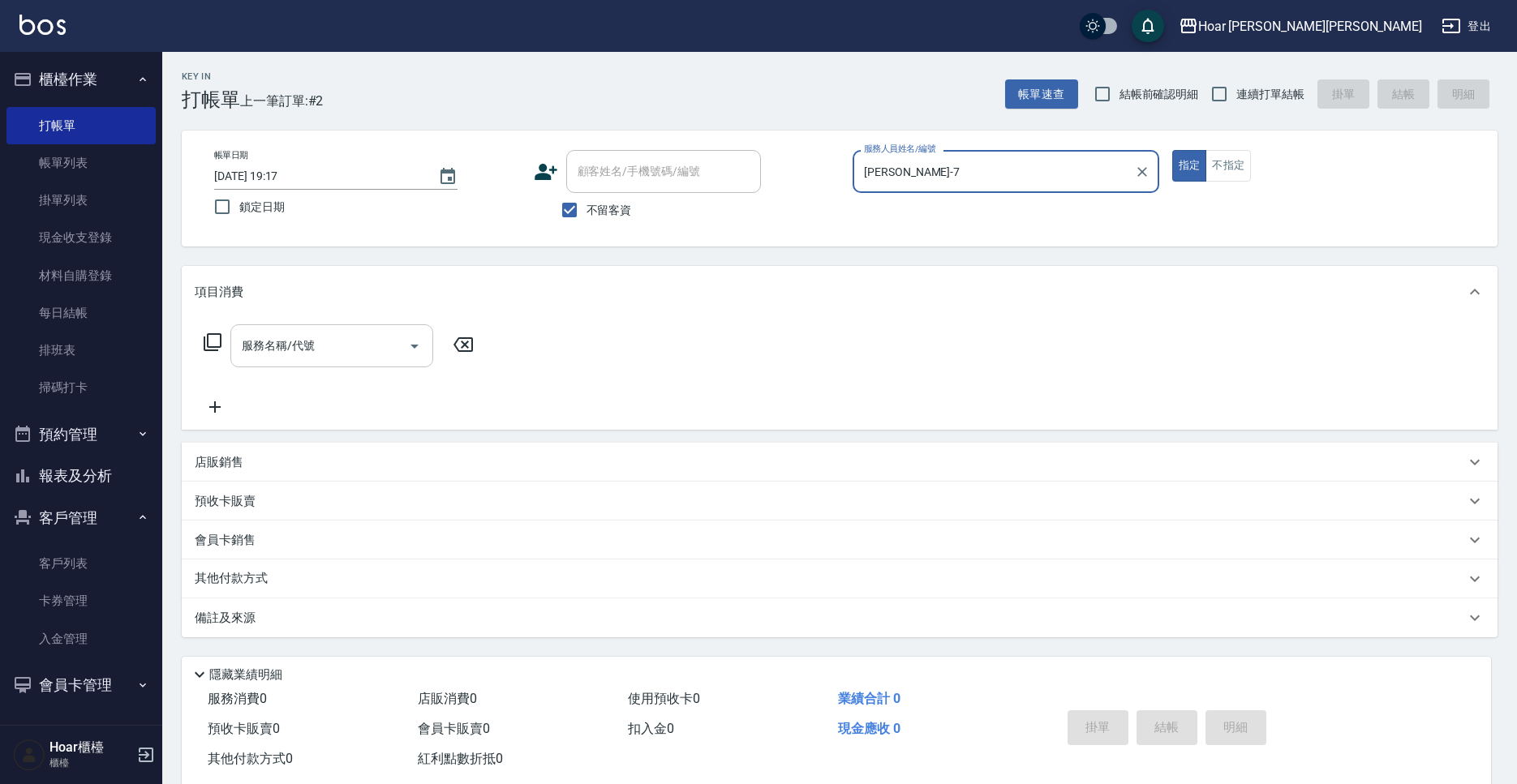
click at [300, 360] on input "服務名稱/代號" at bounding box center [320, 346] width 164 height 28
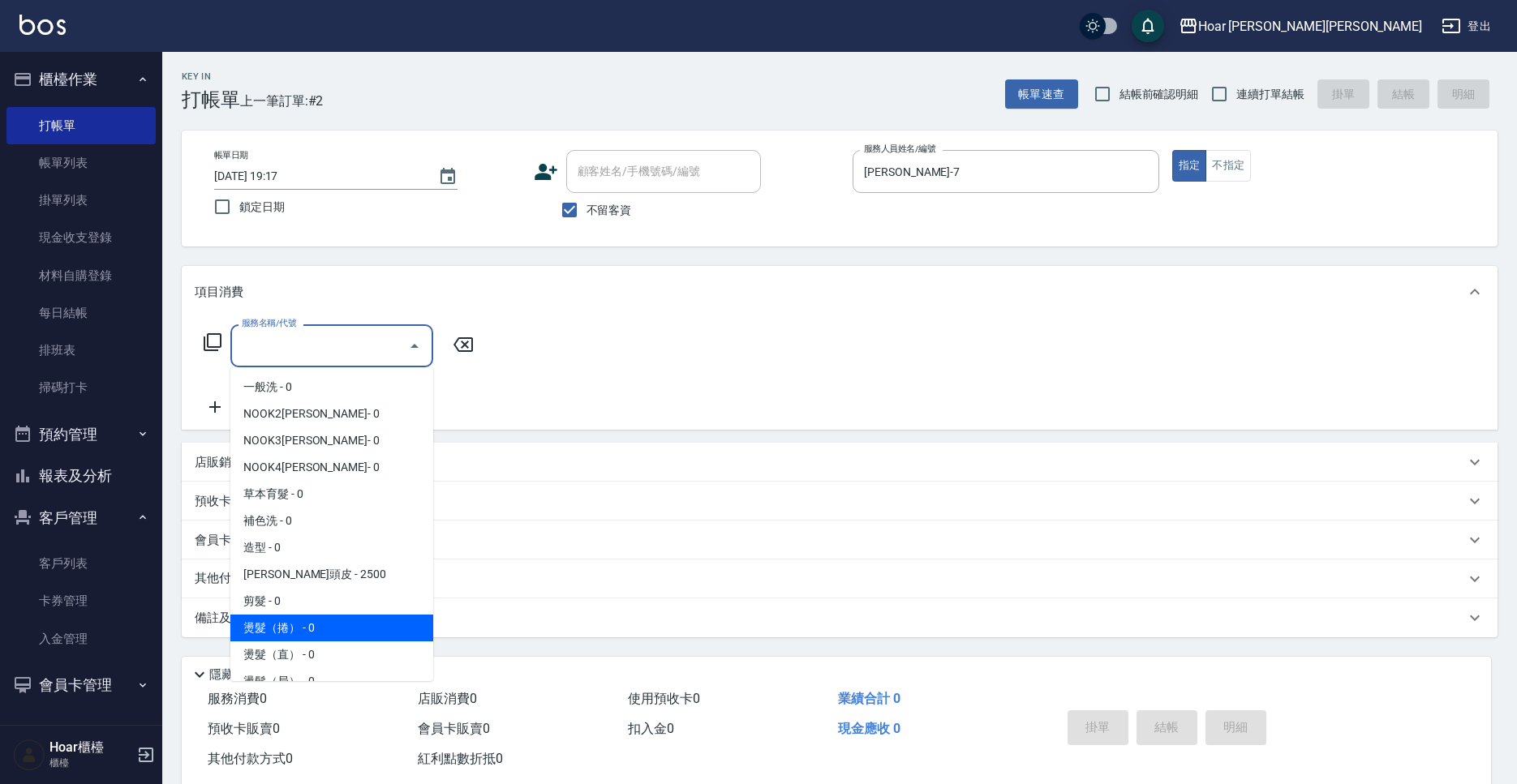
click at [307, 634] on span "燙髮（捲） - 0" at bounding box center [331, 628] width 203 height 26
type input "燙髮（捲）(301)"
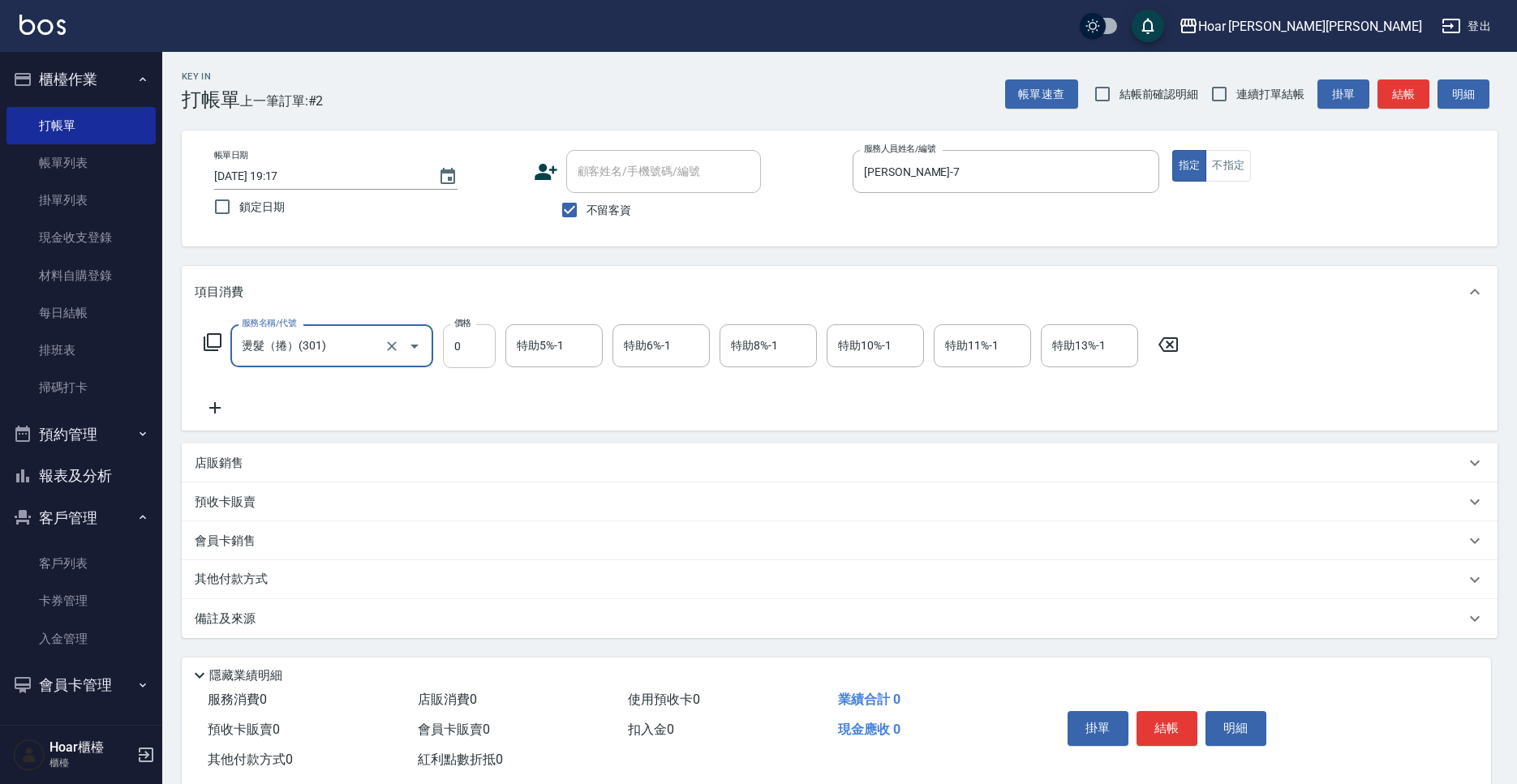
click at [480, 337] on input "0" at bounding box center [469, 346] width 53 height 44
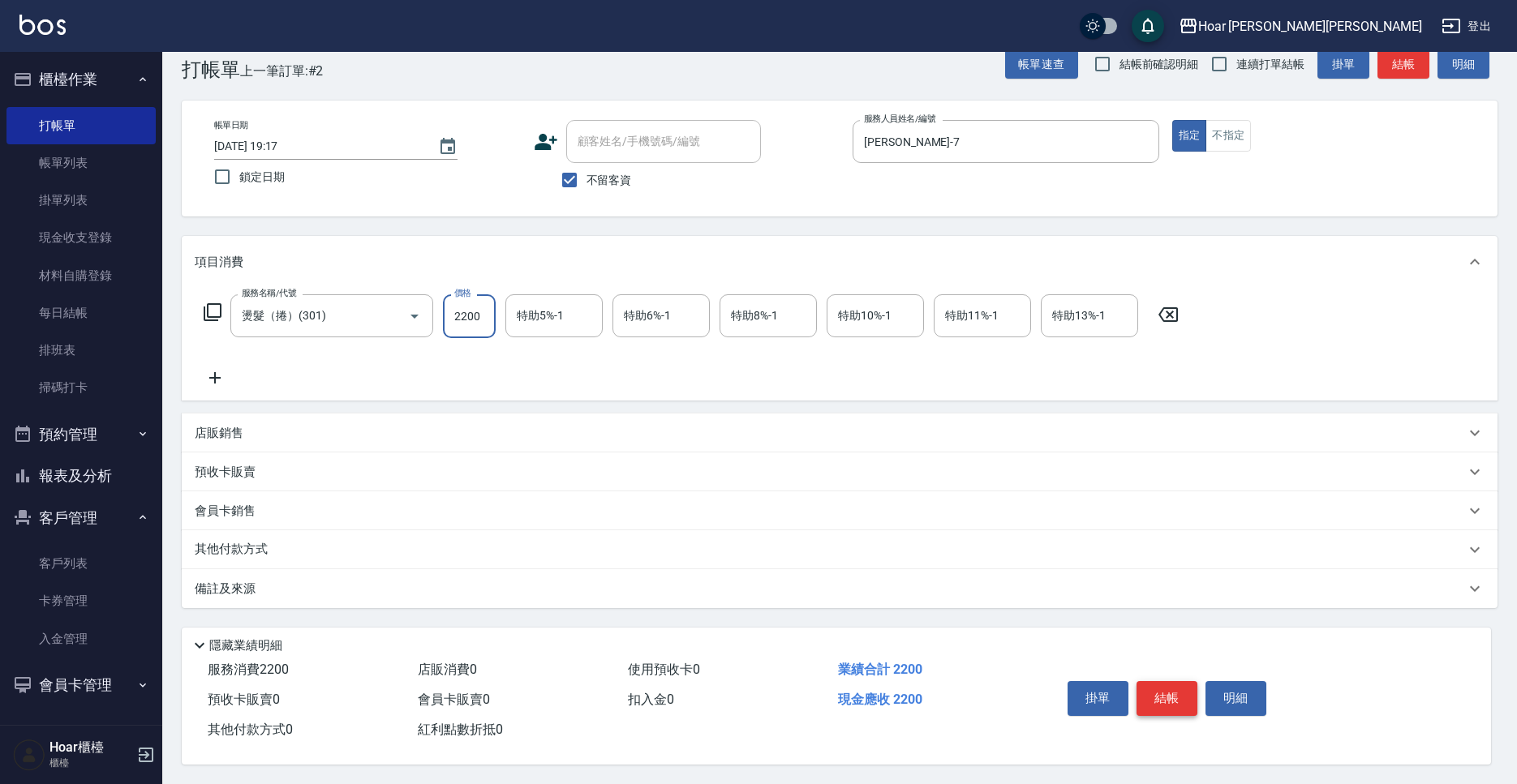
type input "2200"
click at [1179, 681] on button "結帳" at bounding box center [1167, 698] width 61 height 34
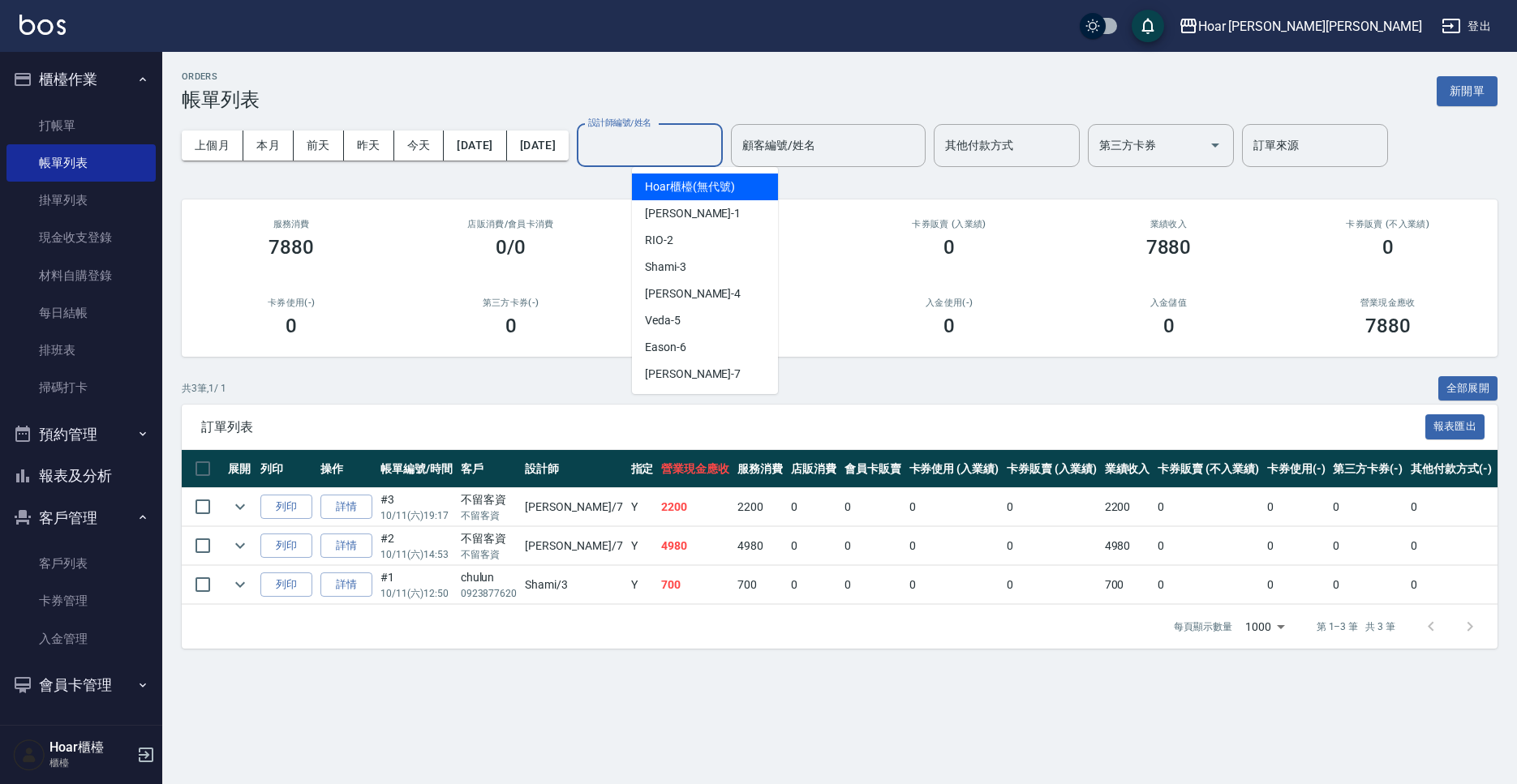
click at [710, 133] on input "設計師編號/姓名" at bounding box center [650, 146] width 132 height 28
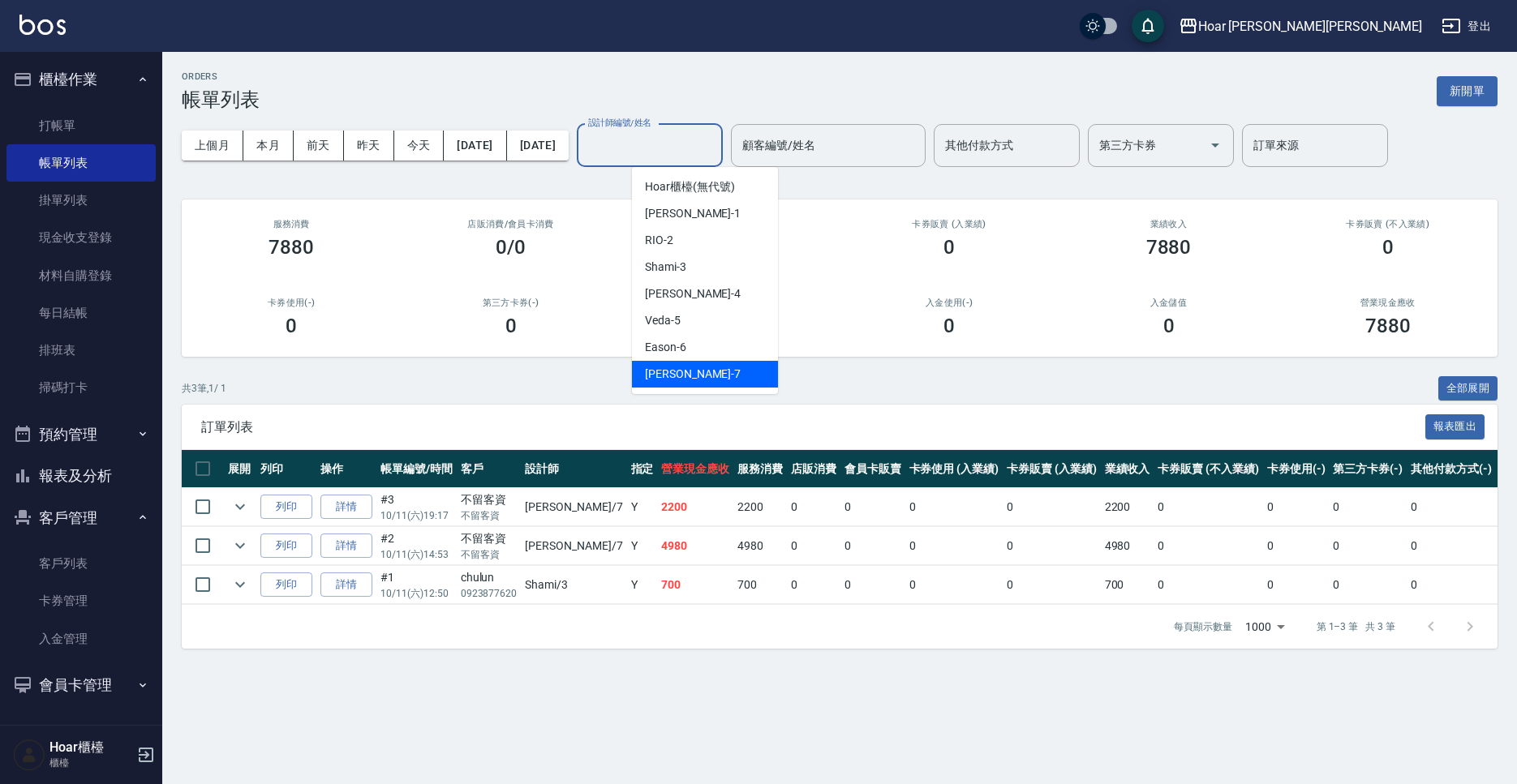
click at [695, 369] on div "[PERSON_NAME] -7" at bounding box center [704, 374] width 146 height 26
type input "[PERSON_NAME]-7"
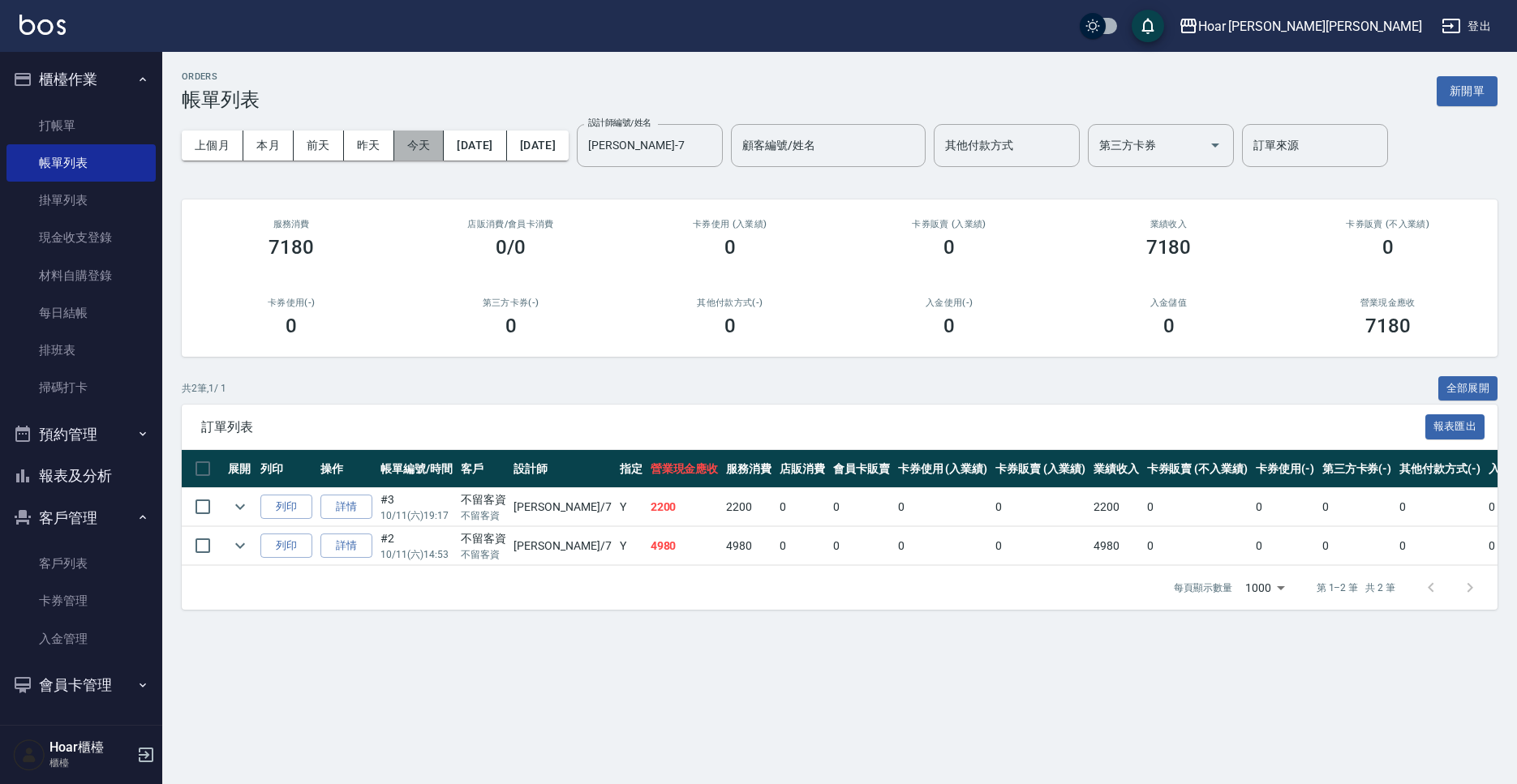
click at [415, 138] on button "今天" at bounding box center [419, 146] width 50 height 30
click at [275, 144] on button "本月" at bounding box center [268, 146] width 50 height 30
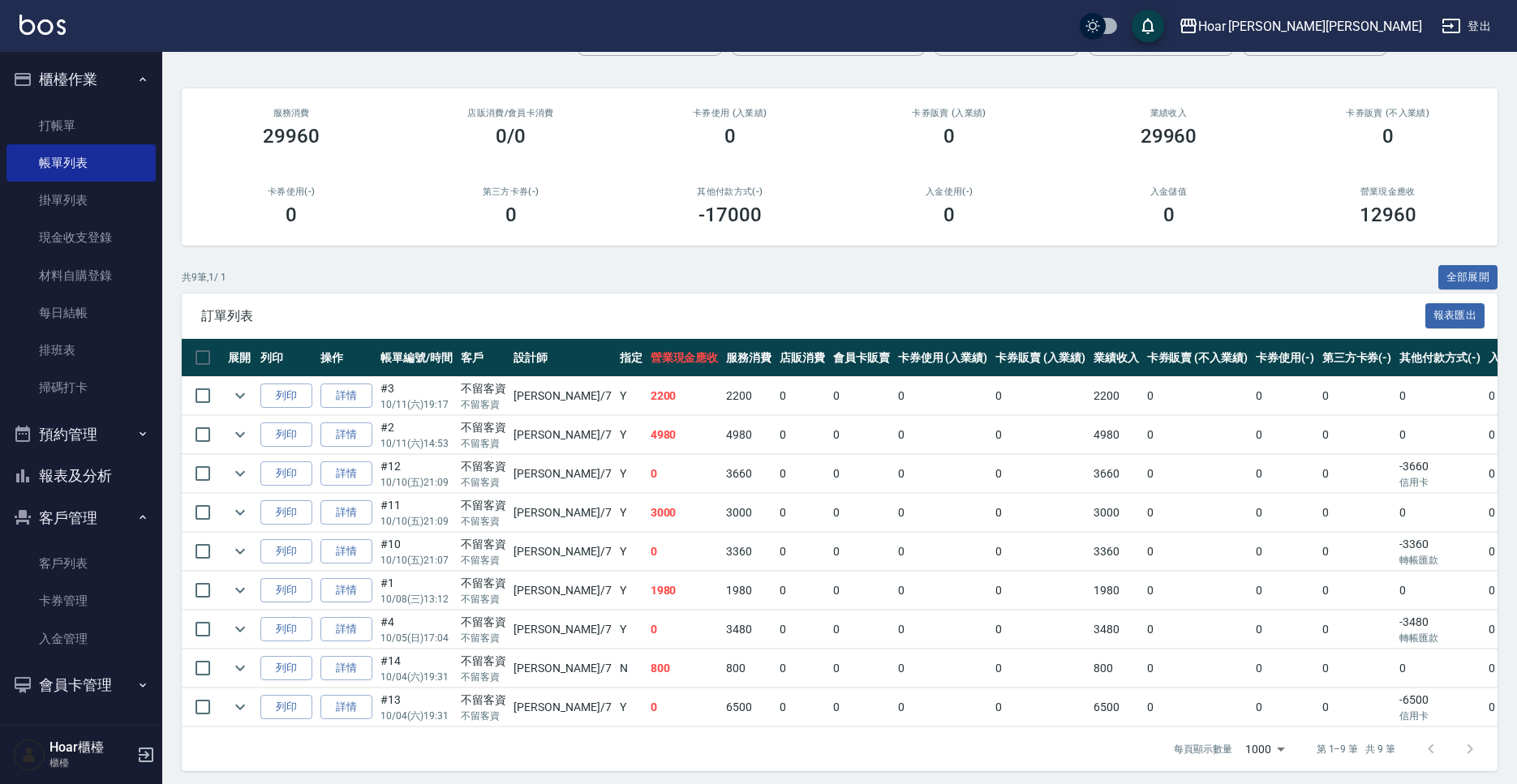
scroll to position [118, 0]
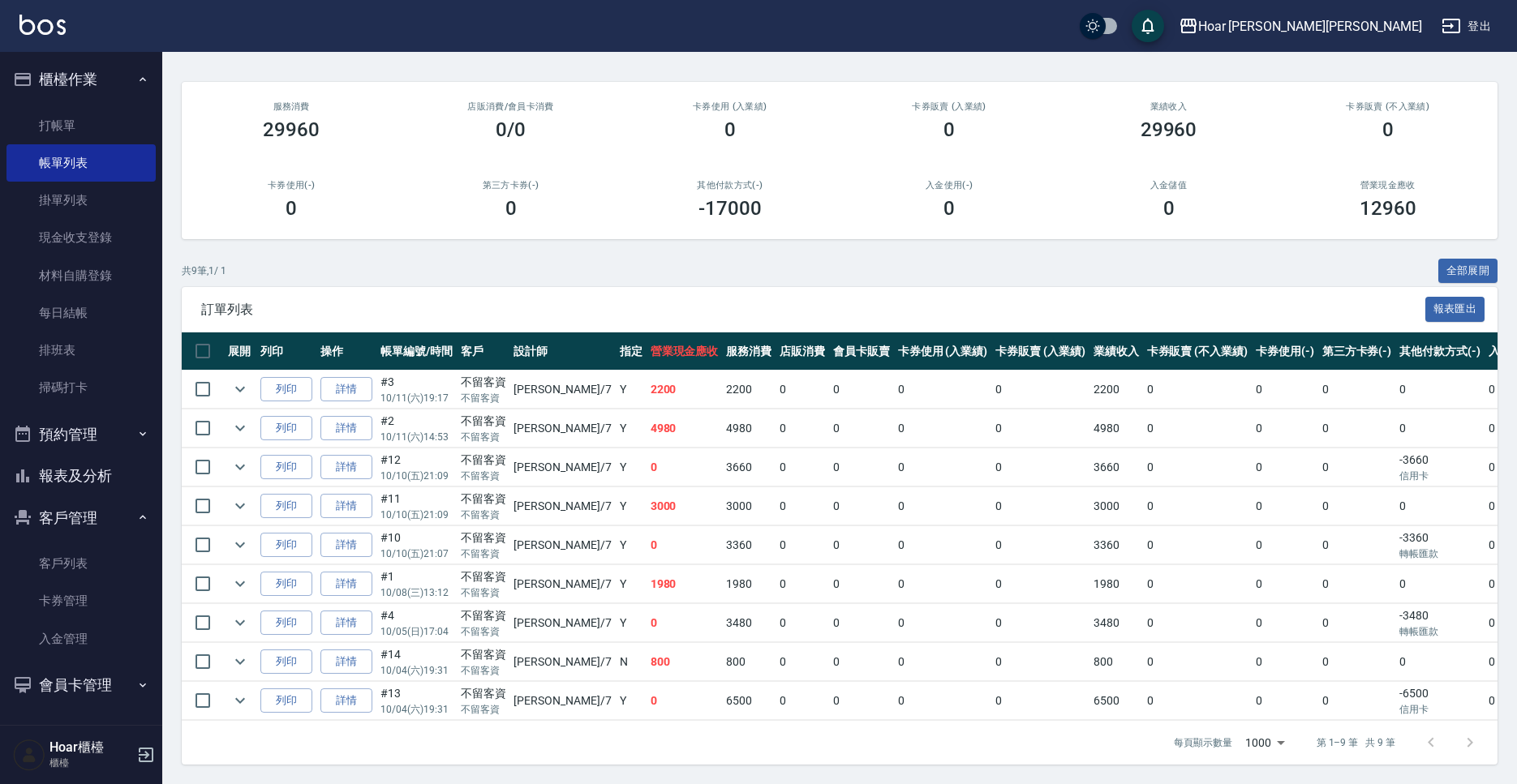
click at [452, 122] on div "0/0" at bounding box center [509, 130] width 180 height 23
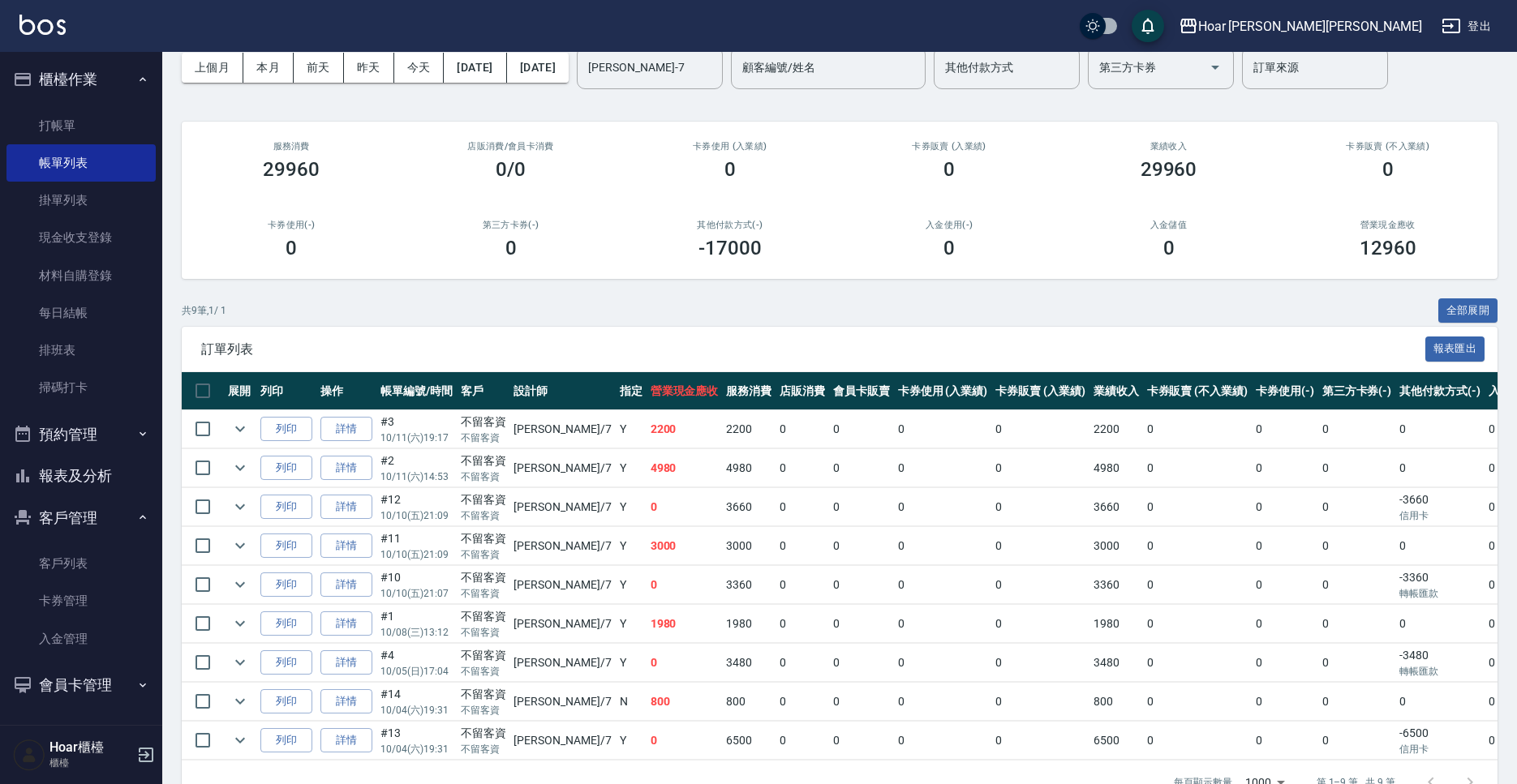
scroll to position [0, 0]
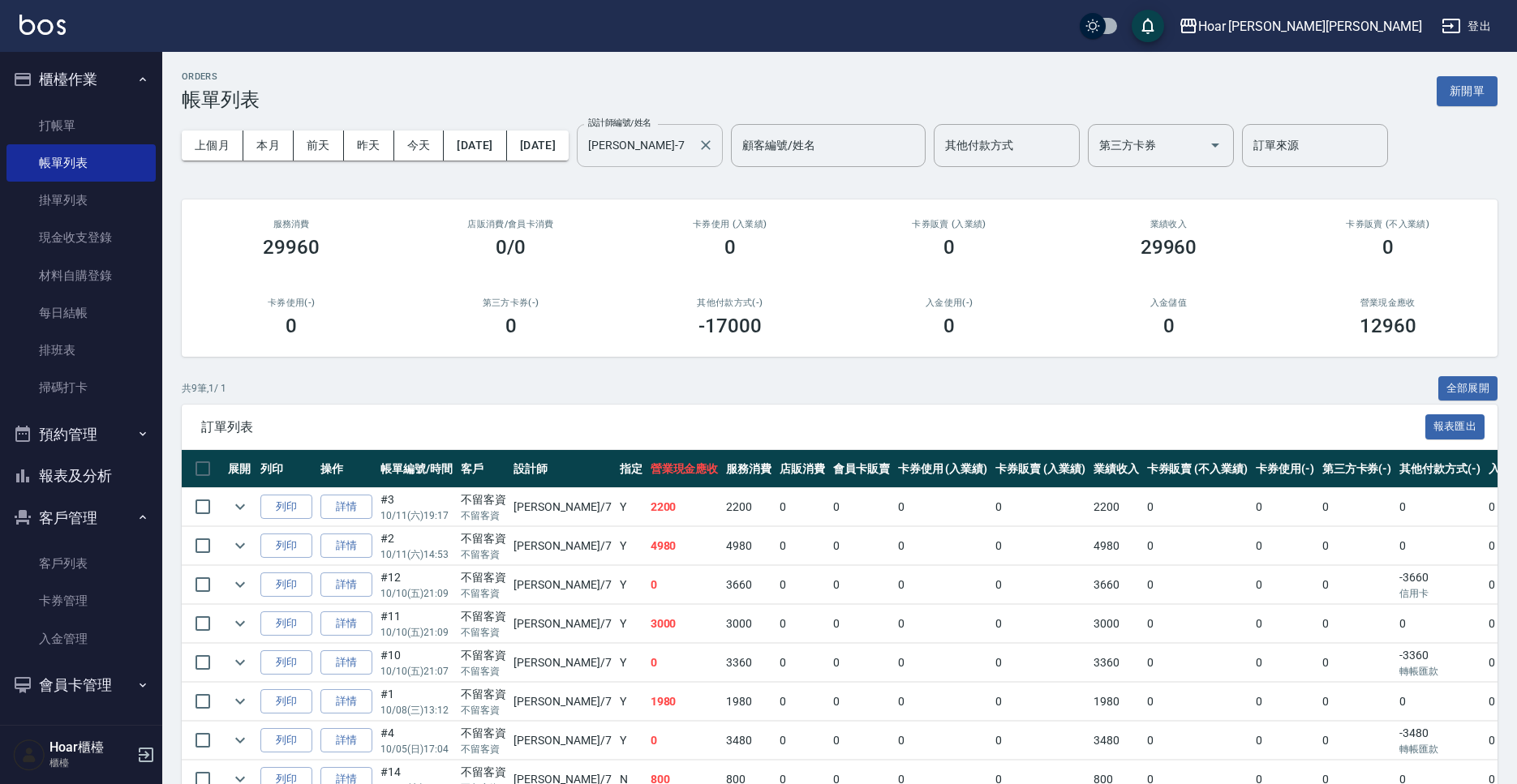
drag, startPoint x: 723, startPoint y: 130, endPoint x: 733, endPoint y: 136, distance: 11.7
click at [723, 132] on div "[PERSON_NAME]-7 設計師編號/姓名" at bounding box center [649, 145] width 146 height 43
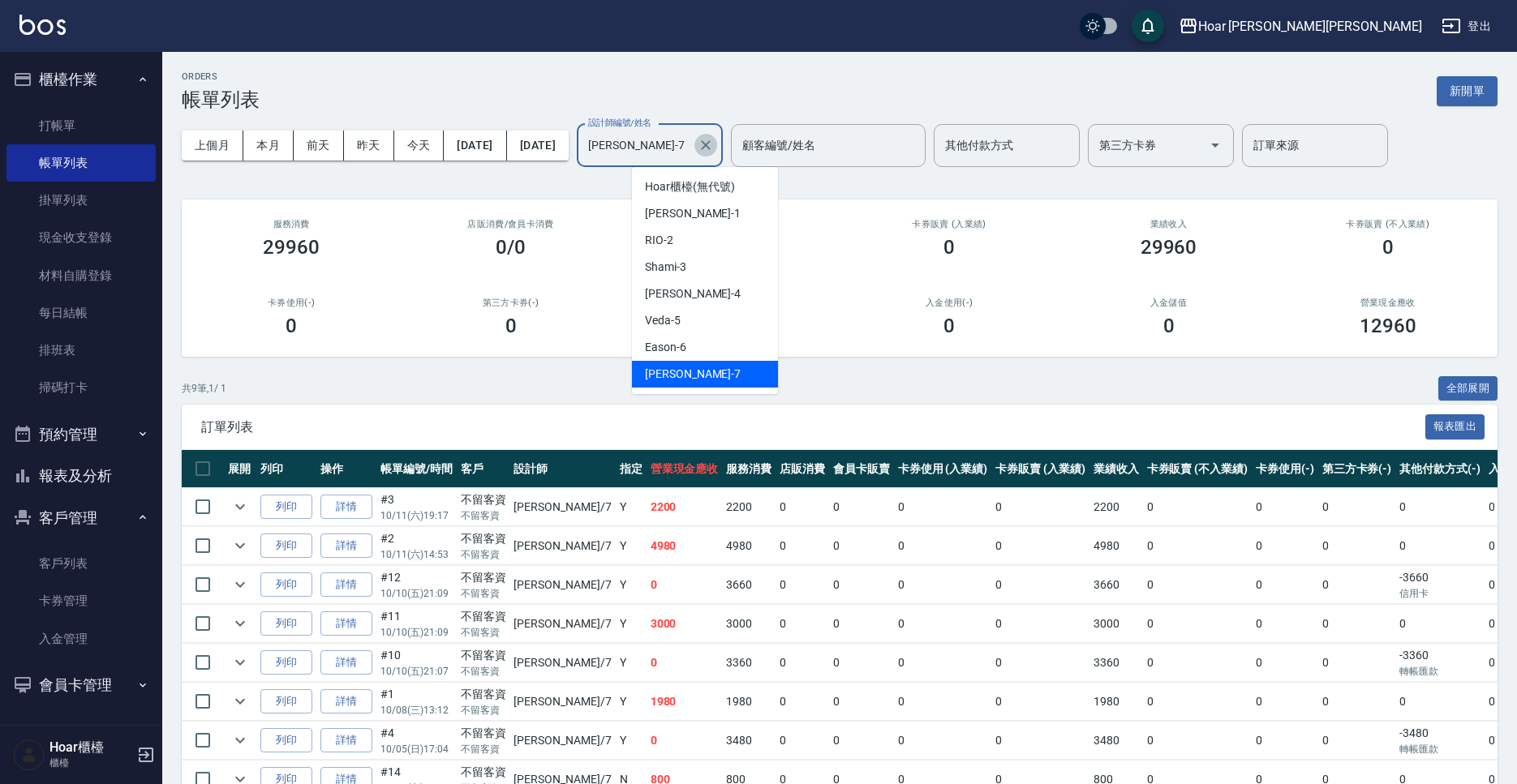
click at [714, 147] on icon "Clear" at bounding box center [705, 145] width 16 height 16
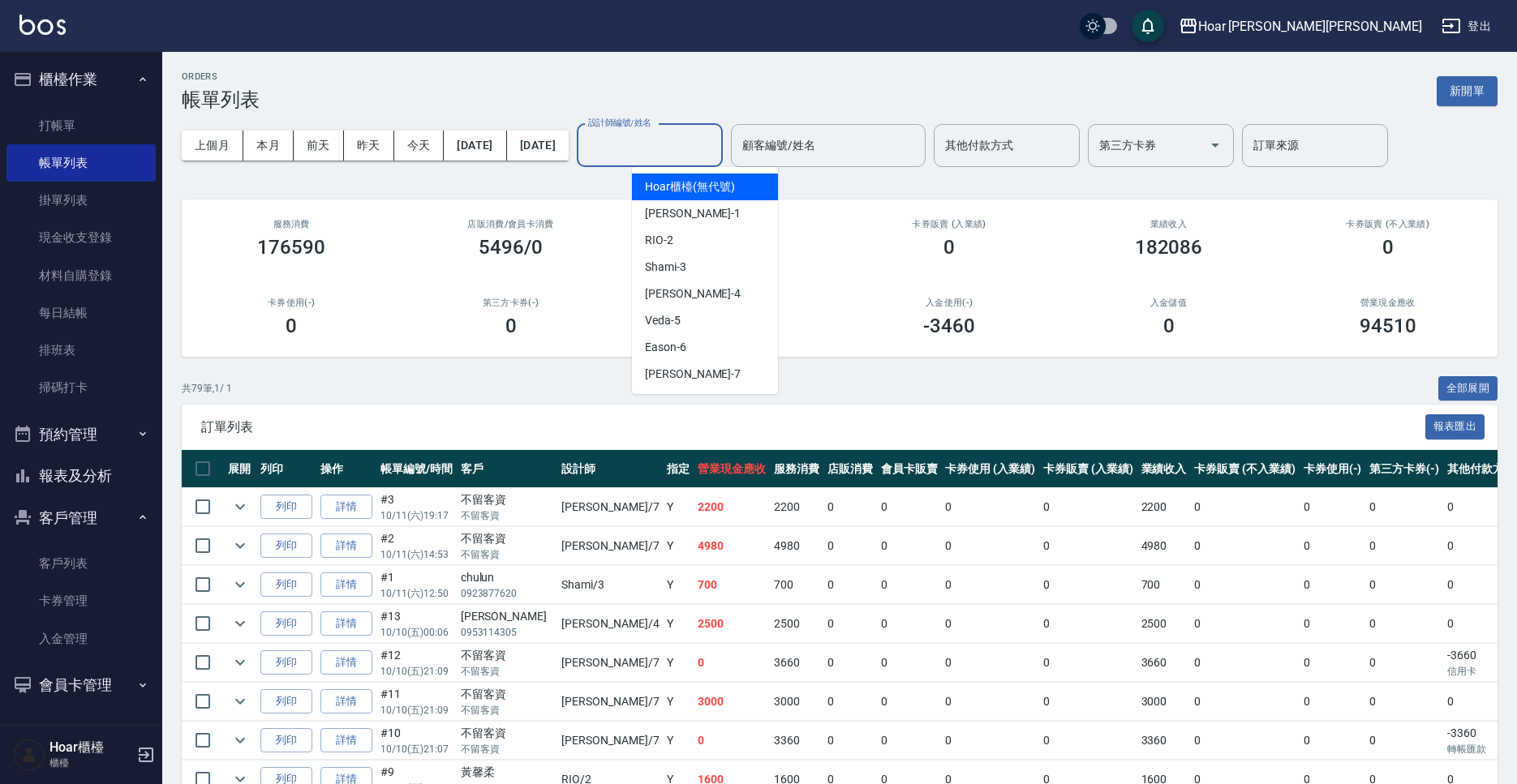
click at [235, 20] on div "Hoar [PERSON_NAME][PERSON_NAME] 登出" at bounding box center [758, 25] width 1517 height 52
